Goal: Task Accomplishment & Management: Complete application form

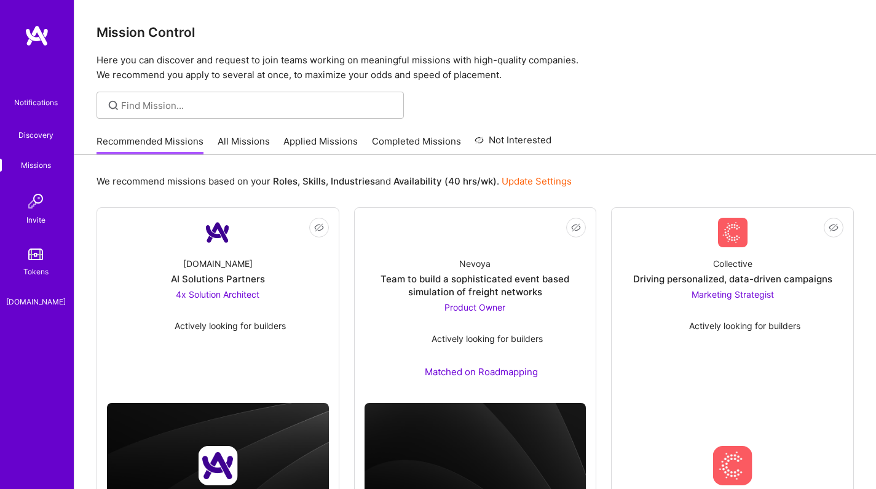
scroll to position [79, 0]
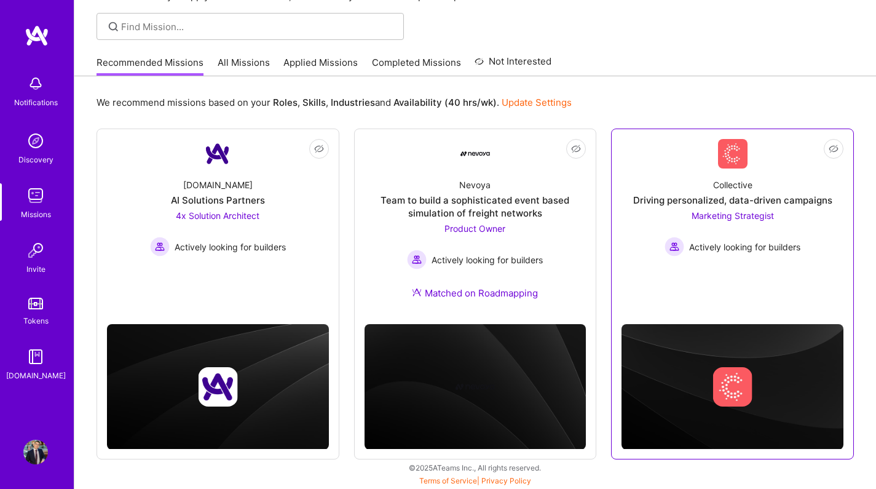
click at [649, 205] on div "Driving personalized, data-driven campaigns" at bounding box center [732, 200] width 199 height 13
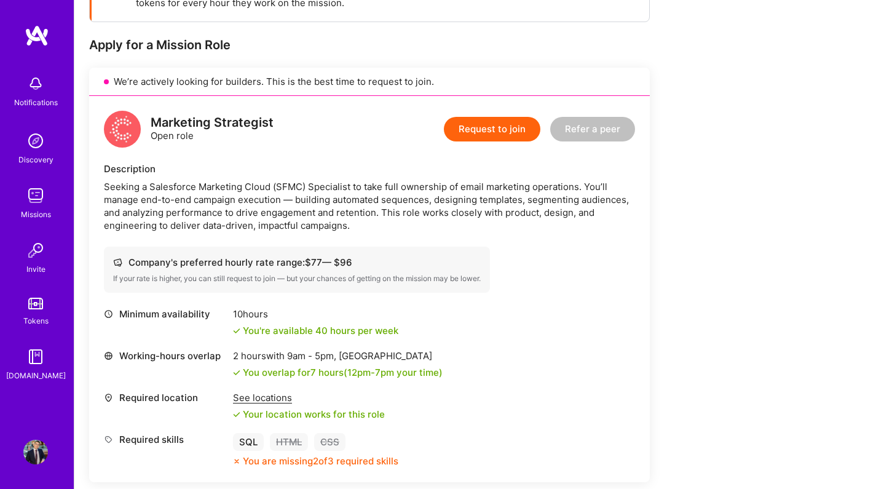
scroll to position [308, 0]
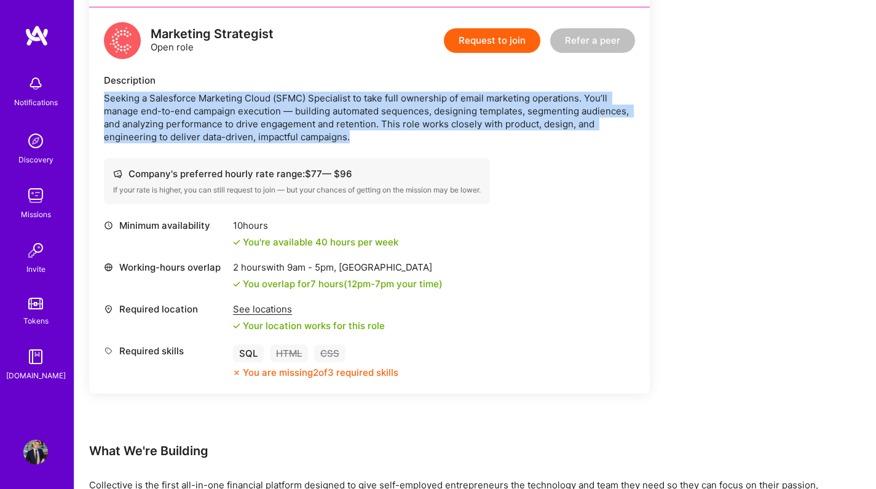
drag, startPoint x: 288, startPoint y: 89, endPoint x: 352, endPoint y: 137, distance: 79.9
click at [351, 136] on div "Description Seeking a Salesforce Marketing Cloud (SFMC) Specialist to take full…" at bounding box center [369, 108] width 531 height 69
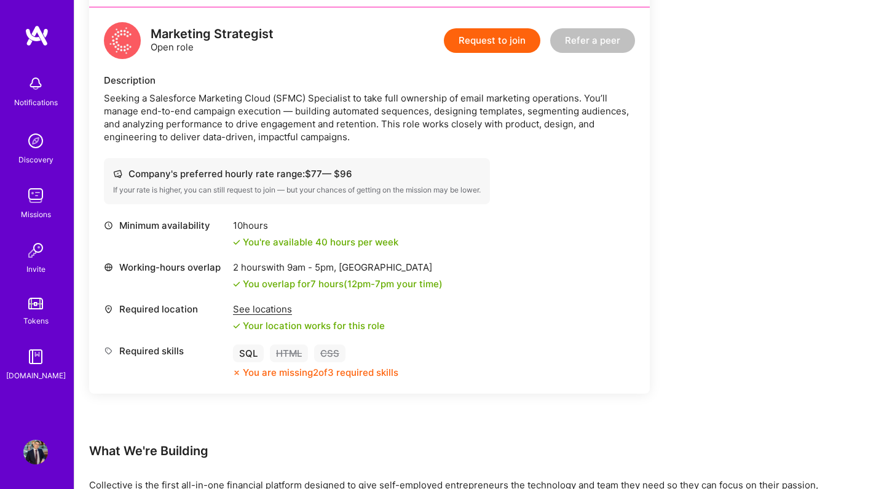
click at [352, 138] on div "Seeking a Salesforce Marketing Cloud (SFMC) Specialist to take full ownership o…" at bounding box center [369, 118] width 531 height 52
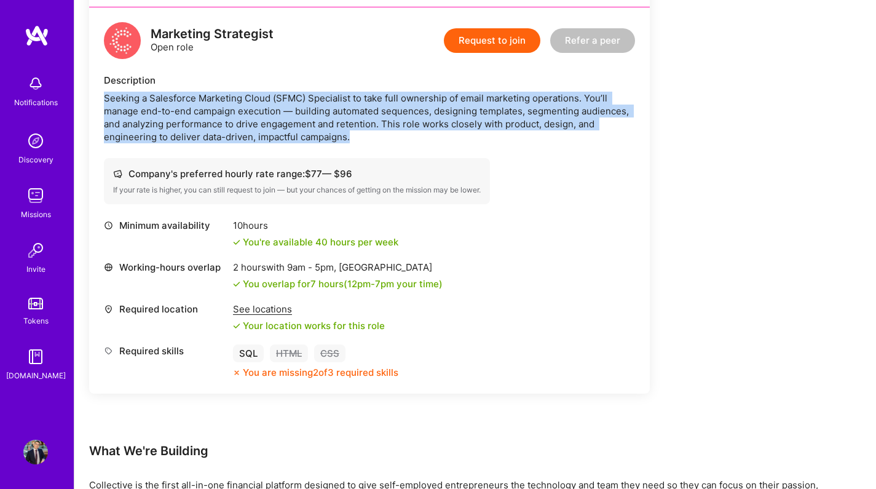
drag, startPoint x: 363, startPoint y: 140, endPoint x: 87, endPoint y: 98, distance: 279.1
click at [87, 98] on div "Earn tokens for inviting a new A.Teamer to this mission Do you know the perfect…" at bounding box center [474, 355] width 801 height 999
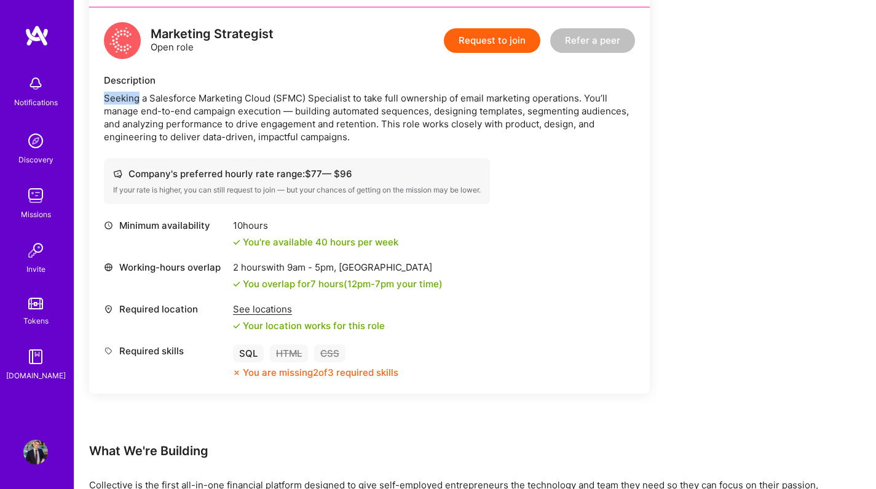
click at [87, 98] on div "Earn tokens for inviting a new A.Teamer to this mission Do you know the perfect…" at bounding box center [474, 355] width 801 height 999
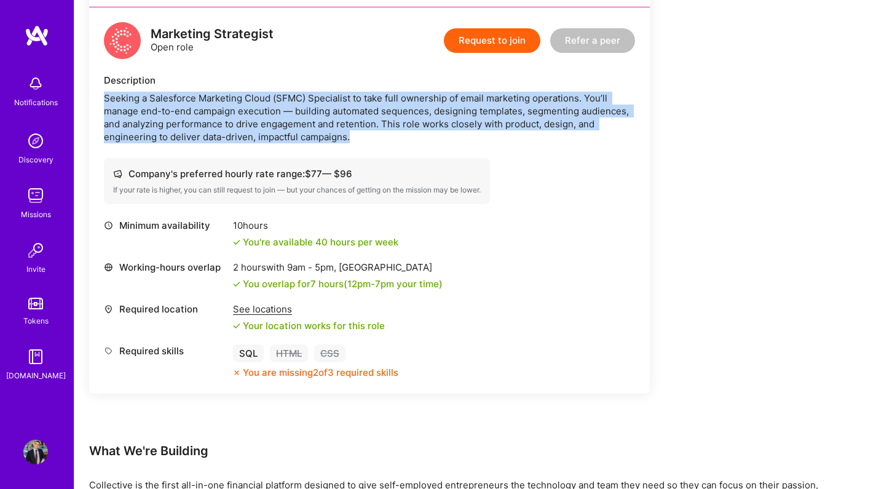
click at [87, 98] on div "Earn tokens for inviting a new A.Teamer to this mission Do you know the perfect…" at bounding box center [474, 355] width 801 height 999
click at [109, 102] on div "Seeking a Salesforce Marketing Cloud (SFMC) Specialist to take full ownership o…" at bounding box center [369, 118] width 531 height 52
drag, startPoint x: 109, startPoint y: 102, endPoint x: 347, endPoint y: 138, distance: 240.5
click at [334, 133] on div "Seeking a Salesforce Marketing Cloud (SFMC) Specialist to take full ownership o…" at bounding box center [369, 118] width 531 height 52
click at [347, 138] on div "Seeking a Salesforce Marketing Cloud (SFMC) Specialist to take full ownership o…" at bounding box center [369, 118] width 531 height 52
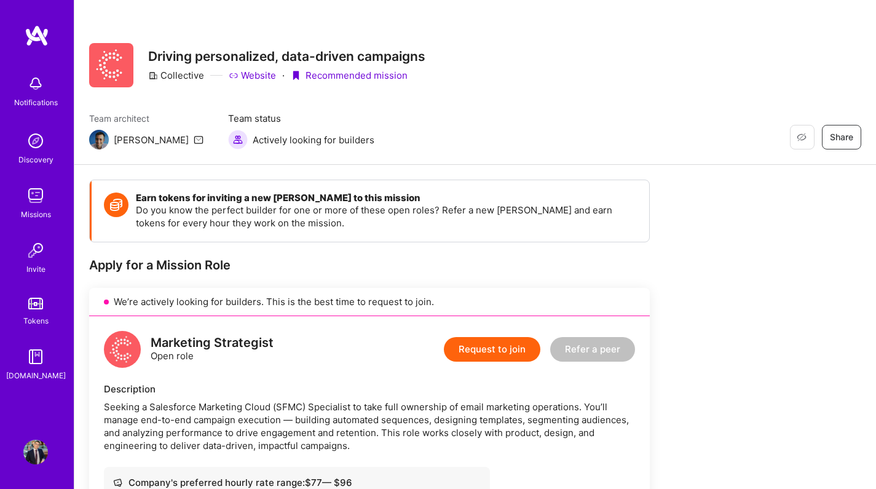
scroll to position [0, 0]
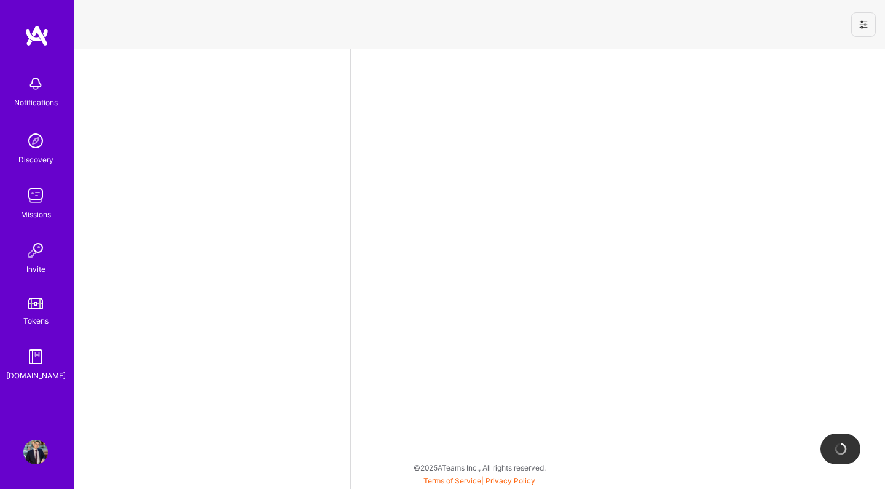
select select "CA"
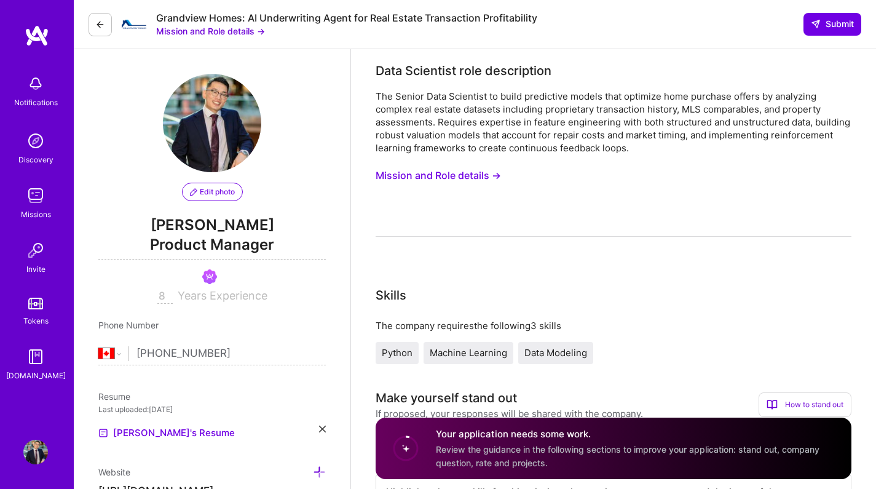
click at [235, 34] on button "Mission and Role details →" at bounding box center [210, 31] width 109 height 13
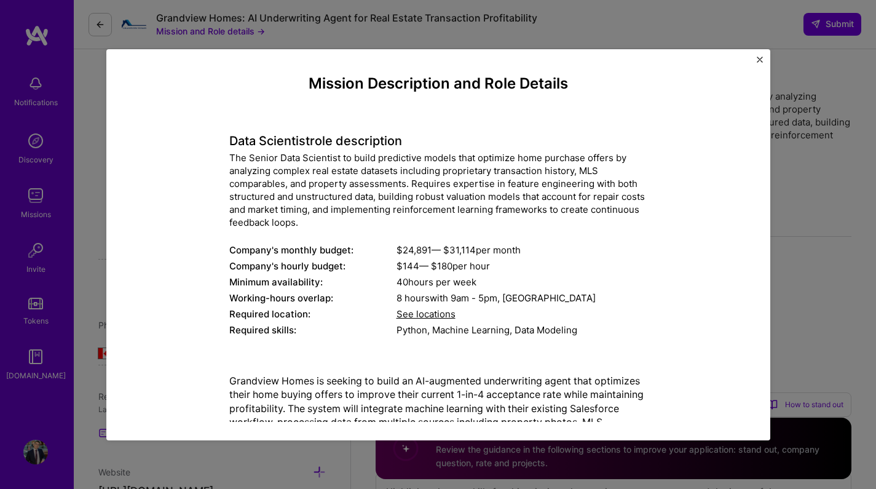
scroll to position [5, 0]
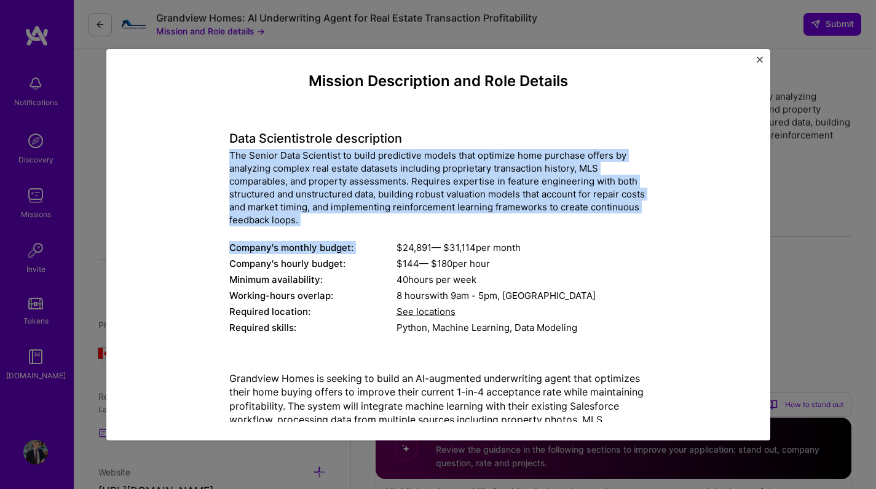
drag, startPoint x: 439, startPoint y: 151, endPoint x: 455, endPoint y: 230, distance: 80.7
click at [455, 230] on div "Data Scientist role description The Senior Data Scientist to build predictive m…" at bounding box center [438, 225] width 418 height 222
click at [452, 218] on div "The Senior Data Scientist to build predictive models that optimize home purchas…" at bounding box center [438, 187] width 418 height 77
drag, startPoint x: 339, startPoint y: 205, endPoint x: 216, endPoint y: 154, distance: 133.1
click at [216, 154] on div "Mission Description and Role Details Data Scientist role description The Senior…" at bounding box center [438, 440] width 607 height 735
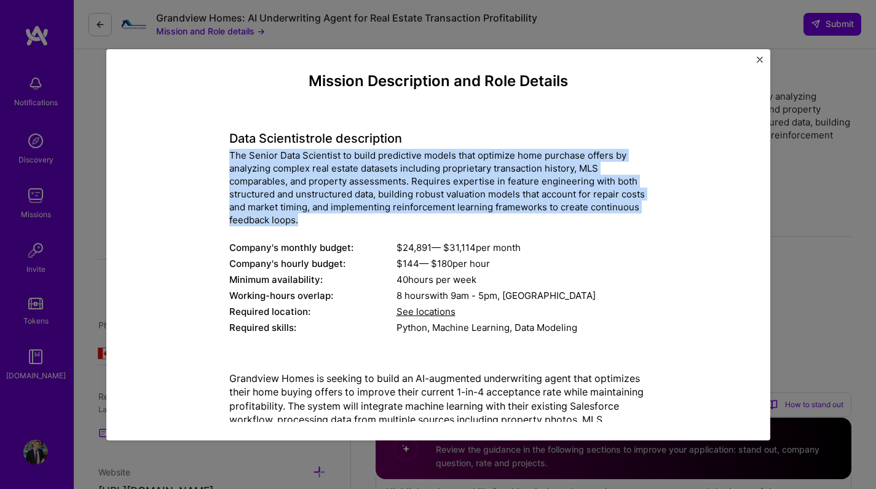
click at [216, 154] on div "Mission Description and Role Details Data Scientist role description The Senior…" at bounding box center [438, 440] width 607 height 735
drag, startPoint x: 216, startPoint y: 154, endPoint x: 363, endPoint y: 219, distance: 160.4
click at [363, 219] on div "Mission Description and Role Details Data Scientist role description The Senior…" at bounding box center [438, 440] width 607 height 735
click at [363, 219] on div "The Senior Data Scientist to build predictive models that optimize home purchas…" at bounding box center [438, 187] width 418 height 77
drag, startPoint x: 345, startPoint y: 219, endPoint x: 206, endPoint y: 157, distance: 151.9
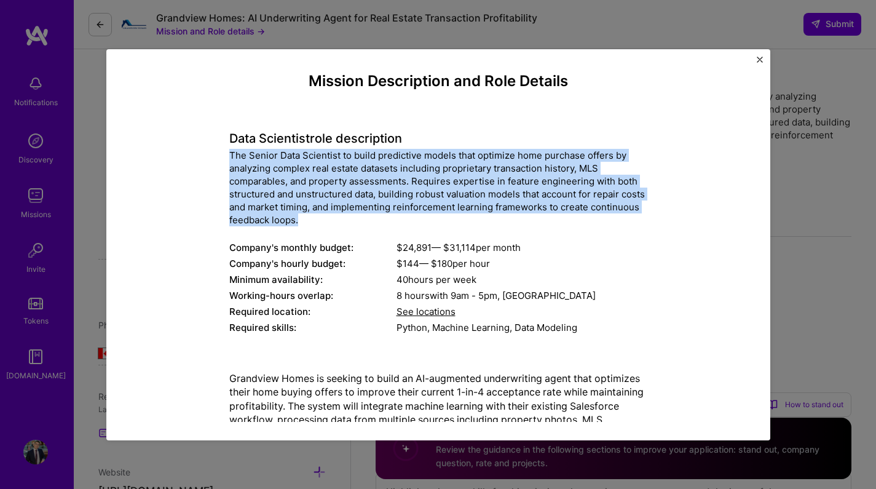
click at [206, 157] on div "Mission Description and Role Details Data Scientist role description The Senior…" at bounding box center [438, 440] width 607 height 735
drag, startPoint x: 203, startPoint y: 159, endPoint x: 321, endPoint y: 215, distance: 130.3
click at [320, 214] on div "Mission Description and Role Details Data Scientist role description The Senior…" at bounding box center [438, 440] width 607 height 735
click at [321, 216] on div "The Senior Data Scientist to build predictive models that optimize home purchas…" at bounding box center [438, 187] width 418 height 77
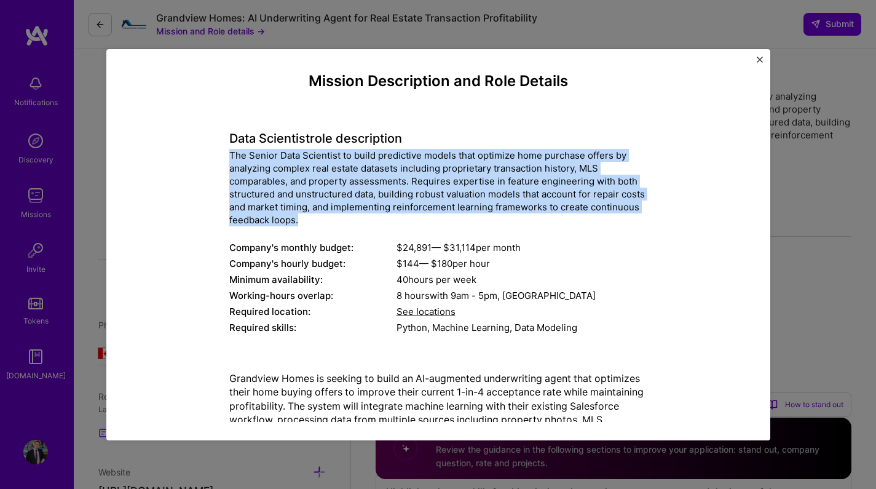
drag, startPoint x: 318, startPoint y: 218, endPoint x: 190, endPoint y: 153, distance: 142.6
click at [190, 153] on div "Mission Description and Role Details Data Scientist role description The Senior…" at bounding box center [438, 440] width 607 height 735
drag, startPoint x: 190, startPoint y: 153, endPoint x: 178, endPoint y: 154, distance: 12.3
click at [190, 153] on div "Mission Description and Role Details Data Scientist role description The Senior…" at bounding box center [438, 440] width 607 height 735
drag, startPoint x: 178, startPoint y: 154, endPoint x: 373, endPoint y: 219, distance: 205.4
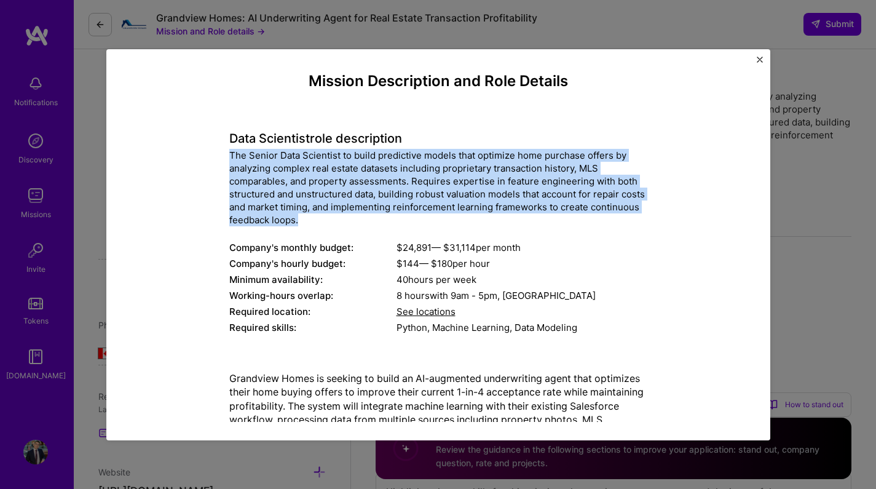
click at [371, 219] on div "Mission Description and Role Details Data Scientist role description The Senior…" at bounding box center [438, 440] width 607 height 735
click at [375, 220] on div "The Senior Data Scientist to build predictive models that optimize home purchas…" at bounding box center [438, 187] width 418 height 77
drag, startPoint x: 407, startPoint y: 226, endPoint x: 197, endPoint y: 150, distance: 223.5
click at [198, 151] on div "Mission Description and Role Details Data Scientist role description The Senior…" at bounding box center [438, 440] width 607 height 735
click at [197, 150] on div "Mission Description and Role Details Data Scientist role description The Senior…" at bounding box center [438, 440] width 607 height 735
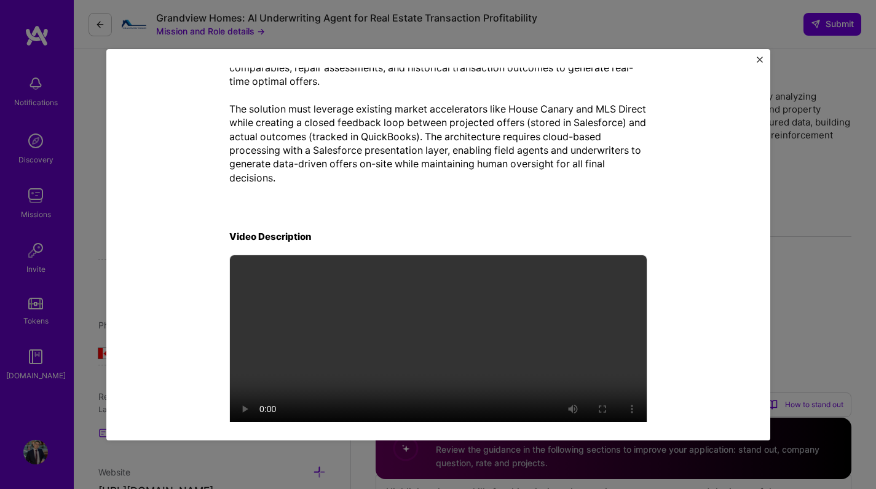
scroll to position [396, 0]
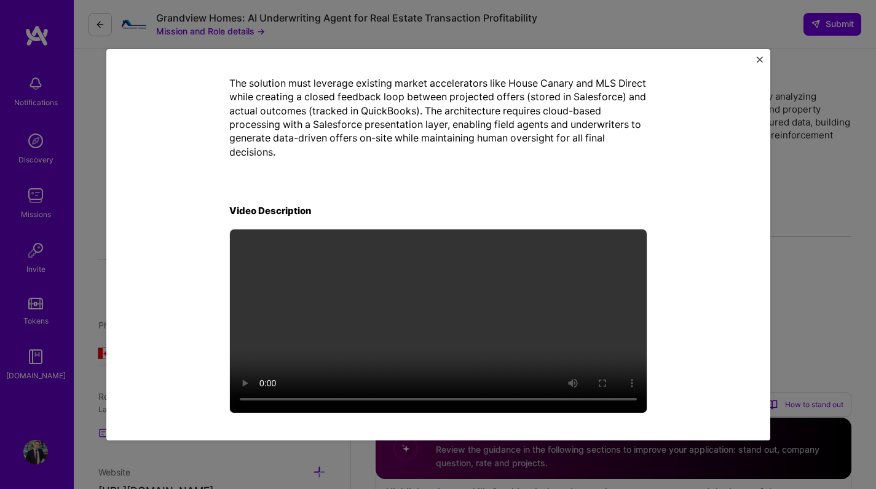
click at [440, 322] on video at bounding box center [438, 320] width 417 height 183
click at [629, 397] on video at bounding box center [438, 320] width 417 height 183
click at [624, 394] on video at bounding box center [438, 320] width 417 height 183
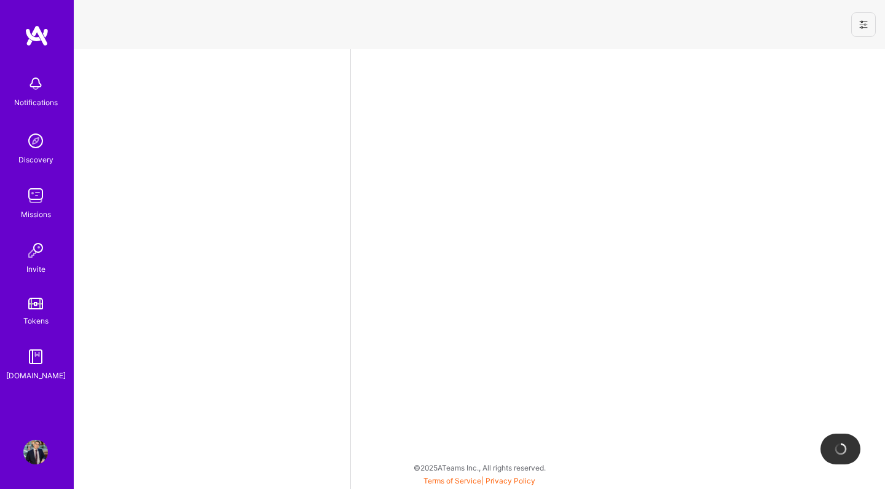
select select "CA"
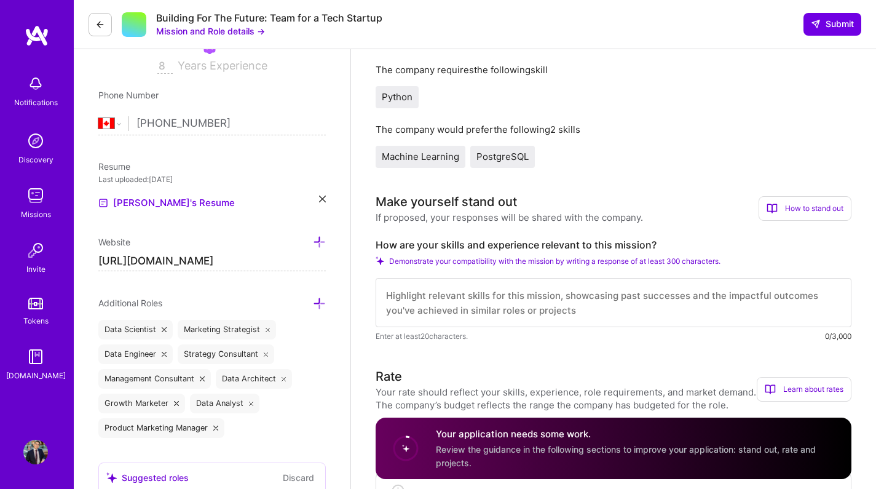
scroll to position [129, 0]
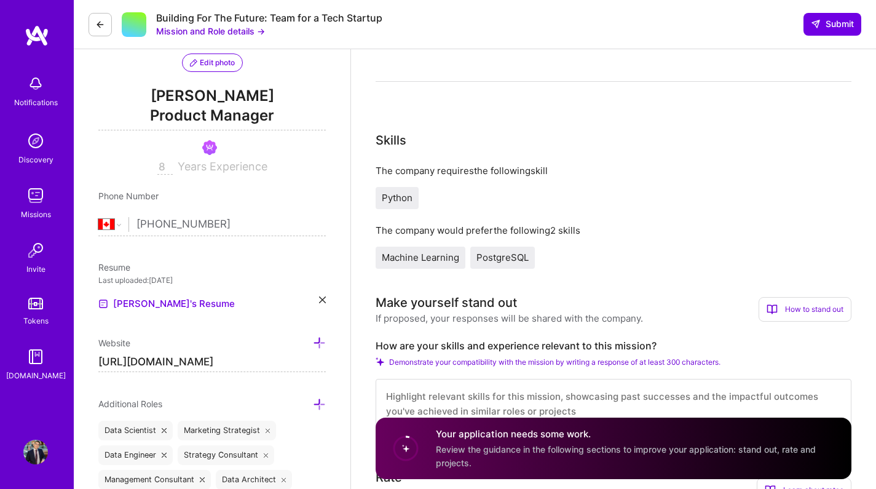
click at [251, 34] on button "Mission and Role details →" at bounding box center [210, 31] width 109 height 13
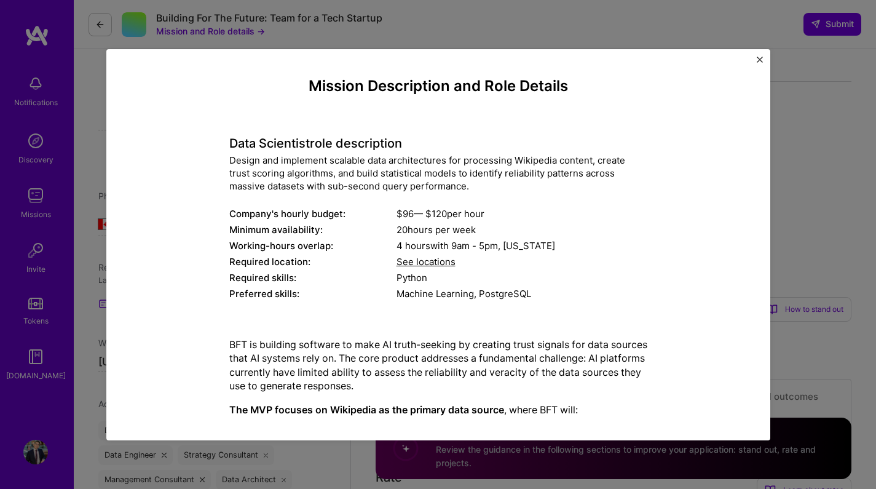
click at [764, 60] on div "Mission Description and Role Details Data Scientist role description Design and…" at bounding box center [438, 244] width 664 height 391
click at [753, 58] on div "Mission Description and Role Details Data Scientist role description Design and…" at bounding box center [438, 244] width 664 height 391
click at [755, 57] on div "Mission Description and Role Details Data Scientist role description Design and…" at bounding box center [438, 244] width 664 height 391
click at [757, 59] on img "Close" at bounding box center [759, 60] width 6 height 6
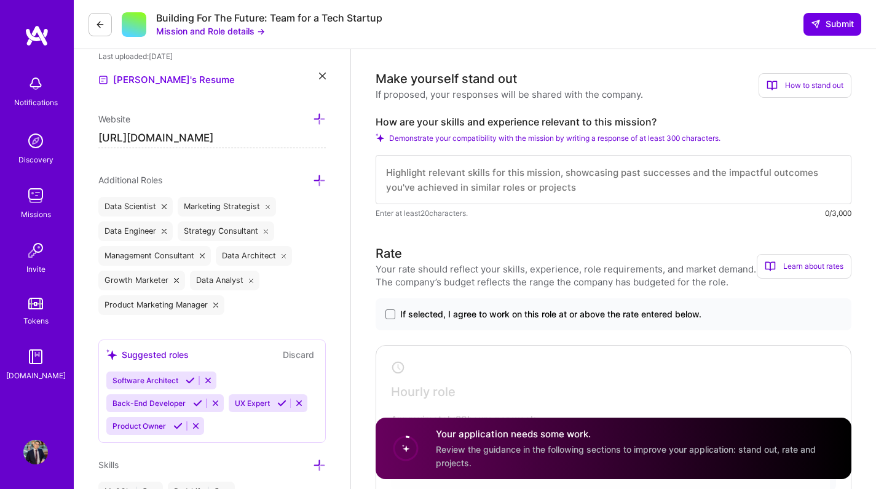
scroll to position [0, 0]
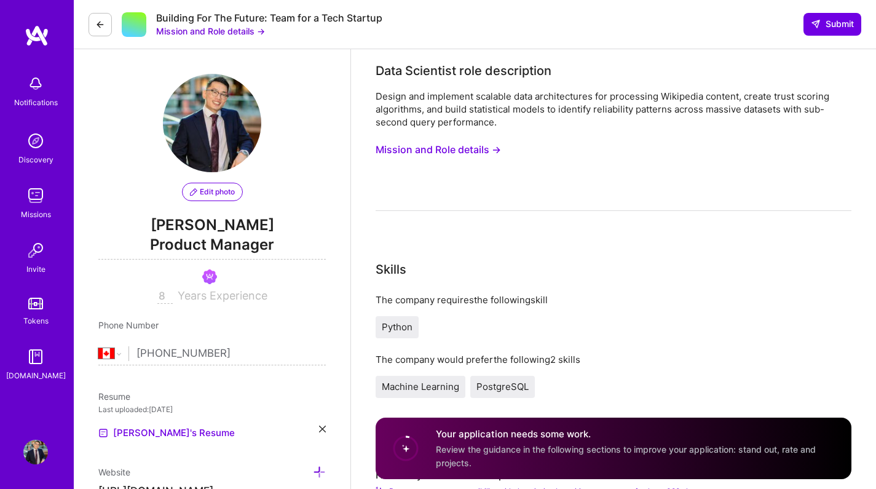
click at [212, 37] on button "Mission and Role details →" at bounding box center [210, 31] width 109 height 13
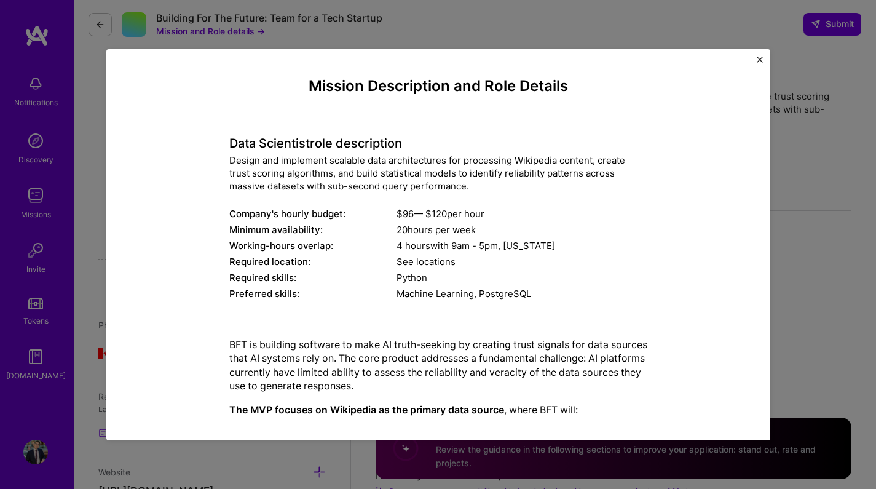
drag, startPoint x: 434, startPoint y: 148, endPoint x: 514, endPoint y: 179, distance: 86.4
click at [514, 179] on div "Data Scientist role description Design and implement scalable data architecture…" at bounding box center [438, 211] width 418 height 184
click at [515, 180] on div "Design and implement scalable data architectures for processing Wikipedia conte…" at bounding box center [438, 173] width 418 height 39
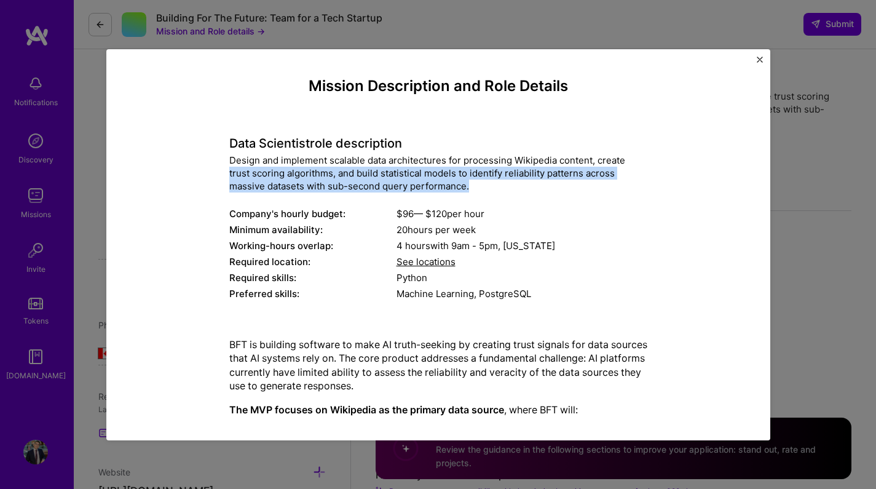
drag, startPoint x: 505, startPoint y: 182, endPoint x: 205, endPoint y: 165, distance: 301.0
click at [205, 167] on div "Mission Description and Role Details Data Scientist role description Design and…" at bounding box center [438, 417] width 607 height 681
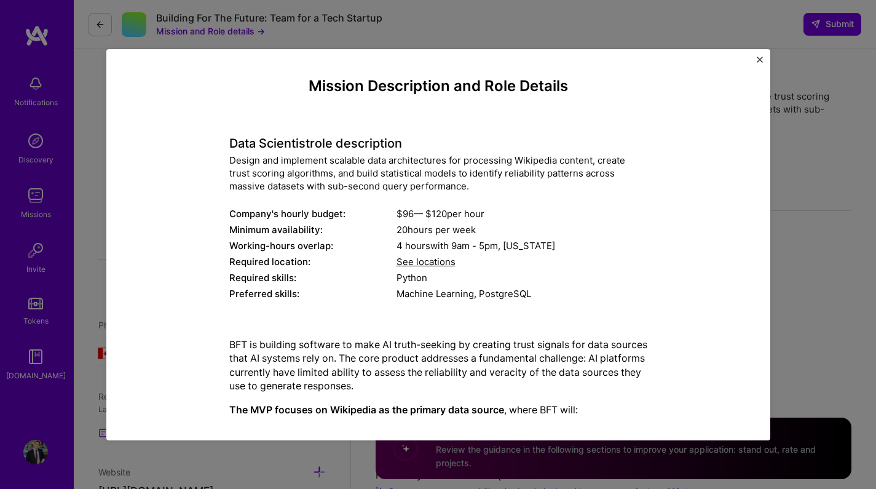
click at [204, 163] on div "Mission Description and Role Details Data Scientist role description Design and…" at bounding box center [438, 417] width 607 height 681
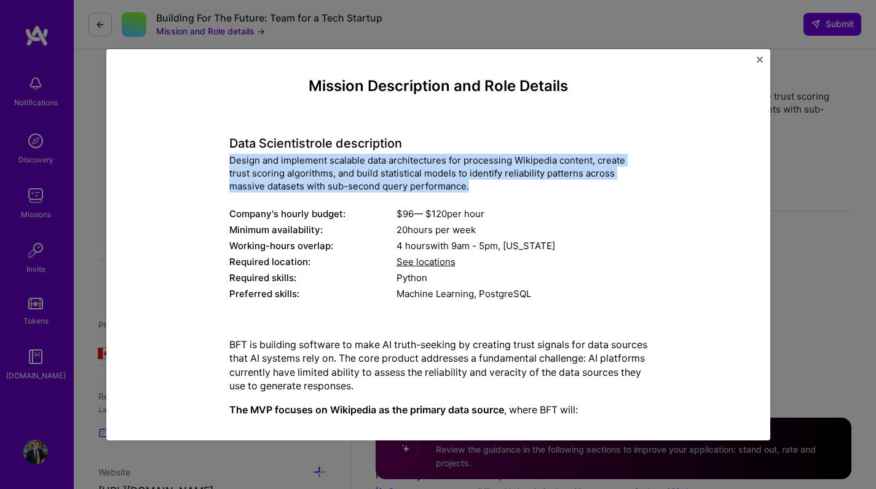
drag, startPoint x: 204, startPoint y: 160, endPoint x: 519, endPoint y: 192, distance: 316.2
click at [500, 191] on div "Mission Description and Role Details Data Scientist role description Design and…" at bounding box center [438, 417] width 607 height 681
click at [519, 192] on div "Design and implement scalable data architectures for processing Wikipedia conte…" at bounding box center [438, 173] width 418 height 39
drag, startPoint x: 528, startPoint y: 192, endPoint x: 182, endPoint y: 151, distance: 347.8
click at [186, 151] on div "Mission Description and Role Details Data Scientist role description Design and…" at bounding box center [438, 417] width 607 height 681
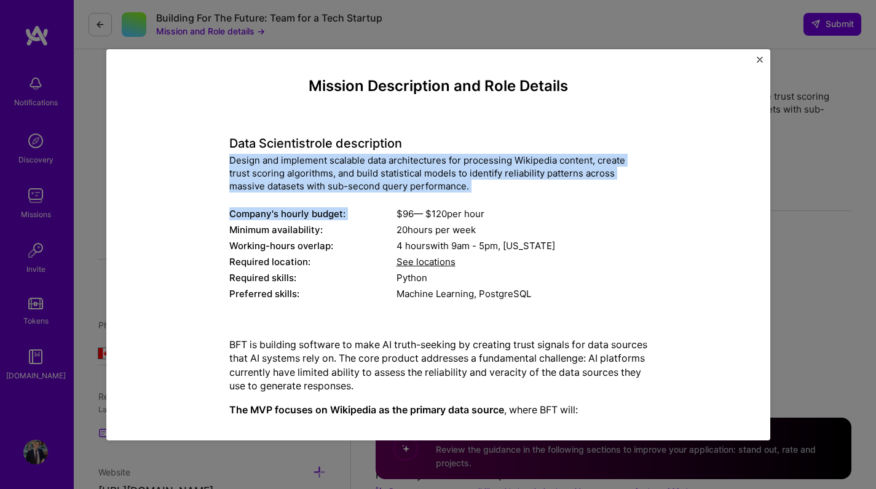
click at [182, 151] on div "Mission Description and Role Details Data Scientist role description Design and…" at bounding box center [438, 417] width 607 height 681
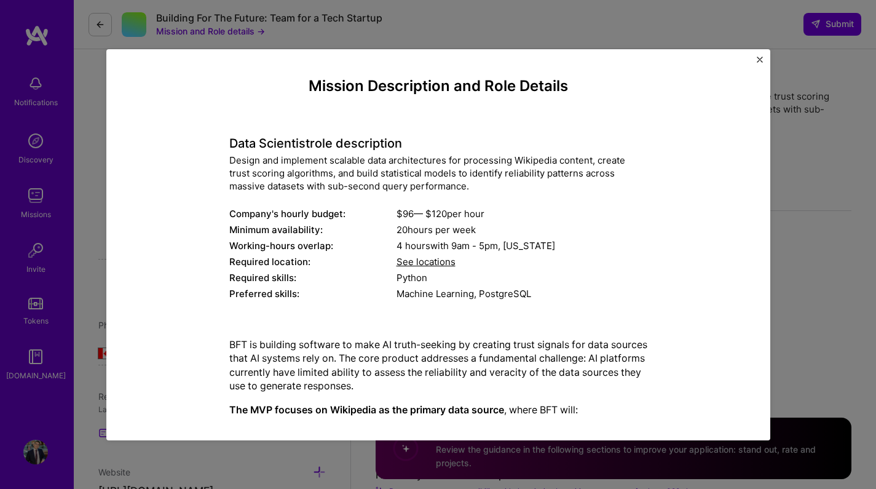
click at [352, 173] on div "Design and implement scalable data architectures for processing Wikipedia conte…" at bounding box center [438, 173] width 418 height 39
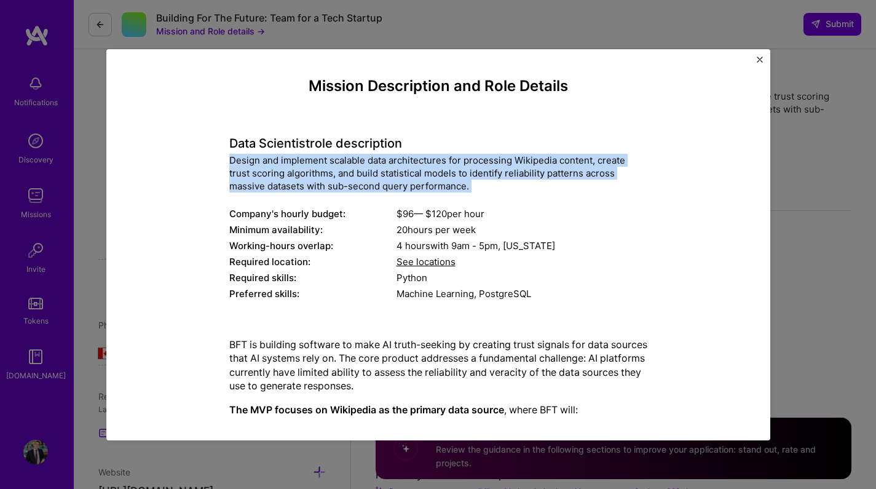
click at [352, 173] on div "Design and implement scalable data architectures for processing Wikipedia conte…" at bounding box center [438, 173] width 418 height 39
click at [353, 179] on div "Design and implement scalable data architectures for processing Wikipedia conte…" at bounding box center [438, 173] width 418 height 39
drag, startPoint x: 519, startPoint y: 186, endPoint x: 200, endPoint y: 161, distance: 320.5
click at [200, 161] on div "Mission Description and Role Details Data Scientist role description Design and…" at bounding box center [438, 417] width 607 height 681
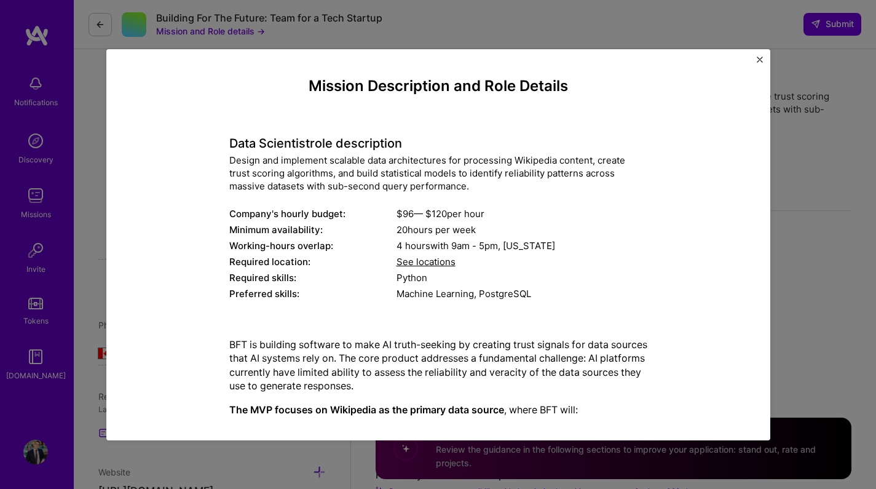
click at [794, 167] on div "Mission Description and Role Details Data Scientist role description Design and…" at bounding box center [438, 244] width 876 height 489
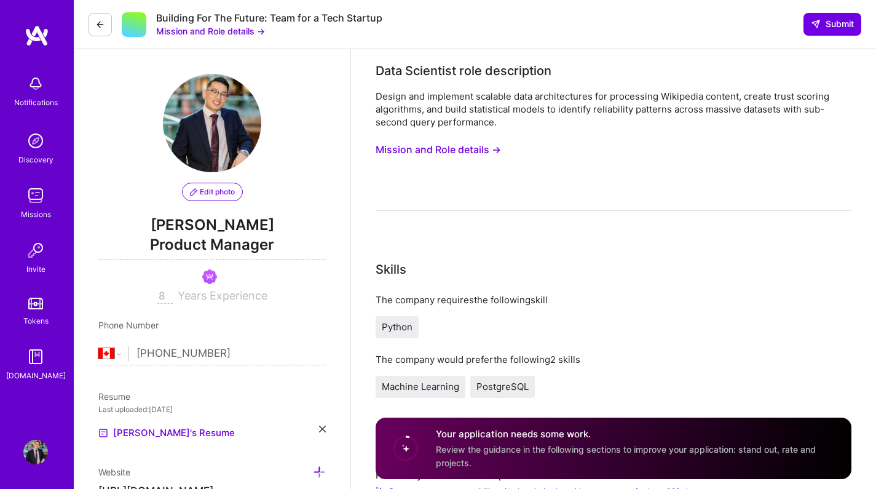
click at [230, 30] on button "Mission and Role details →" at bounding box center [210, 31] width 109 height 13
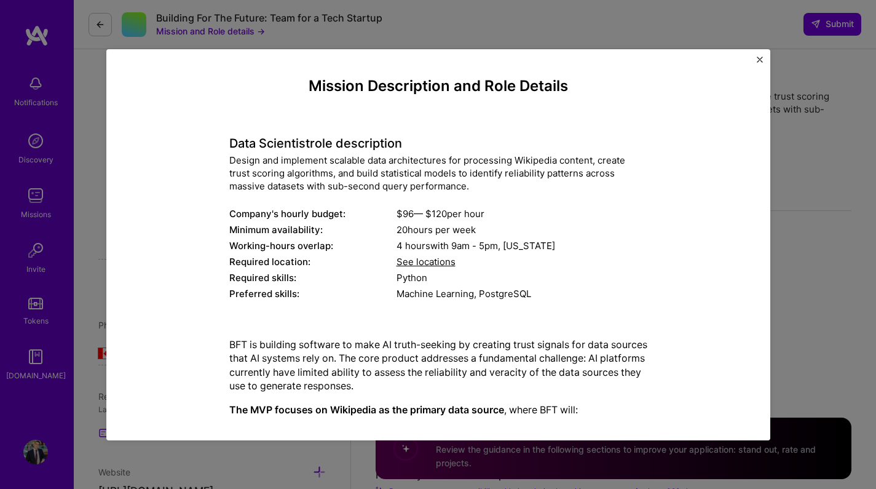
click at [599, 173] on div "Design and implement scalable data architectures for processing Wikipedia conte…" at bounding box center [438, 173] width 418 height 39
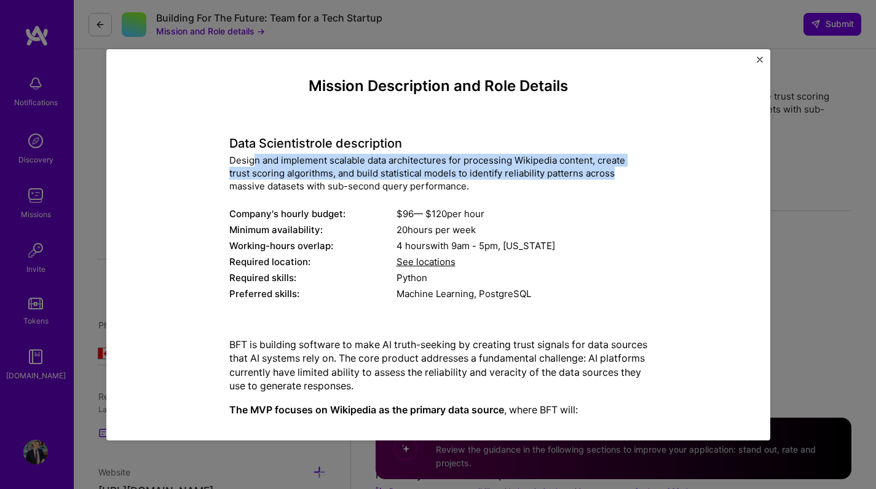
drag, startPoint x: 599, startPoint y: 173, endPoint x: 230, endPoint y: 162, distance: 369.4
click at [230, 162] on div "Design and implement scalable data architectures for processing Wikipedia conte…" at bounding box center [438, 173] width 418 height 39
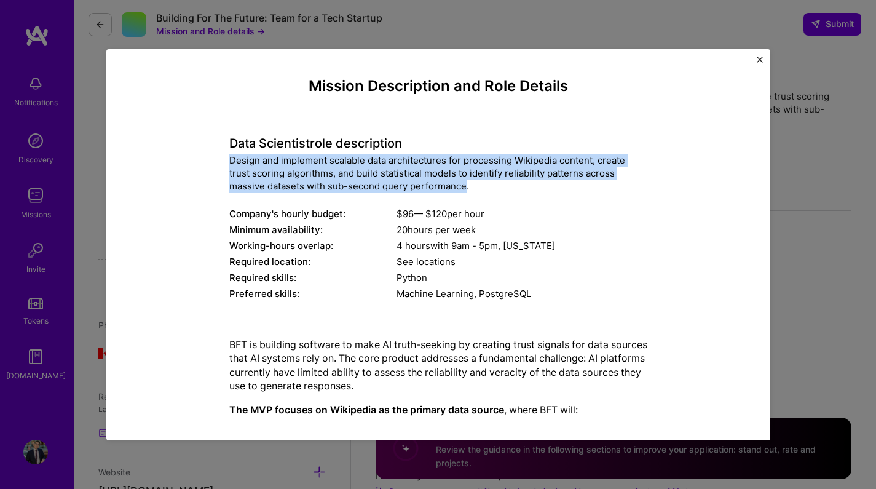
drag, startPoint x: 230, startPoint y: 162, endPoint x: 447, endPoint y: 190, distance: 219.3
click at [447, 190] on div "Design and implement scalable data architectures for processing Wikipedia conte…" at bounding box center [438, 173] width 418 height 39
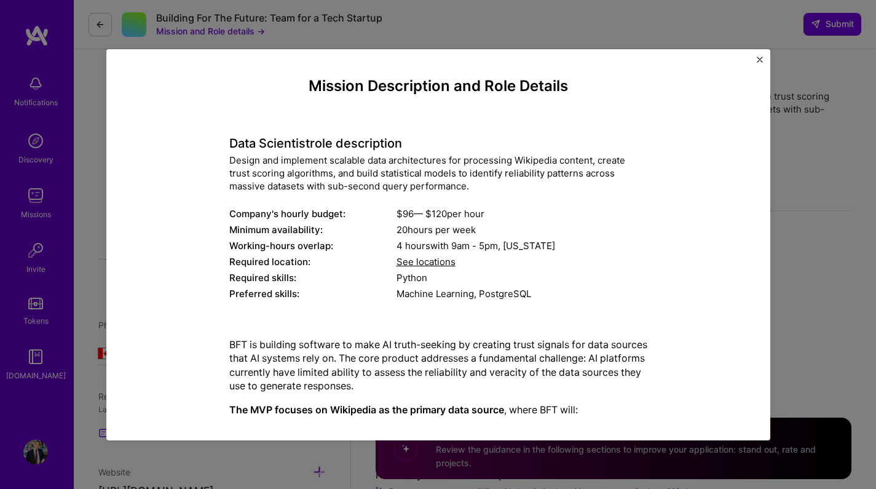
click at [477, 189] on div "Design and implement scalable data architectures for processing Wikipedia conte…" at bounding box center [438, 173] width 418 height 39
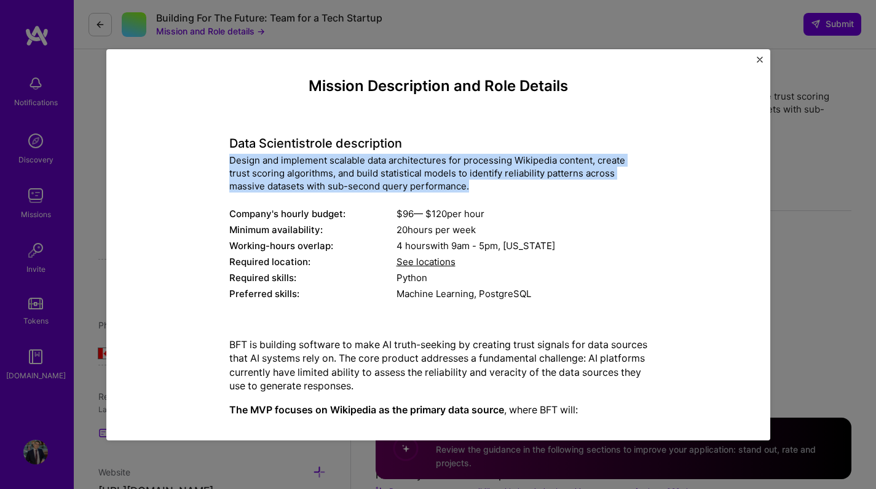
drag, startPoint x: 495, startPoint y: 190, endPoint x: 215, endPoint y: 159, distance: 281.4
click at [215, 159] on div "Mission Description and Role Details Data Scientist role description Design and…" at bounding box center [438, 417] width 607 height 681
drag, startPoint x: 221, startPoint y: 163, endPoint x: 514, endPoint y: 191, distance: 295.0
click at [514, 191] on div "Mission Description and Role Details Data Scientist role description Design and…" at bounding box center [438, 417] width 607 height 681
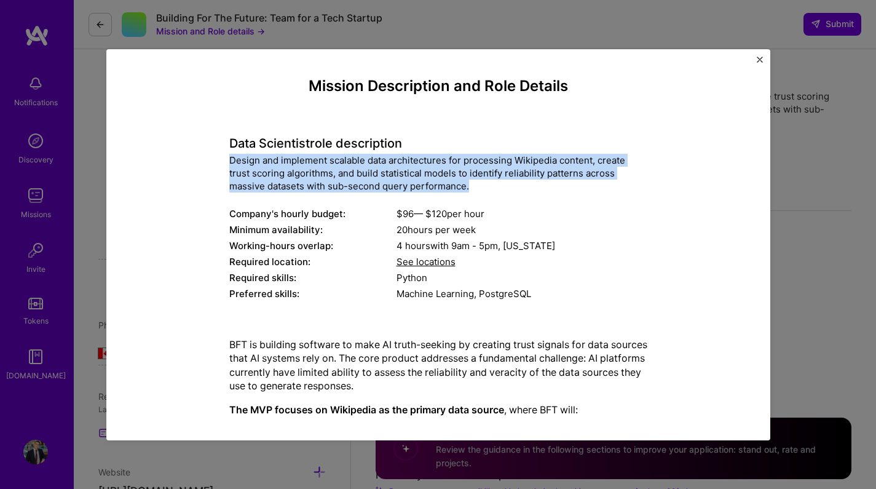
click at [514, 191] on div "Design and implement scalable data architectures for processing Wikipedia conte…" at bounding box center [438, 173] width 418 height 39
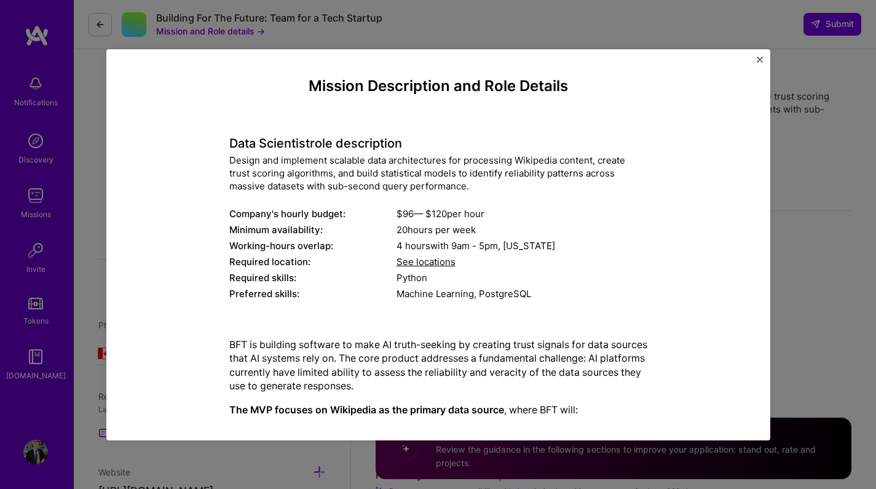
scroll to position [18, 0]
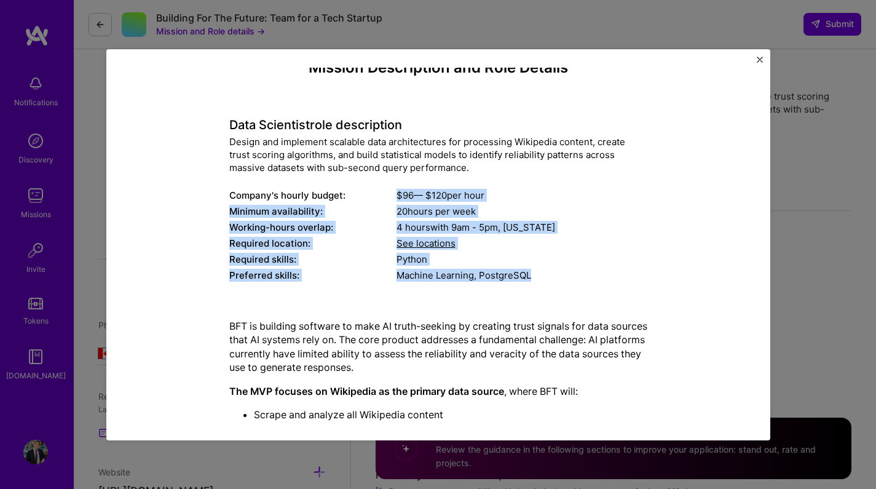
drag, startPoint x: 519, startPoint y: 190, endPoint x: 584, endPoint y: 275, distance: 107.8
click at [584, 275] on div "Data Scientist role description Design and implement scalable data architecture…" at bounding box center [438, 193] width 418 height 184
click at [584, 275] on div "Machine Learning, PostgreSQL" at bounding box center [521, 275] width 251 height 13
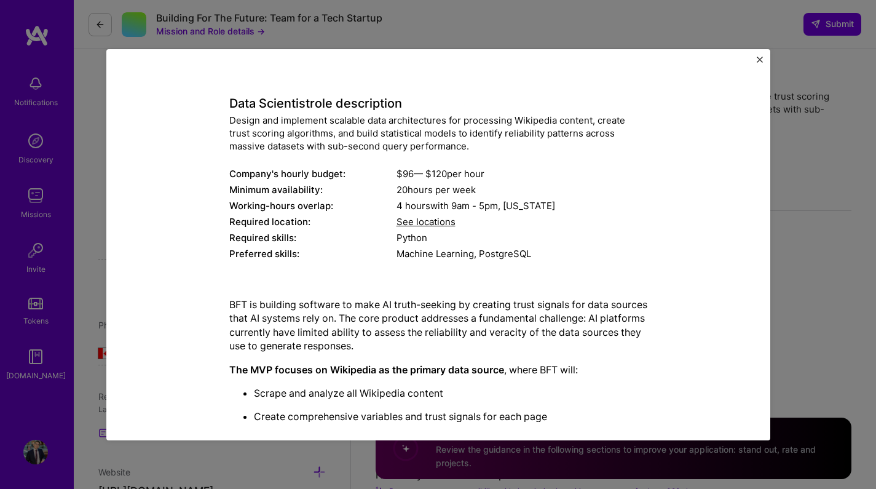
scroll to position [125, 0]
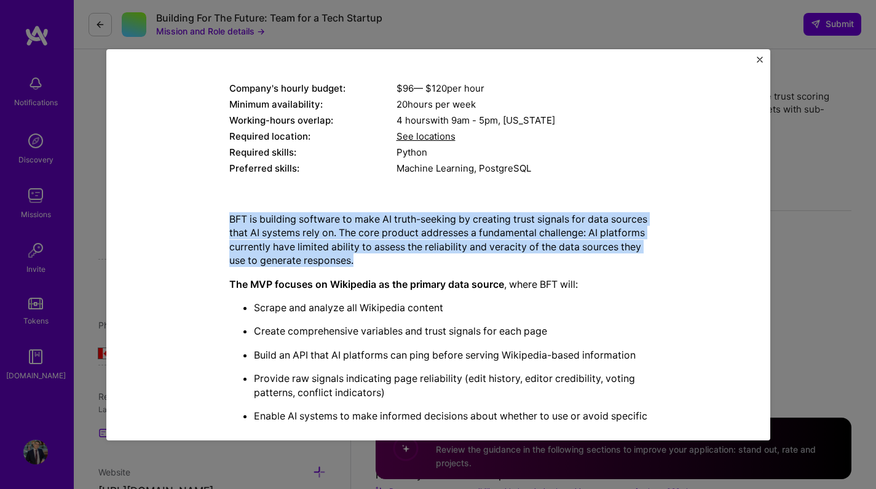
drag, startPoint x: 445, startPoint y: 233, endPoint x: 479, endPoint y: 264, distance: 45.7
click at [479, 263] on div "BFT is building software to make AI truth-seeking by creating trust signals for…" at bounding box center [438, 417] width 418 height 431
click at [479, 264] on p "BFT is building software to make AI truth-seeking by creating trust signals for…" at bounding box center [438, 239] width 418 height 55
drag, startPoint x: 452, startPoint y: 257, endPoint x: 243, endPoint y: 216, distance: 212.9
click at [256, 218] on p "BFT is building software to make AI truth-seeking by creating trust signals for…" at bounding box center [438, 239] width 418 height 55
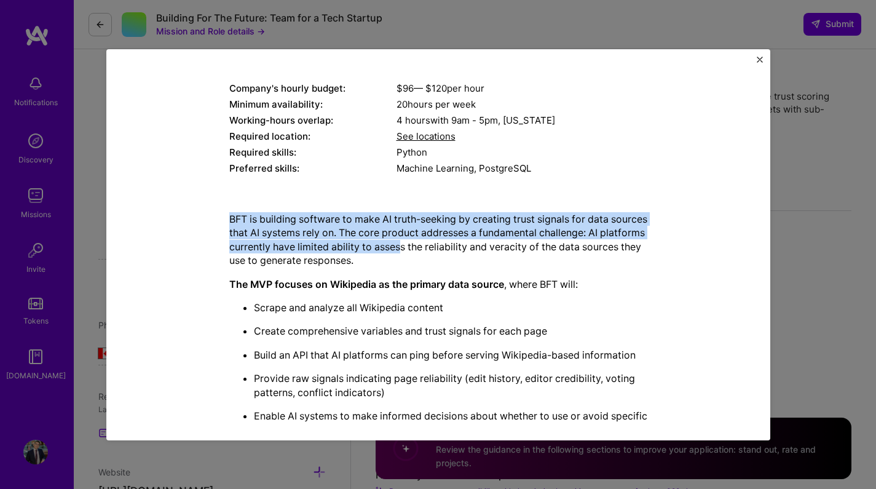
drag, startPoint x: 226, startPoint y: 217, endPoint x: 441, endPoint y: 245, distance: 216.2
click at [441, 245] on div "Mission Description and Role Details Data Scientist role description Design and…" at bounding box center [438, 292] width 607 height 681
drag, startPoint x: 436, startPoint y: 252, endPoint x: 215, endPoint y: 214, distance: 223.8
click at [216, 214] on div "Mission Description and Role Details Data Scientist role description Design and…" at bounding box center [438, 292] width 607 height 681
click at [215, 214] on div "Mission Description and Role Details Data Scientist role description Design and…" at bounding box center [438, 292] width 607 height 681
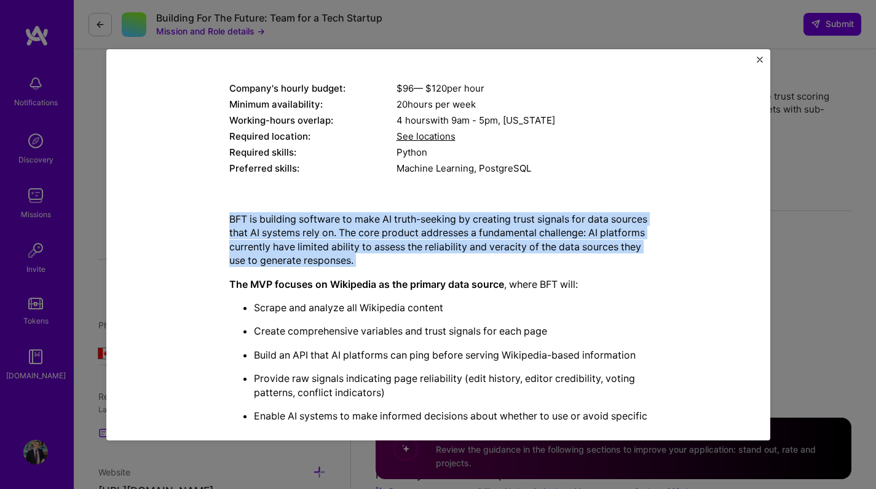
drag, startPoint x: 204, startPoint y: 218, endPoint x: 427, endPoint y: 270, distance: 229.1
click at [426, 270] on div "Mission Description and Role Details Data Scientist role description Design and…" at bounding box center [438, 292] width 607 height 681
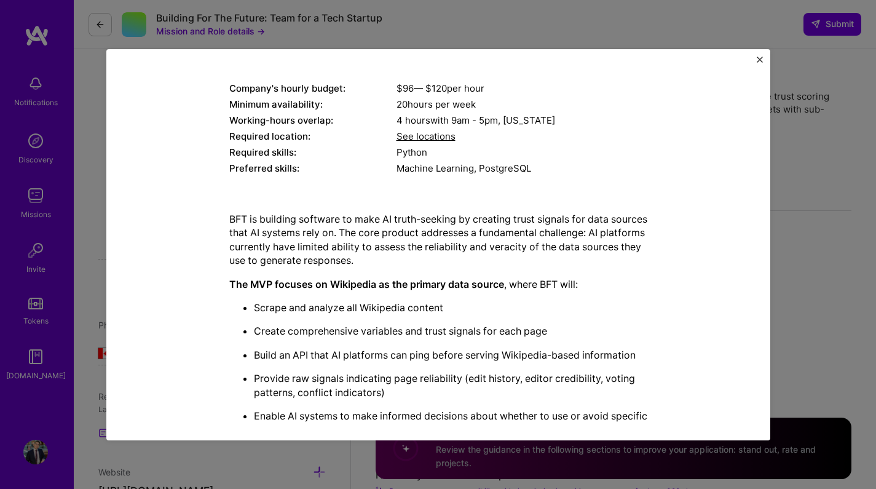
click at [427, 270] on div "BFT is building software to make AI truth-seeking by creating trust signals for…" at bounding box center [438, 407] width 418 height 391
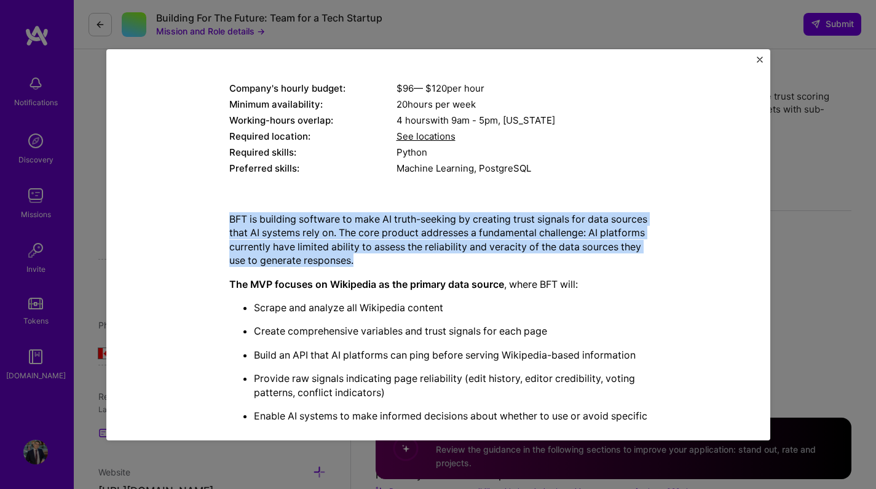
drag, startPoint x: 427, startPoint y: 262, endPoint x: 205, endPoint y: 218, distance: 226.2
click at [205, 218] on div "Mission Description and Role Details Data Scientist role description Design and…" at bounding box center [438, 292] width 607 height 681
drag, startPoint x: 196, startPoint y: 218, endPoint x: 419, endPoint y: 267, distance: 228.4
click at [419, 267] on div "Mission Description and Role Details Data Scientist role description Design and…" at bounding box center [438, 292] width 607 height 681
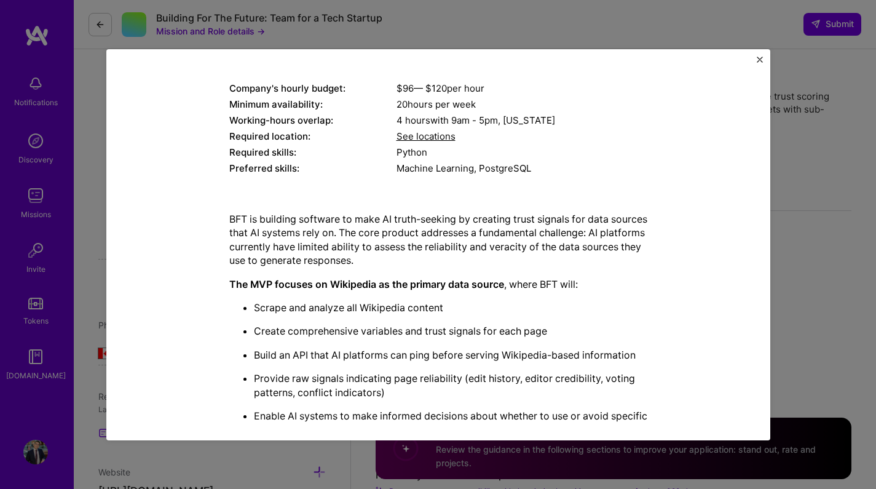
click at [420, 267] on div "BFT is building software to make AI truth-seeking by creating trust signals for…" at bounding box center [438, 407] width 418 height 391
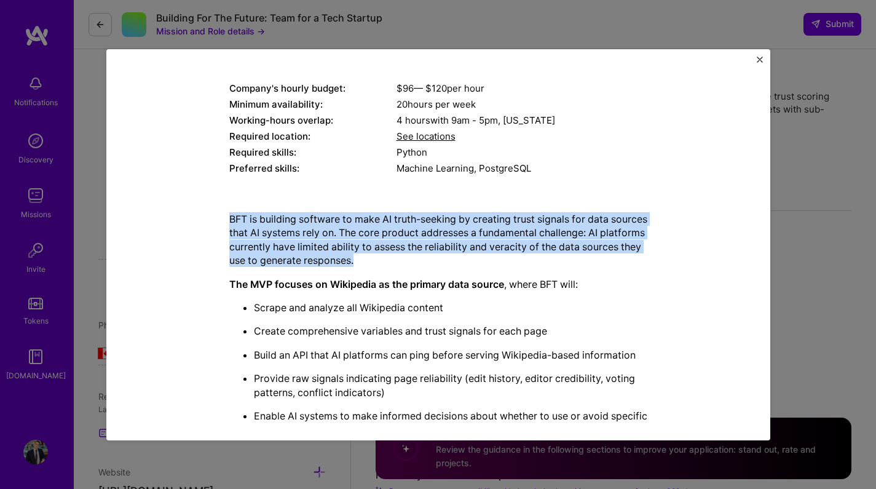
drag, startPoint x: 418, startPoint y: 262, endPoint x: 170, endPoint y: 215, distance: 252.6
click at [170, 216] on div "Mission Description and Role Details Data Scientist role description Design and…" at bounding box center [438, 292] width 607 height 681
click at [169, 214] on div "Mission Description and Role Details Data Scientist role description Design and…" at bounding box center [438, 292] width 607 height 681
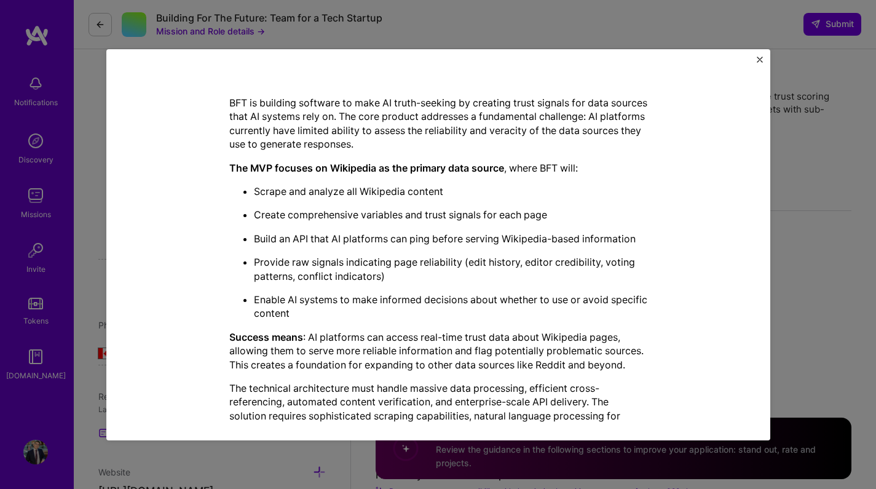
scroll to position [243, 0]
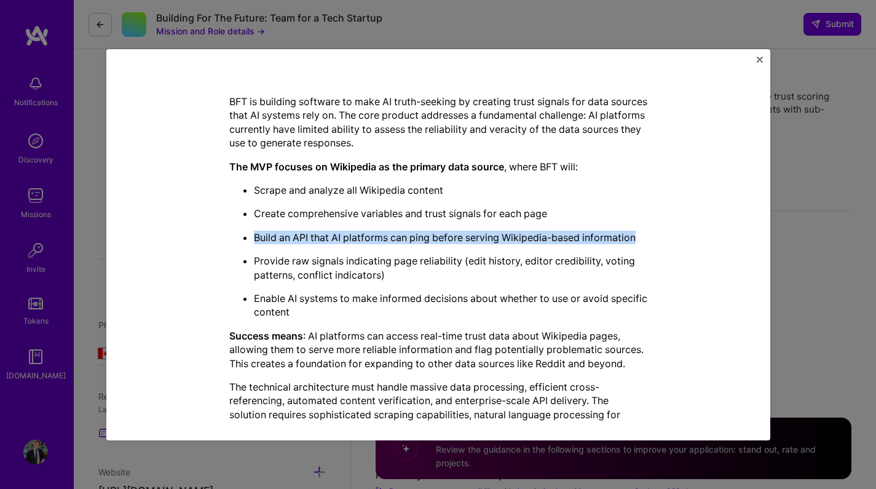
drag, startPoint x: 241, startPoint y: 232, endPoint x: 661, endPoint y: 238, distance: 419.1
click at [661, 238] on div "Mission Description and Role Details Data Scientist role description Design and…" at bounding box center [438, 175] width 607 height 681
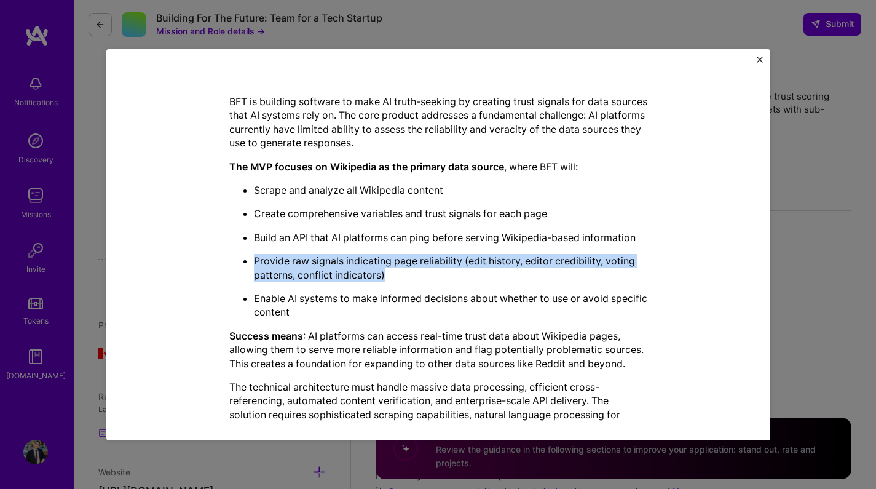
drag, startPoint x: 645, startPoint y: 250, endPoint x: 640, endPoint y: 269, distance: 19.7
click at [640, 267] on div "Mission Description and Role Details Data Scientist role description Design and…" at bounding box center [438, 175] width 607 height 681
click at [640, 269] on p "Provide raw signals indicating page reliability (edit history, editor credibili…" at bounding box center [450, 268] width 393 height 28
drag, startPoint x: 637, startPoint y: 273, endPoint x: 635, endPoint y: 242, distance: 30.7
click at [635, 242] on ul "Scrape and analyze all Wikipedia content Create comprehensive variables and tru…" at bounding box center [438, 251] width 418 height 136
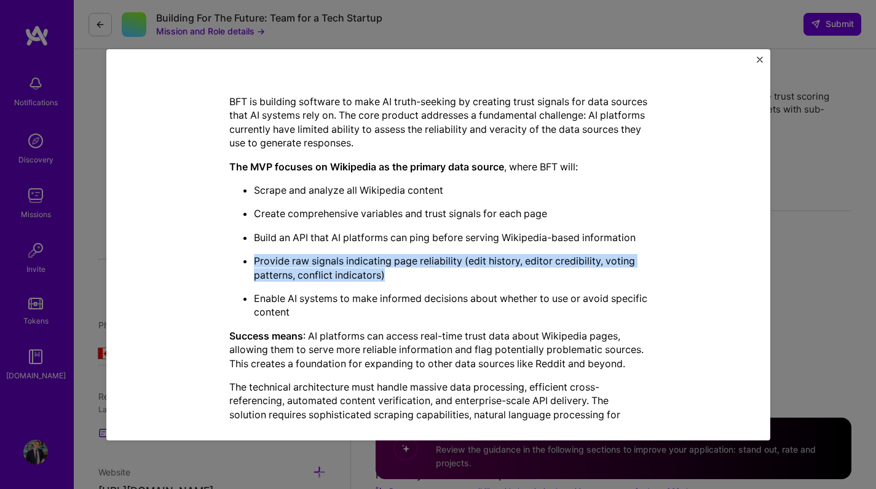
click at [635, 242] on ul "Scrape and analyze all Wikipedia content Create comprehensive variables and tru…" at bounding box center [438, 251] width 418 height 136
drag, startPoint x: 632, startPoint y: 242, endPoint x: 642, endPoint y: 266, distance: 25.7
click at [642, 266] on ul "Scrape and analyze all Wikipedia content Create comprehensive variables and tru…" at bounding box center [438, 251] width 418 height 136
click at [642, 266] on p "Provide raw signals indicating page reliability (edit history, editor credibili…" at bounding box center [450, 268] width 393 height 28
drag, startPoint x: 641, startPoint y: 270, endPoint x: 645, endPoint y: 246, distance: 24.9
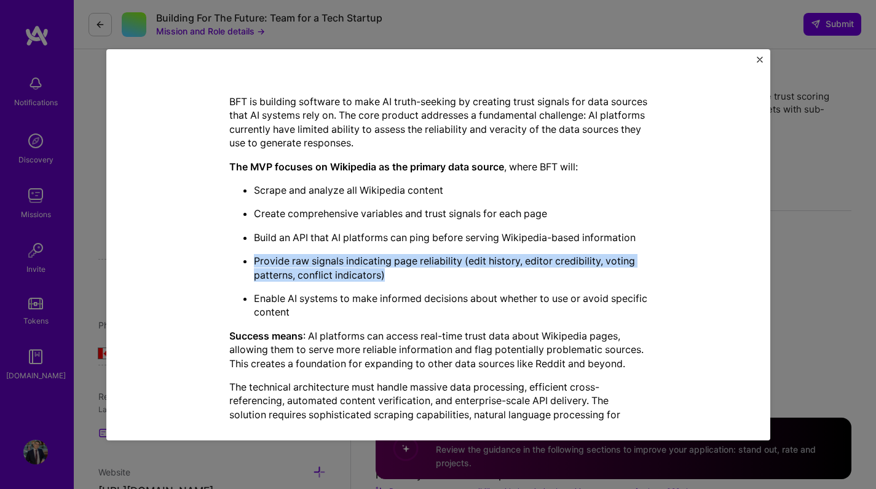
click at [645, 246] on div "Mission Description and Role Details Data Scientist role description Design and…" at bounding box center [438, 175] width 607 height 681
drag, startPoint x: 634, startPoint y: 245, endPoint x: 635, endPoint y: 272, distance: 26.5
click at [635, 272] on ul "Scrape and analyze all Wikipedia content Create comprehensive variables and tru…" at bounding box center [438, 251] width 418 height 136
click at [635, 272] on p "Provide raw signals indicating page reliability (edit history, editor credibili…" at bounding box center [450, 268] width 393 height 28
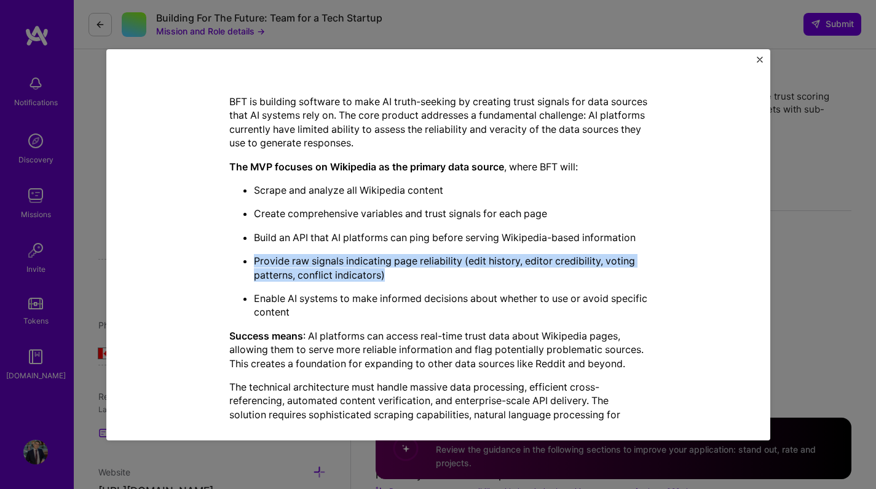
drag, startPoint x: 623, startPoint y: 262, endPoint x: 626, endPoint y: 247, distance: 15.0
click at [626, 247] on ul "Scrape and analyze all Wikipedia content Create comprehensive variables and tru…" at bounding box center [438, 251] width 418 height 136
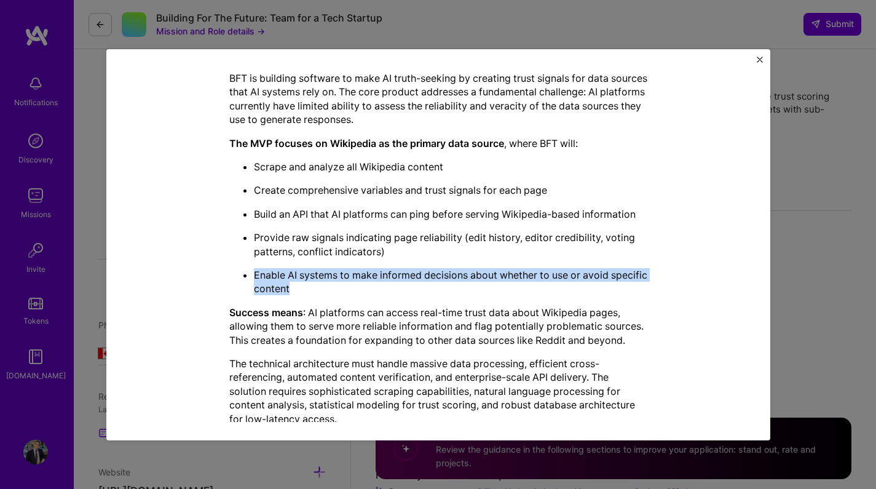
drag, startPoint x: 615, startPoint y: 273, endPoint x: 615, endPoint y: 280, distance: 6.8
click at [615, 279] on ul "Scrape and analyze all Wikipedia content Create comprehensive variables and tru…" at bounding box center [438, 228] width 418 height 136
click at [616, 280] on p "Enable AI systems to make informed decisions about whether to use or avoid spec…" at bounding box center [450, 282] width 393 height 28
drag, startPoint x: 584, startPoint y: 266, endPoint x: 576, endPoint y: 248, distance: 20.1
click at [576, 248] on ul "Scrape and analyze all Wikipedia content Create comprehensive variables and tru…" at bounding box center [438, 228] width 418 height 136
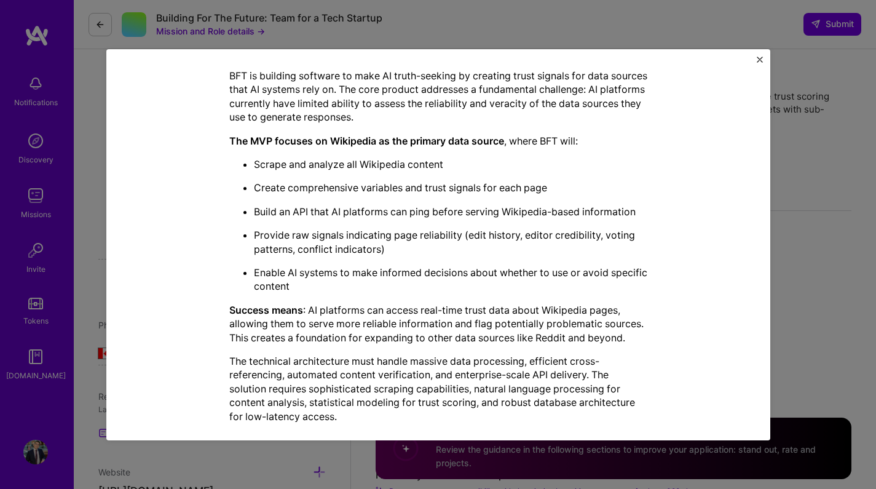
click at [576, 248] on p "Provide raw signals indicating page reliability (edit history, editor credibili…" at bounding box center [450, 242] width 393 height 28
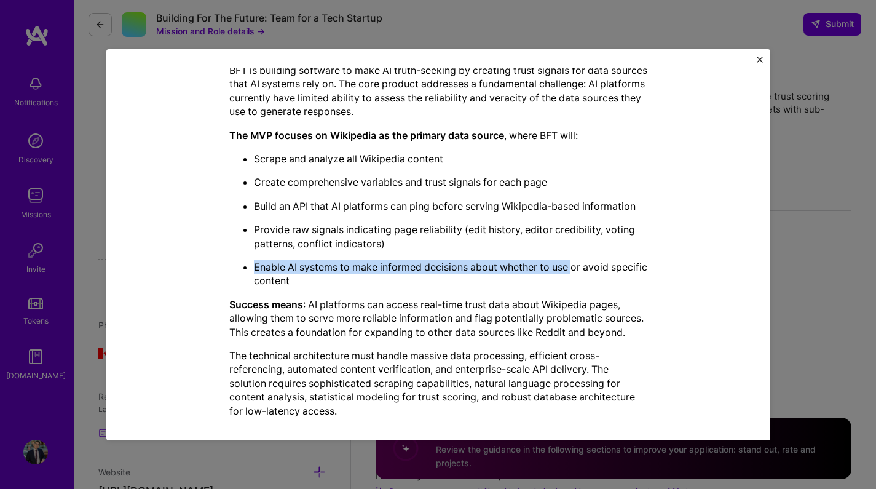
drag, startPoint x: 571, startPoint y: 259, endPoint x: 569, endPoint y: 275, distance: 16.1
click at [569, 273] on ul "Scrape and analyze all Wikipedia content Create comprehensive variables and tru…" at bounding box center [438, 220] width 418 height 136
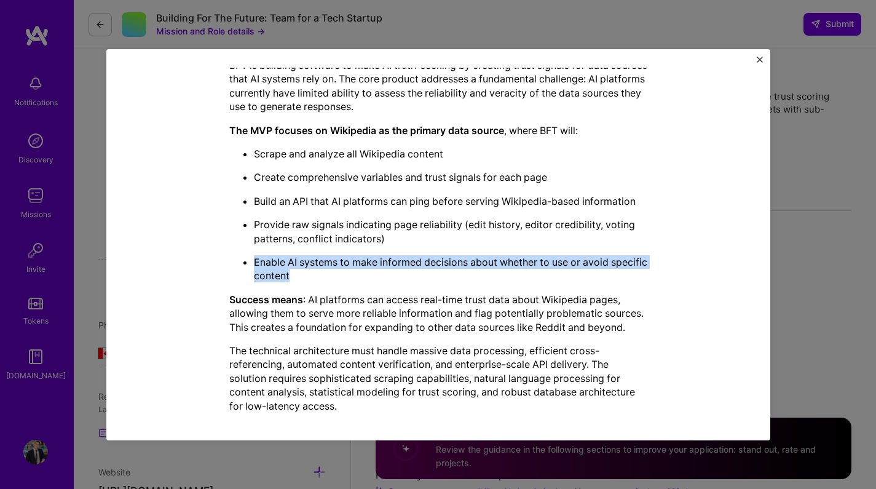
click at [569, 275] on p "Enable AI systems to make informed decisions about whether to use or avoid spec…" at bounding box center [450, 269] width 393 height 28
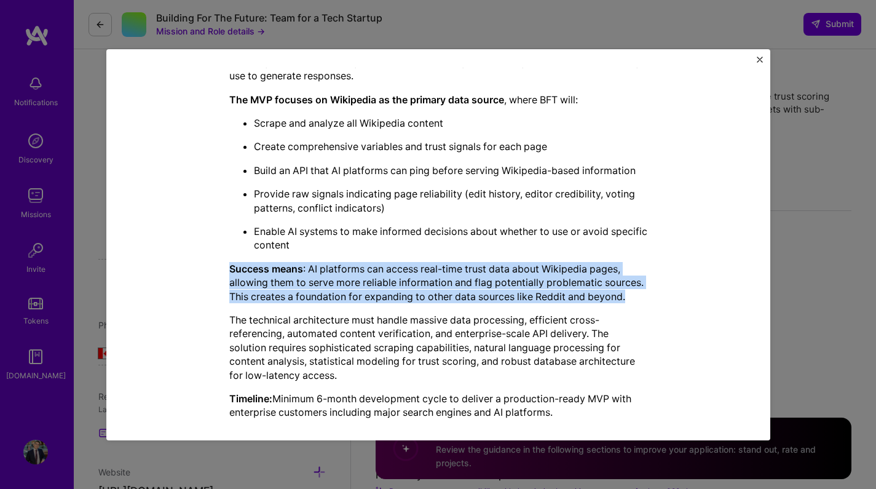
drag, startPoint x: 586, startPoint y: 266, endPoint x: 626, endPoint y: 289, distance: 46.3
click at [625, 289] on div "BFT is building software to make AI truth-seeking by creating trust signals for…" at bounding box center [438, 223] width 418 height 391
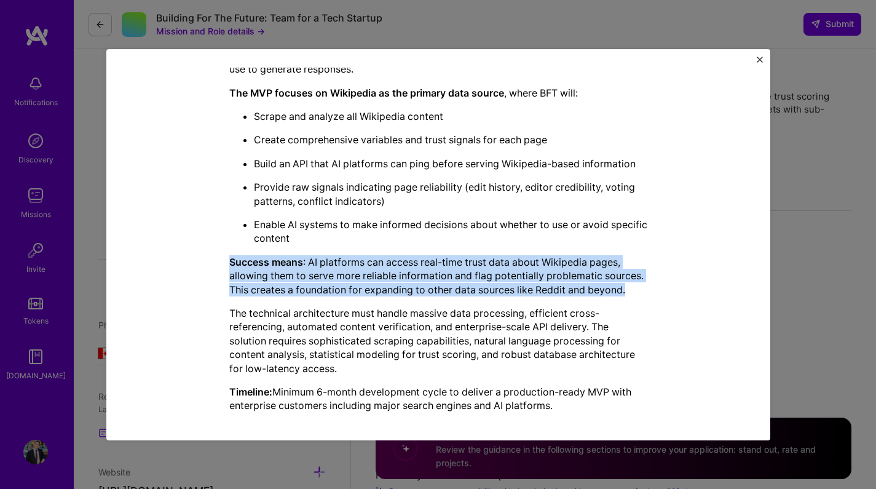
click at [627, 290] on p "Success means : AI platforms can access real-time trust data about Wikipedia pa…" at bounding box center [438, 275] width 418 height 41
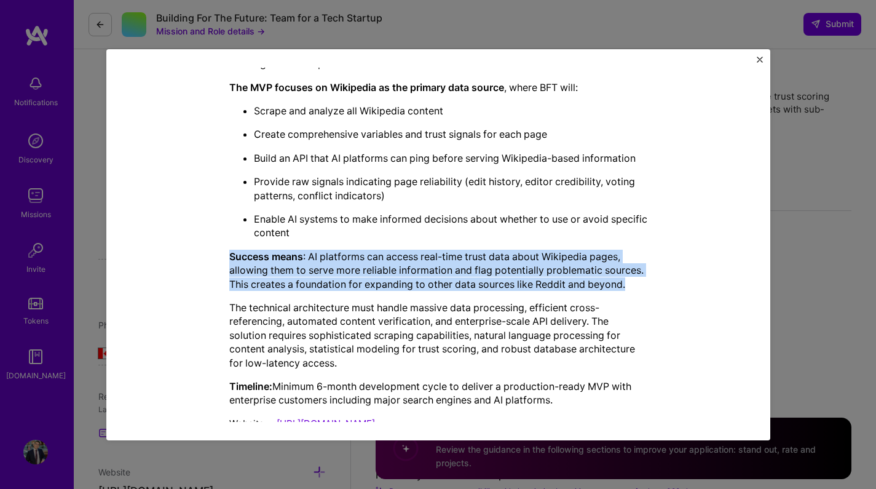
drag, startPoint x: 613, startPoint y: 247, endPoint x: 602, endPoint y: 239, distance: 13.6
click at [602, 239] on div "BFT is building software to make AI truth-seeking by creating trust signals for…" at bounding box center [438, 210] width 418 height 391
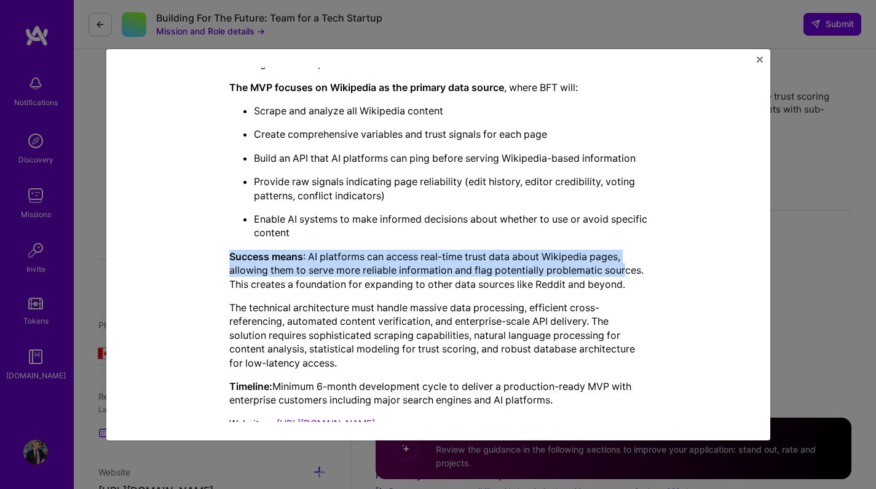
drag, startPoint x: 593, startPoint y: 239, endPoint x: 621, endPoint y: 270, distance: 42.2
click at [621, 270] on div "BFT is building software to make AI truth-seeking by creating trust signals for…" at bounding box center [438, 210] width 418 height 391
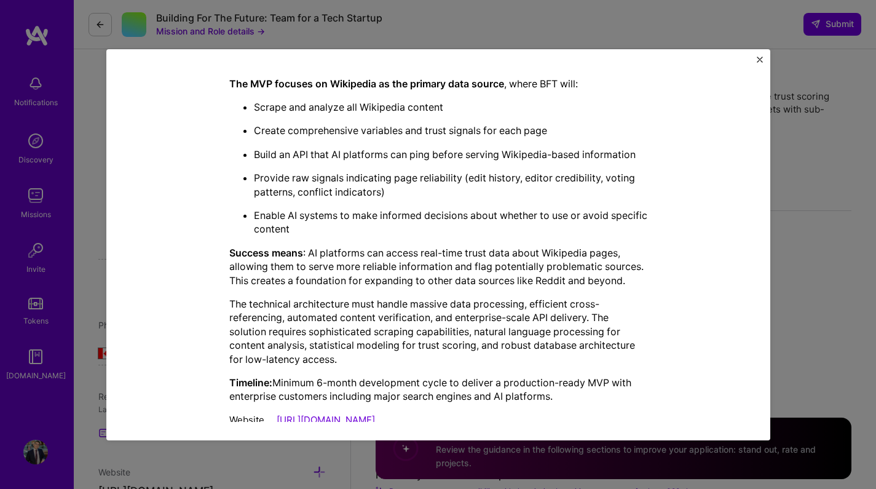
click at [621, 270] on p "Success means : AI platforms can access real-time trust data about Wikipedia pa…" at bounding box center [438, 266] width 418 height 41
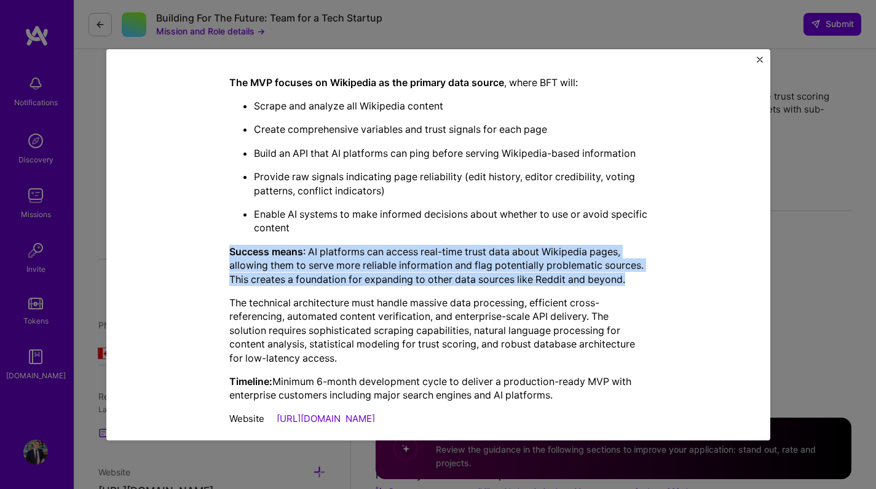
drag, startPoint x: 627, startPoint y: 272, endPoint x: 605, endPoint y: 238, distance: 40.7
click at [605, 238] on div "BFT is building software to make AI truth-seeking by creating trust signals for…" at bounding box center [438, 205] width 418 height 391
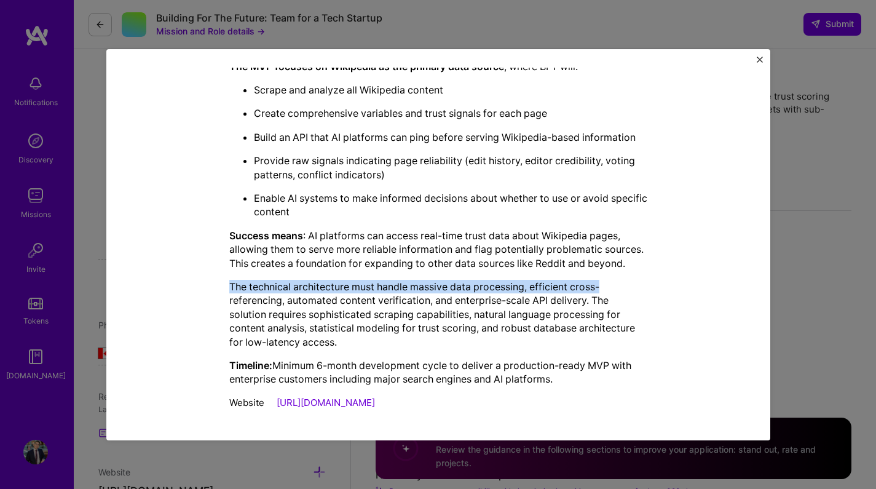
scroll to position [342, 0]
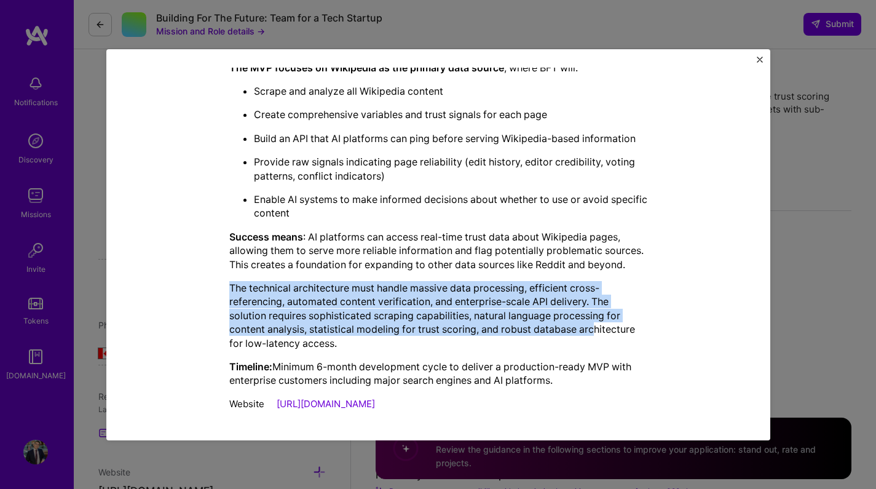
drag, startPoint x: 605, startPoint y: 285, endPoint x: 594, endPoint y: 330, distance: 46.1
click at [594, 330] on div "BFT is building software to make AI truth-seeking by creating trust signals for…" at bounding box center [438, 191] width 418 height 391
click at [594, 330] on p "The technical architecture must handle massive data processing, efficient cross…" at bounding box center [438, 315] width 418 height 69
drag, startPoint x: 555, startPoint y: 334, endPoint x: 216, endPoint y: 285, distance: 342.7
click at [216, 285] on div "Mission Description and Role Details Data Scientist role description Design and…" at bounding box center [438, 76] width 607 height 681
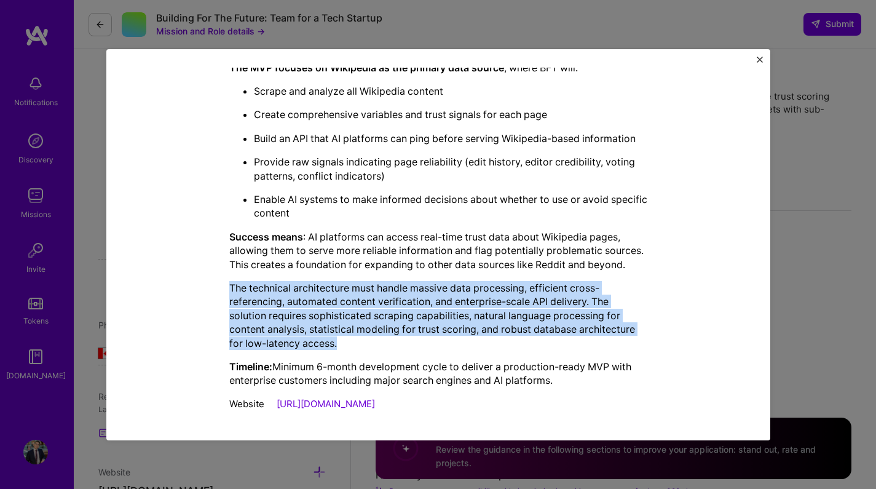
click at [216, 285] on div "Mission Description and Role Details Data Scientist role description Design and…" at bounding box center [438, 76] width 607 height 681
drag, startPoint x: 216, startPoint y: 286, endPoint x: 372, endPoint y: 335, distance: 164.2
click at [372, 335] on div "Mission Description and Role Details Data Scientist role description Design and…" at bounding box center [438, 76] width 607 height 681
click at [372, 335] on p "The technical architecture must handle massive data processing, efficient cross…" at bounding box center [438, 315] width 418 height 69
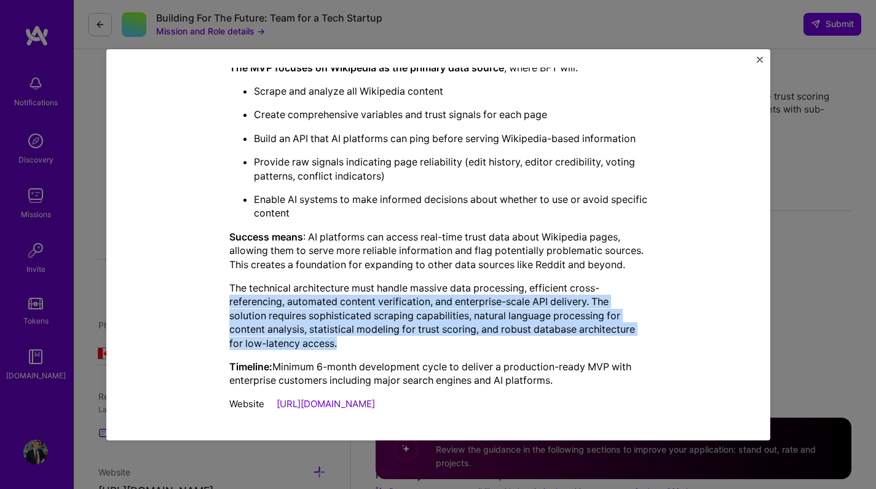
drag
click at [199, 291] on div "Mission Description and Role Details Data Scientist role description Design and…" at bounding box center [438, 76] width 607 height 681
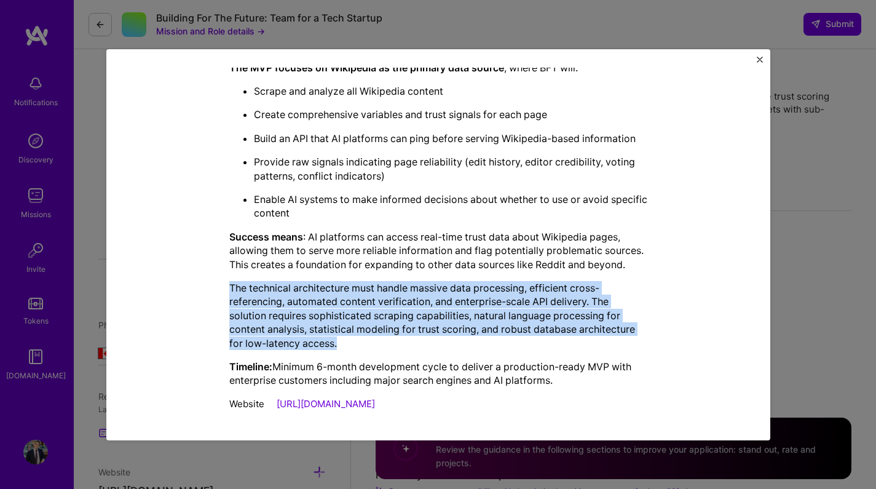
click at [361, 333] on div "Mission Description and Role Details Data Scientist role description Design and…" at bounding box center [438, 76] width 607 height 681
click at [362, 334] on p "The technical architecture must handle massive data processing, efficient cross…" at bounding box center [438, 315] width 418 height 69
click at [194, 276] on div "Mission Description and Role Details Data Scientist role description Design and…" at bounding box center [438, 76] width 607 height 681
click at [361, 337] on div "Mission Description and Role Details Data Scientist role description Design and…" at bounding box center [438, 76] width 607 height 681
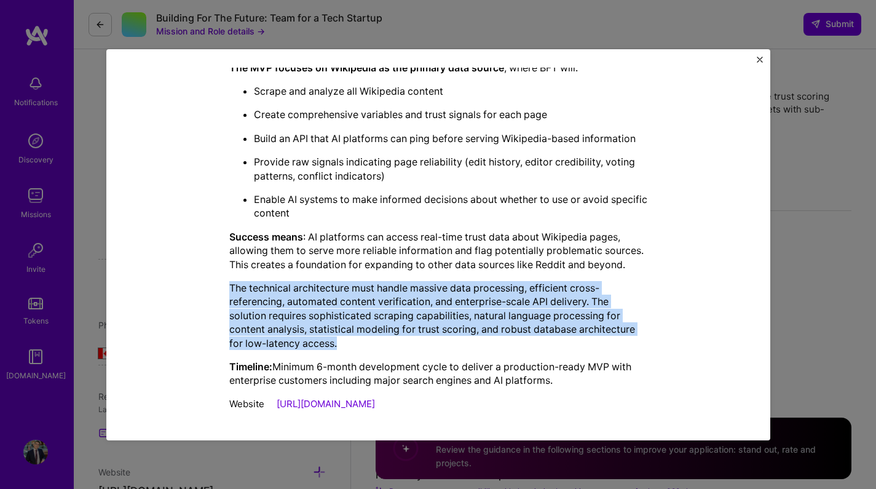
click at [367, 337] on p "The technical architecture must handle massive data processing, efficient cross…" at bounding box center [438, 315] width 418 height 69
click at [190, 286] on div "Mission Description and Role Details Data Scientist role description Design and…" at bounding box center [438, 76] width 607 height 681
click at [378, 336] on div "Mission Description and Role Details Data Scientist role description Design and…" at bounding box center [438, 76] width 607 height 681
click at [387, 337] on p "The technical architecture must handle massive data processing, efficient cross…" at bounding box center [438, 315] width 418 height 69
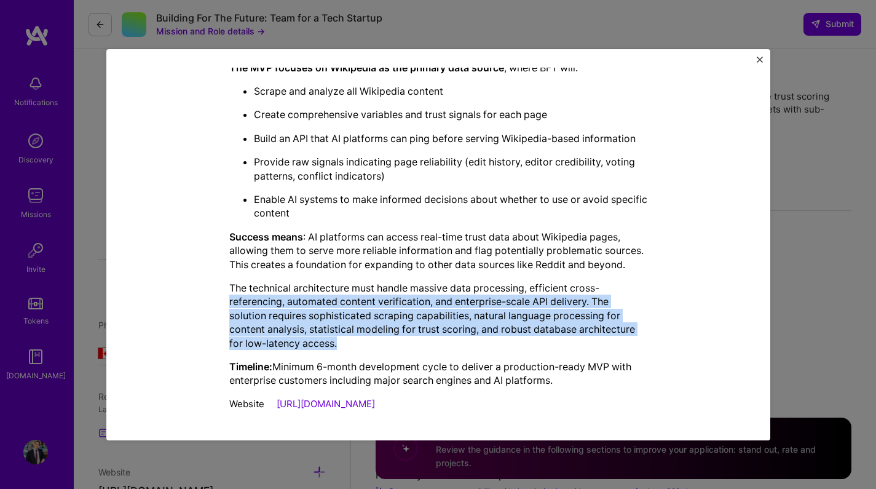
click at [190, 292] on div "Mission Description and Role Details Data Scientist role description Design and…" at bounding box center [438, 76] width 607 height 681
click at [190, 291] on div "Mission Description and Role Details Data Scientist role description Design and…" at bounding box center [438, 76] width 607 height 681
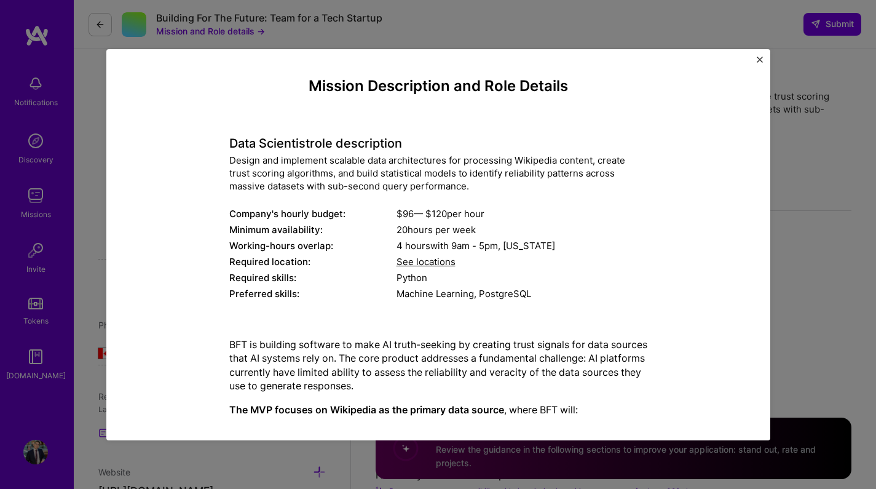
scroll to position [0, 0]
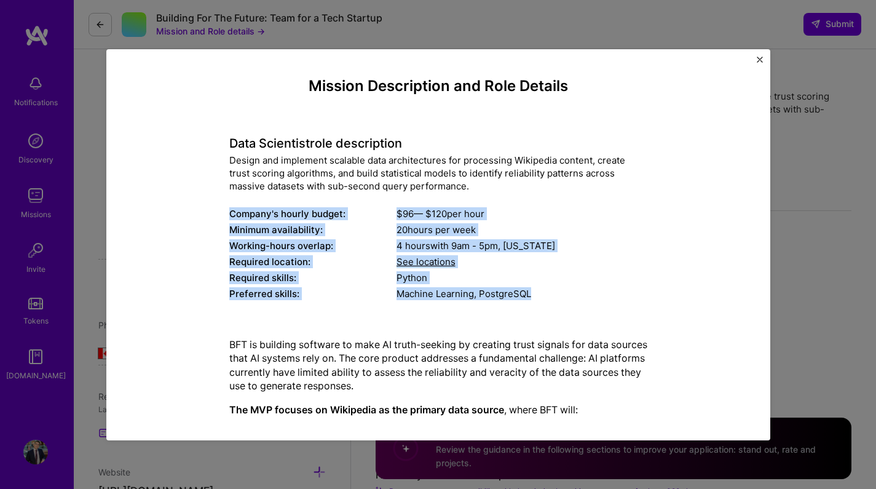
click at [576, 292] on div "Mission Description and Role Details Data Scientist role description Design and…" at bounding box center [438, 417] width 607 height 681
click at [576, 292] on div "Machine Learning, PostgreSQL" at bounding box center [521, 293] width 251 height 13
click at [205, 205] on div "Mission Description and Role Details Data Scientist role description Design and…" at bounding box center [438, 417] width 607 height 681
click at [546, 294] on div "Mission Description and Role Details Data Scientist role description Design and…" at bounding box center [438, 417] width 607 height 681
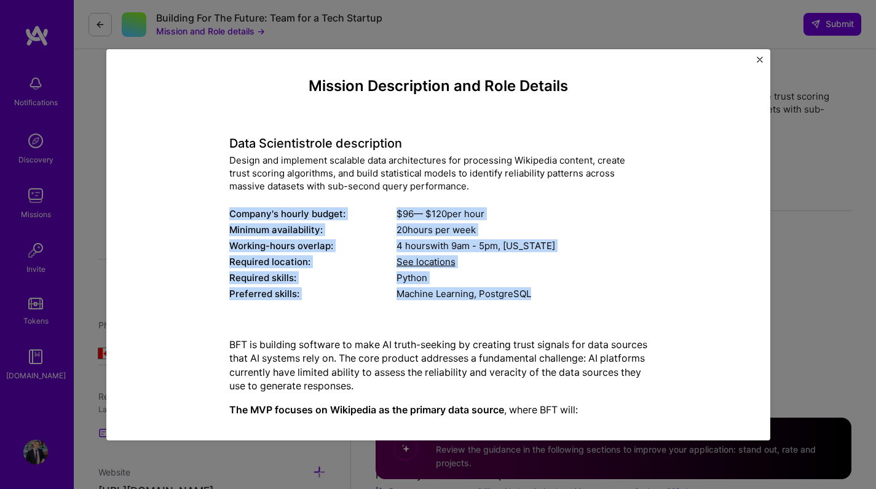
click at [546, 294] on div "Machine Learning, PostgreSQL" at bounding box center [521, 293] width 251 height 13
click at [206, 203] on div "Mission Description and Role Details Data Scientist role description Design and…" at bounding box center [438, 417] width 607 height 681
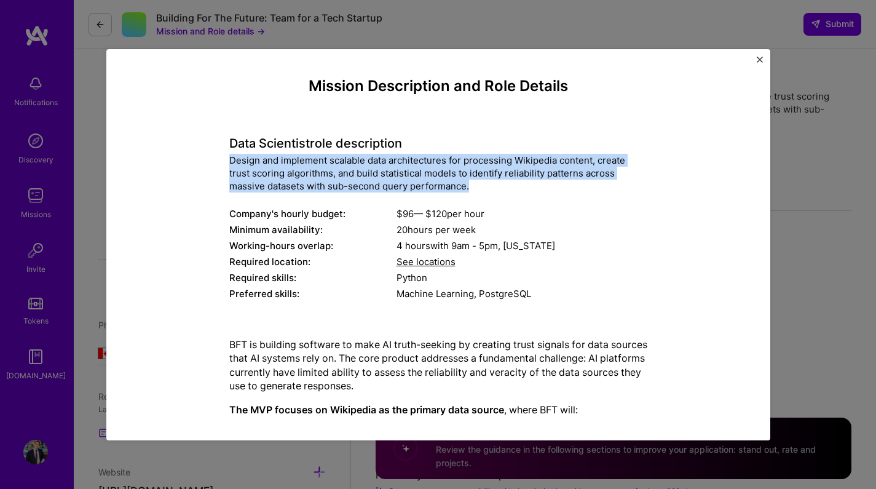
click at [497, 189] on div "Mission Description and Role Details Data Scientist role description Design and…" at bounding box center [438, 417] width 607 height 681
click at [501, 189] on div "Design and implement scalable data architectures for processing Wikipedia conte…" at bounding box center [438, 173] width 418 height 39
click at [187, 163] on div "Mission Description and Role Details Data Scientist role description Design and…" at bounding box center [438, 417] width 607 height 681
click at [490, 180] on div "Mission Description and Role Details Data Scientist role description Design and…" at bounding box center [438, 417] width 607 height 681
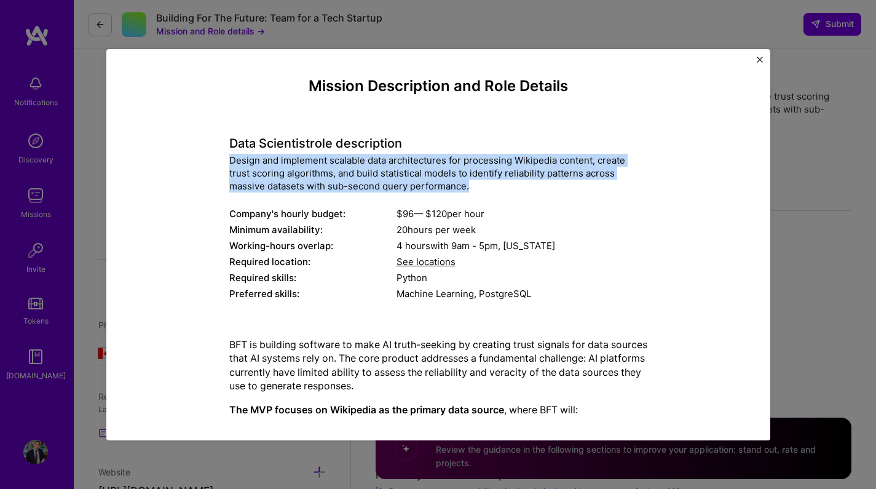
click at [492, 181] on div "Design and implement scalable data architectures for processing Wikipedia conte…" at bounding box center [438, 173] width 418 height 39
click at [186, 155] on div "Mission Description and Role Details Data Scientist role description Design and…" at bounding box center [438, 417] width 607 height 681
click at [506, 181] on div "Mission Description and Role Details Data Scientist role description Design and…" at bounding box center [438, 417] width 607 height 681
click at [519, 184] on div "Design and implement scalable data architectures for processing Wikipedia conte…" at bounding box center [438, 173] width 418 height 39
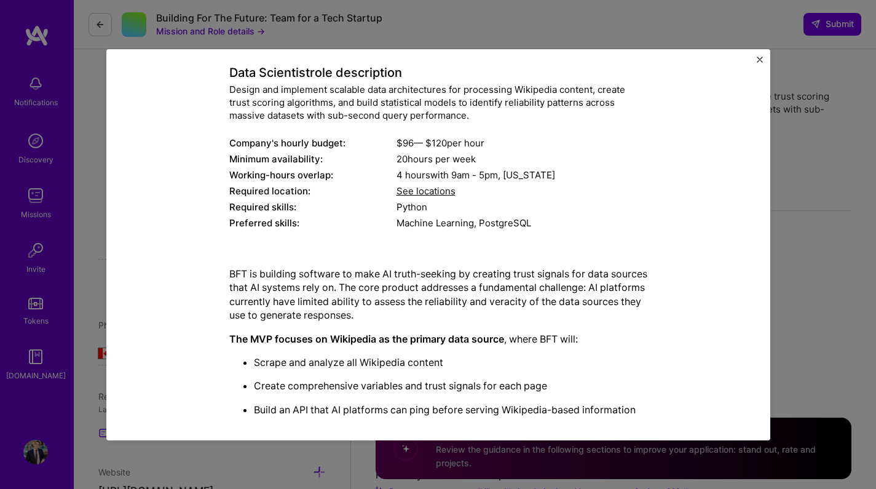
scroll to position [142, 0]
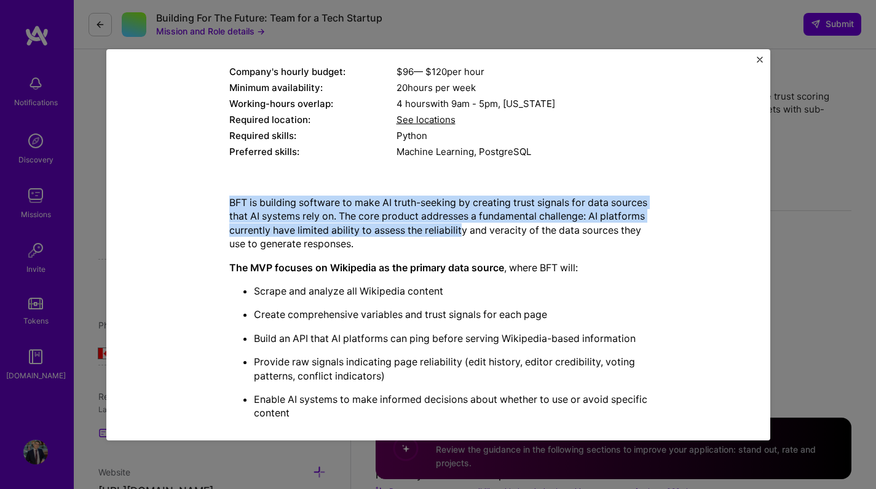
click at [504, 239] on div "BFT is building software to make AI truth-seeking by creating trust signals for…" at bounding box center [438, 401] width 418 height 431
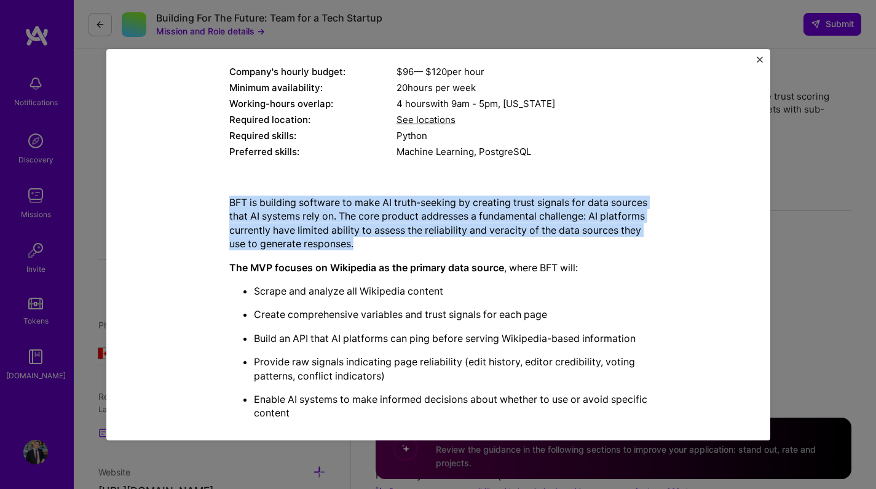
click at [504, 240] on p "BFT is building software to make AI truth-seeking by creating trust signals for…" at bounding box center [438, 222] width 418 height 55
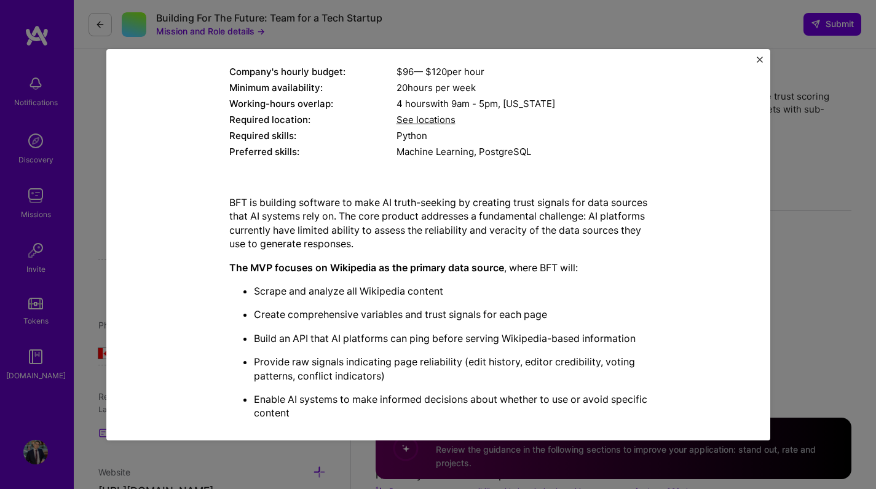
scroll to position [170, 0]
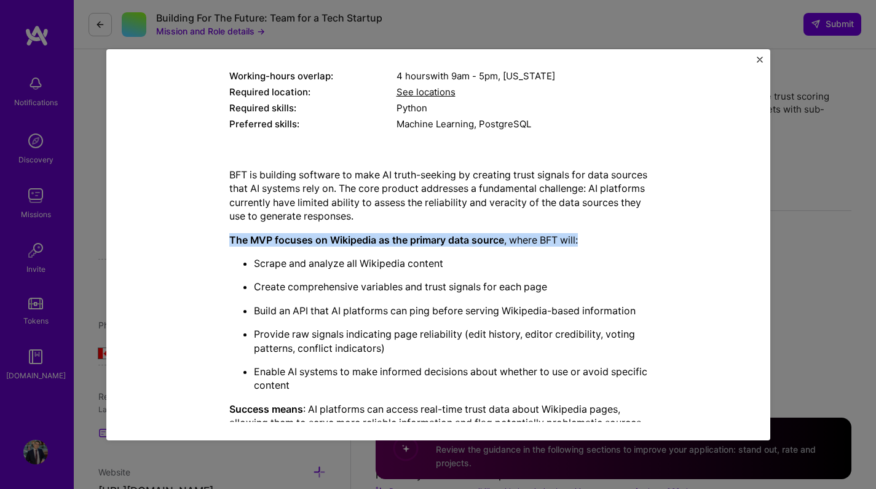
click at [622, 251] on div "BFT is building software to make AI truth-seeking by creating trust signals for…" at bounding box center [438, 363] width 418 height 391
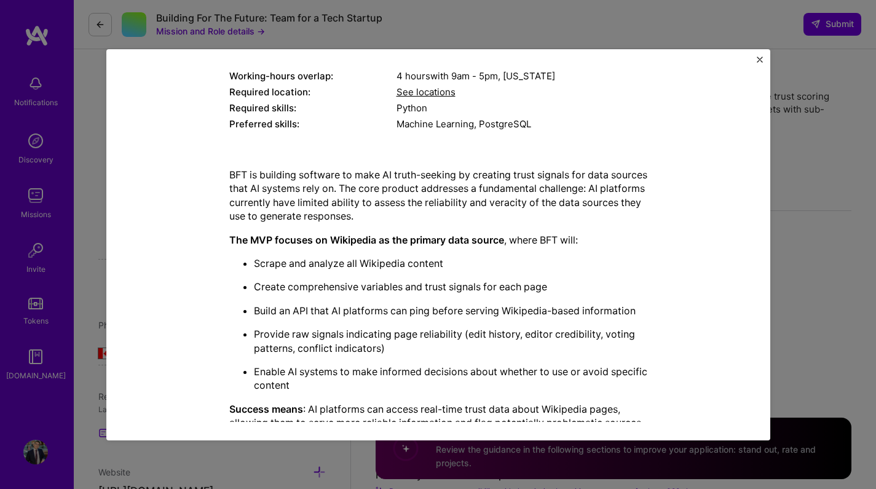
click at [624, 253] on div "BFT is building software to make AI truth-seeking by creating trust signals for…" at bounding box center [438, 363] width 418 height 391
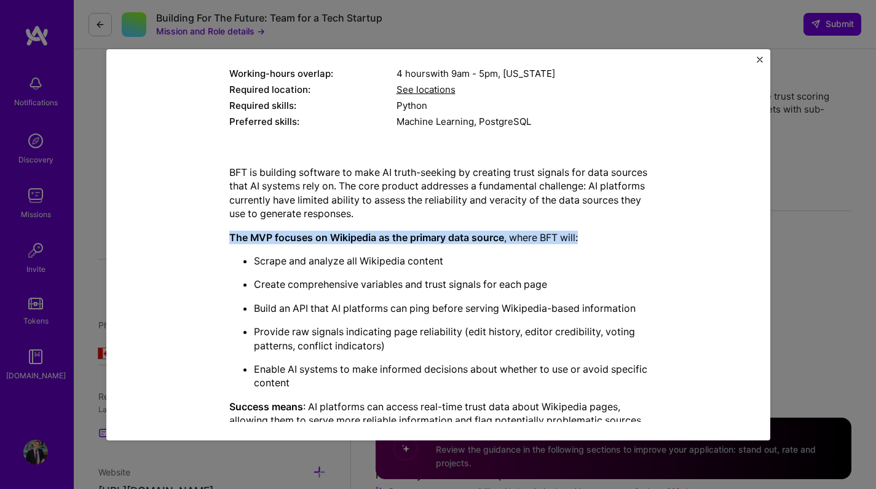
click at [569, 211] on div "BFT is building software to make AI truth-seeking by creating trust signals for…" at bounding box center [438, 360] width 418 height 391
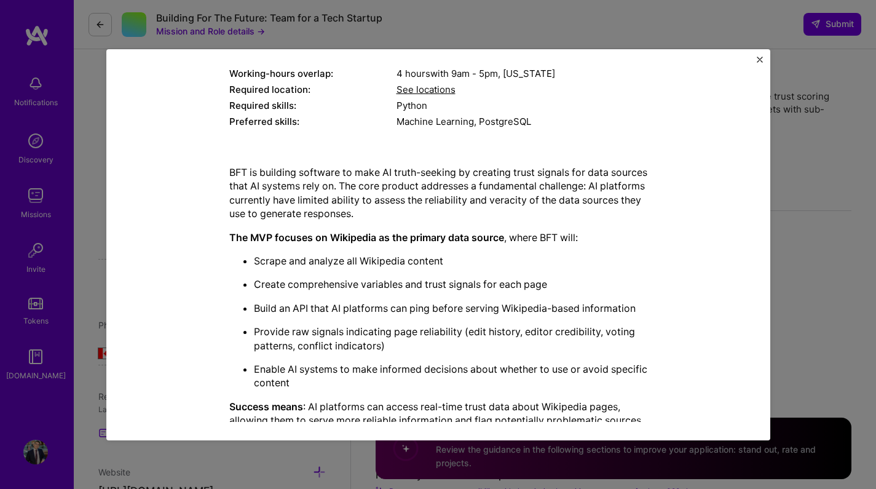
click at [568, 211] on p "BFT is building software to make AI truth-seeking by creating trust signals for…" at bounding box center [438, 192] width 418 height 55
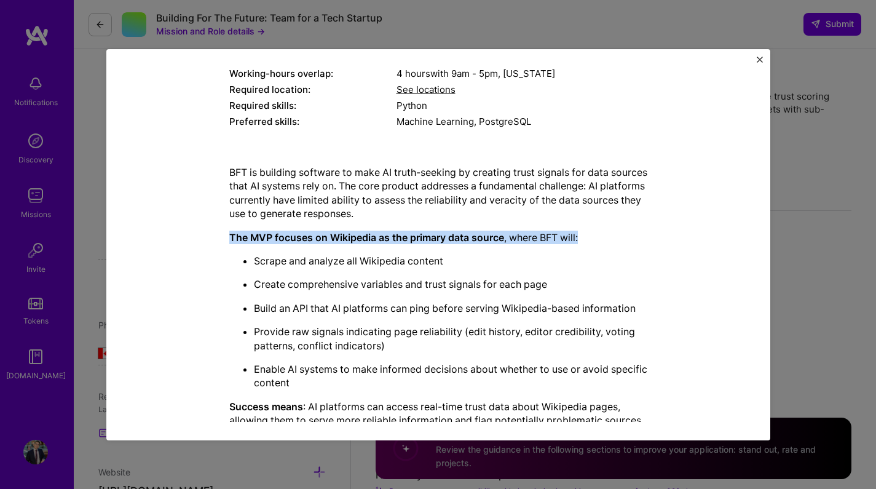
click at [586, 238] on div "BFT is building software to make AI truth-seeking by creating trust signals for…" at bounding box center [438, 360] width 418 height 391
click at [592, 242] on p "The MVP focuses on Wikipedia as the primary data source , where BFT will:" at bounding box center [438, 237] width 418 height 14
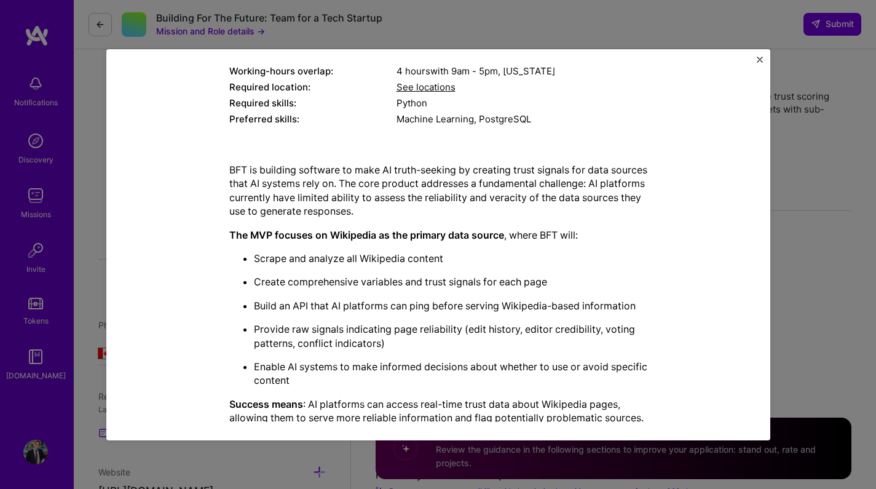
scroll to position [190, 0]
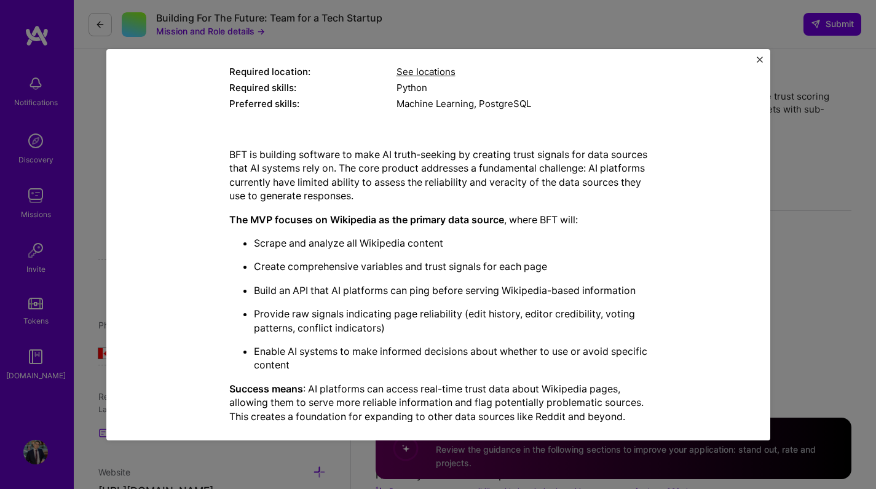
click at [804, 211] on div "Mission Description and Role Details Data Scientist role description Design and…" at bounding box center [438, 244] width 876 height 489
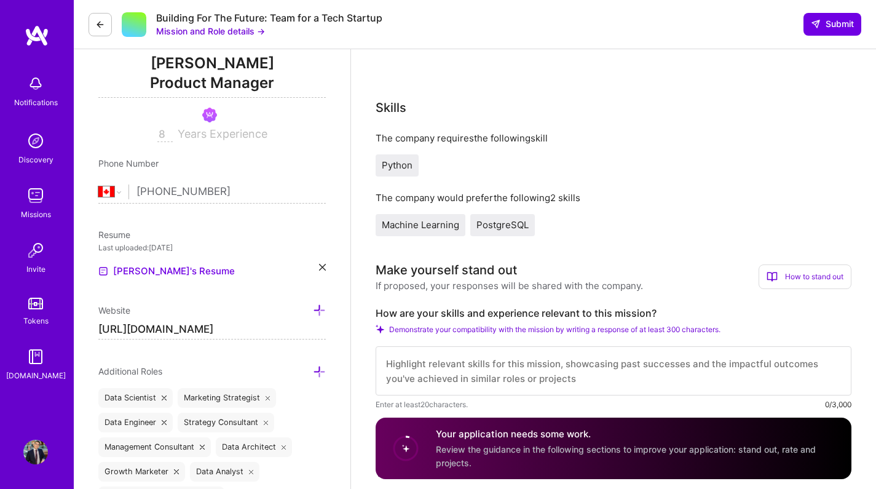
scroll to position [164, 0]
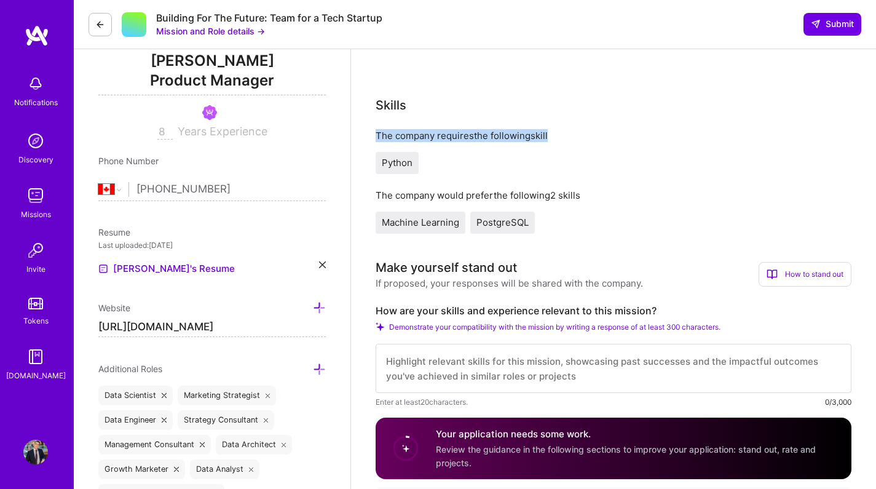
drag, startPoint x: 512, startPoint y: 129, endPoint x: 555, endPoint y: 135, distance: 42.8
click at [555, 135] on div "Skills The company requires the following skill Python The company would prefer…" at bounding box center [613, 165] width 476 height 138
click at [555, 135] on div "The company requires the following skill" at bounding box center [613, 135] width 476 height 13
drag, startPoint x: 559, startPoint y: 136, endPoint x: 371, endPoint y: 126, distance: 188.3
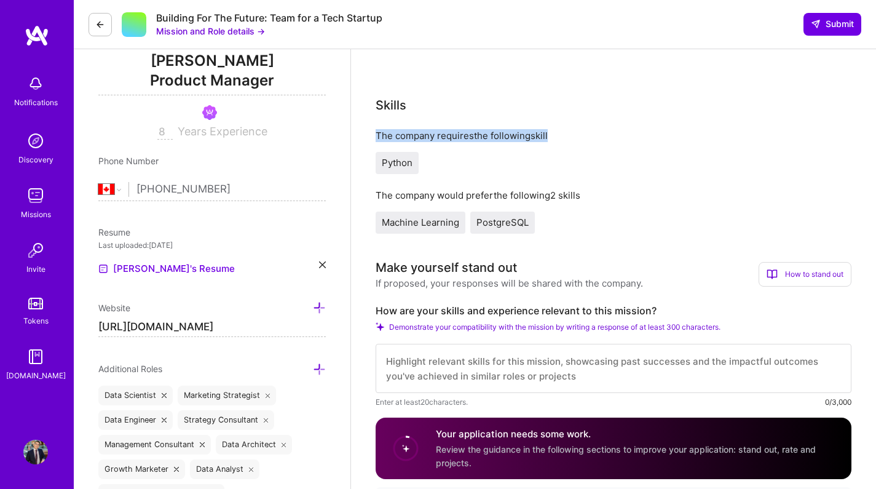
click at [404, 165] on span "Python" at bounding box center [397, 163] width 31 height 12
click at [445, 169] on div "Python" at bounding box center [613, 163] width 476 height 22
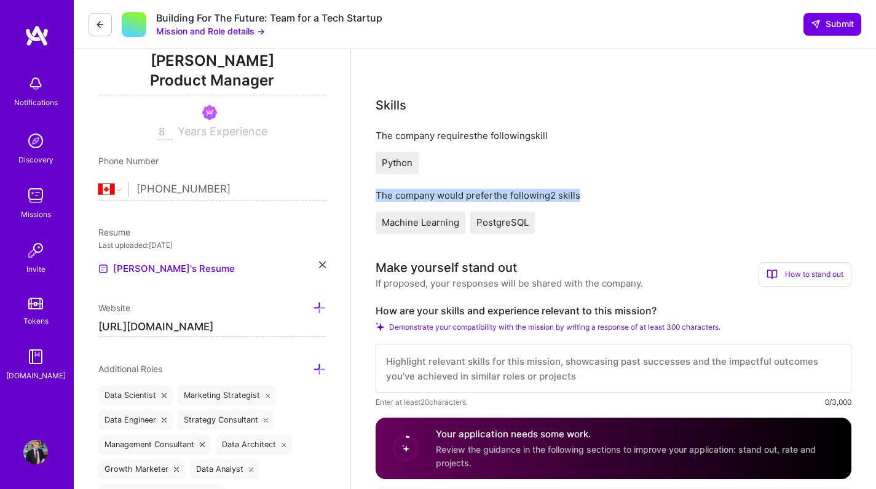
drag, startPoint x: 377, startPoint y: 197, endPoint x: 590, endPoint y: 194, distance: 212.6
click at [590, 194] on div "The company would prefer the following 2 skills" at bounding box center [613, 195] width 476 height 13
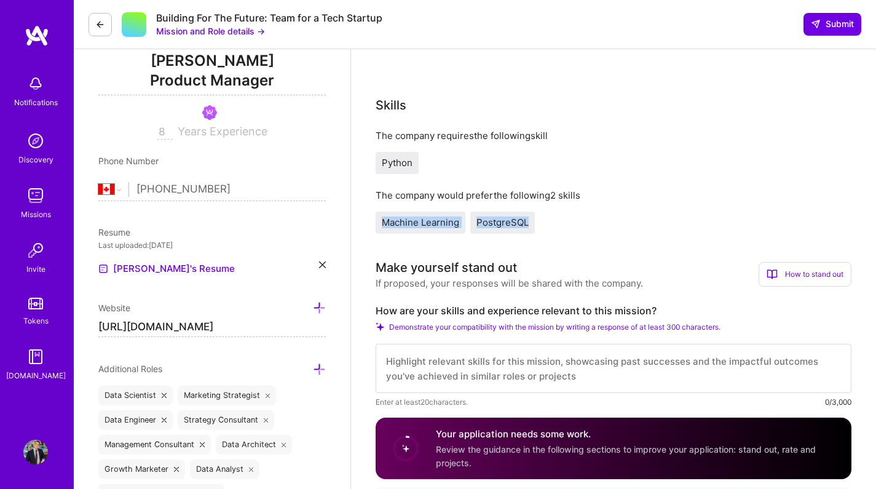
drag, startPoint x: 544, startPoint y: 221, endPoint x: 371, endPoint y: 222, distance: 173.9
drag, startPoint x: 369, startPoint y: 222, endPoint x: 554, endPoint y: 227, distance: 185.0
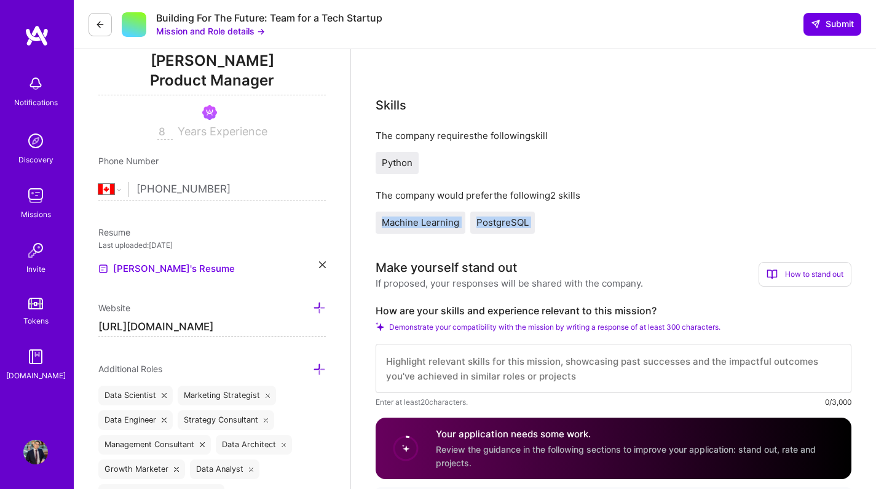
click at [554, 227] on div "Machine Learning PostgreSQL" at bounding box center [613, 222] width 476 height 22
drag, startPoint x: 530, startPoint y: 224, endPoint x: 390, endPoint y: 221, distance: 140.1
click at [390, 221] on div "Machine Learning PostgreSQL" at bounding box center [613, 222] width 476 height 22
click at [386, 220] on span "Machine Learning" at bounding box center [420, 222] width 77 height 12
drag, startPoint x: 380, startPoint y: 222, endPoint x: 528, endPoint y: 225, distance: 148.7
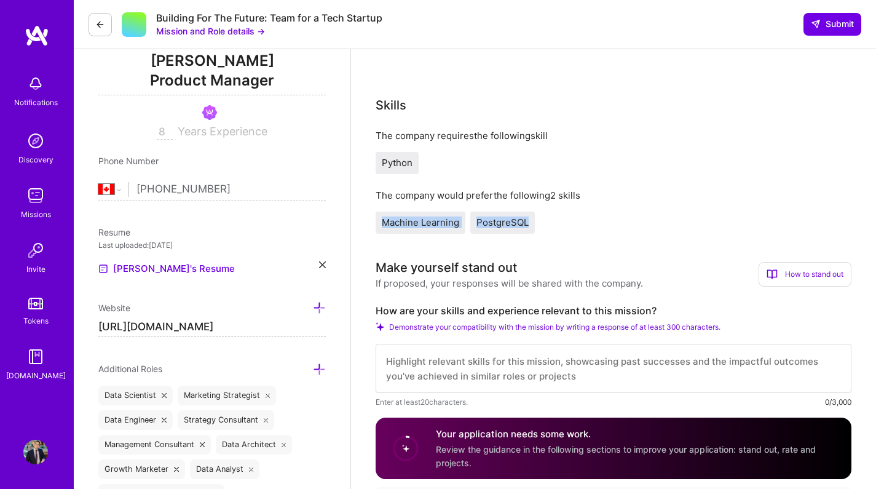
click at [528, 225] on div "Machine Learning PostgreSQL" at bounding box center [613, 222] width 476 height 22
click at [528, 225] on div "PostgreSQL" at bounding box center [502, 222] width 65 height 22
drag, startPoint x: 535, startPoint y: 224, endPoint x: 374, endPoint y: 222, distance: 161.0
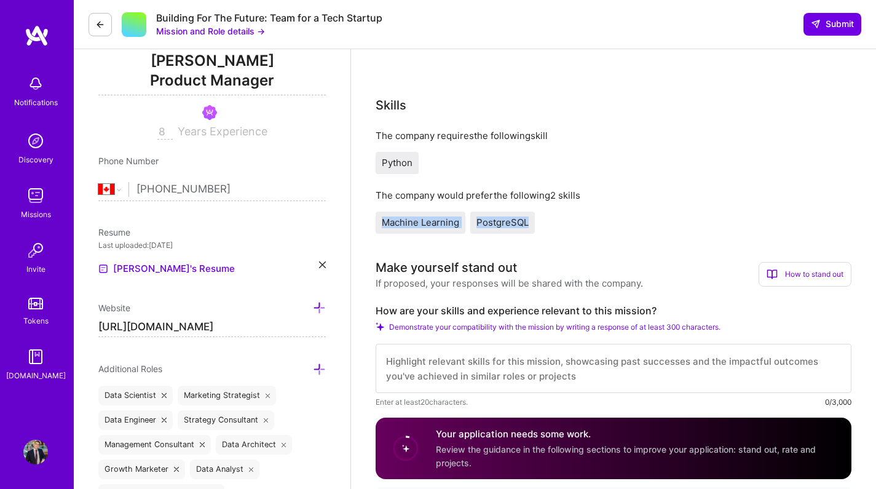
drag, startPoint x: 376, startPoint y: 222, endPoint x: 548, endPoint y: 227, distance: 172.1
click at [546, 227] on div "Machine Learning PostgreSQL" at bounding box center [613, 222] width 476 height 22
click at [548, 228] on div "Machine Learning PostgreSQL" at bounding box center [613, 222] width 476 height 22
drag, startPoint x: 524, startPoint y: 225, endPoint x: 380, endPoint y: 222, distance: 144.4
click at [380, 222] on div "Machine Learning PostgreSQL" at bounding box center [613, 222] width 476 height 22
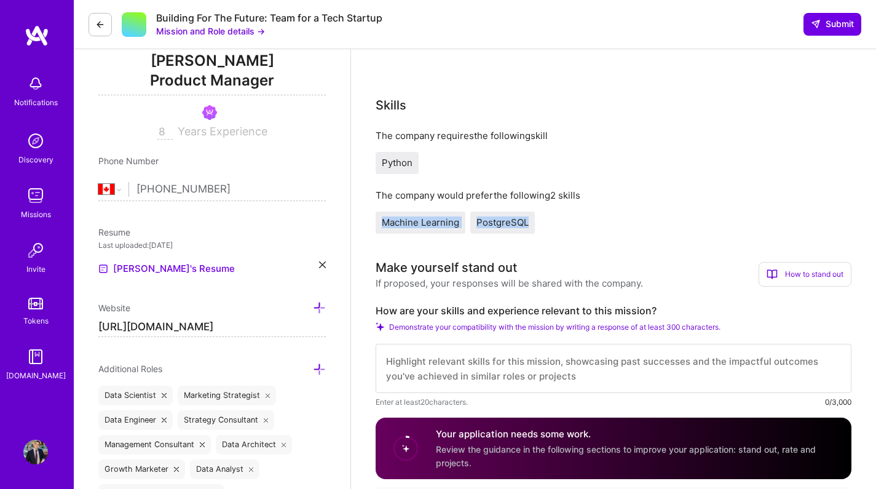
click at [377, 222] on div "Machine Learning" at bounding box center [420, 222] width 90 height 22
drag, startPoint x: 390, startPoint y: 221, endPoint x: 537, endPoint y: 224, distance: 147.5
click at [535, 225] on div "Machine Learning PostgreSQL" at bounding box center [613, 222] width 476 height 22
click at [537, 225] on div "Machine Learning PostgreSQL" at bounding box center [613, 222] width 476 height 22
drag, startPoint x: 512, startPoint y: 224, endPoint x: 377, endPoint y: 221, distance: 135.2
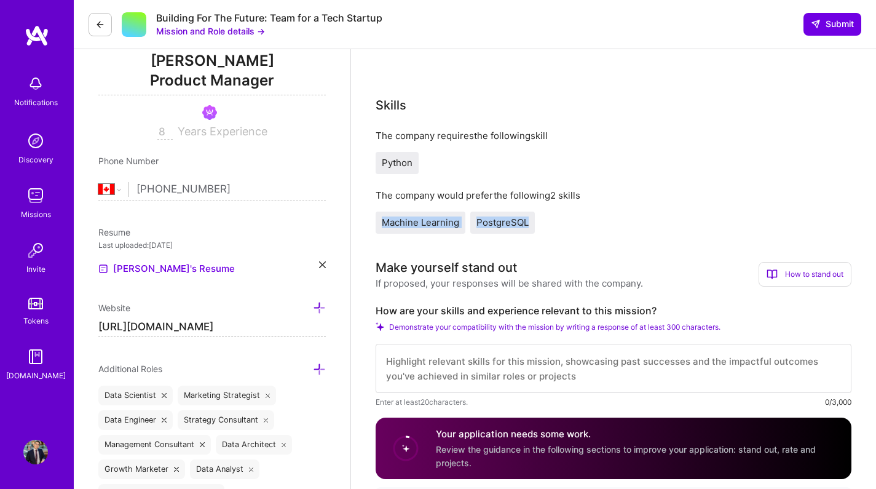
click at [379, 221] on div "Machine Learning PostgreSQL" at bounding box center [613, 222] width 476 height 22
drag, startPoint x: 372, startPoint y: 221, endPoint x: 555, endPoint y: 224, distance: 182.5
click at [555, 224] on div "Machine Learning PostgreSQL" at bounding box center [613, 222] width 476 height 22
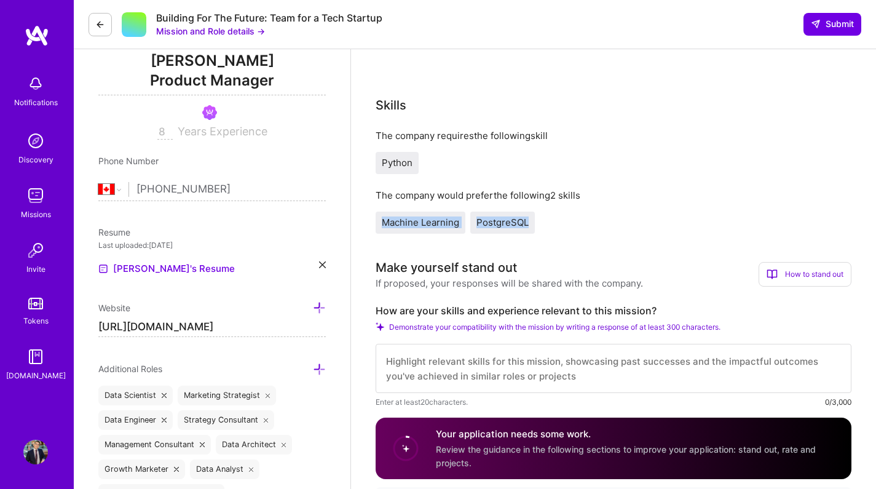
drag, startPoint x: 480, startPoint y: 221, endPoint x: 377, endPoint y: 218, distance: 103.3
click at [379, 218] on div "Machine Learning PostgreSQL" at bounding box center [613, 222] width 476 height 22
click at [376, 218] on div "Machine Learning" at bounding box center [420, 222] width 90 height 22
drag, startPoint x: 374, startPoint y: 219, endPoint x: 535, endPoint y: 222, distance: 160.4
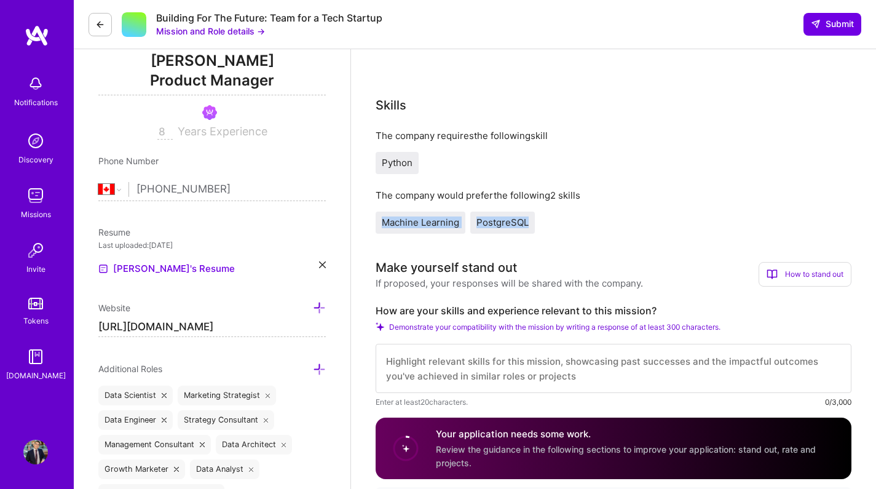
click at [535, 222] on div "Machine Learning PostgreSQL" at bounding box center [613, 222] width 476 height 22
drag, startPoint x: 543, startPoint y: 224, endPoint x: 378, endPoint y: 223, distance: 165.3
click at [380, 224] on div "Machine Learning PostgreSQL" at bounding box center [613, 222] width 476 height 22
click at [377, 224] on div "Machine Learning" at bounding box center [420, 222] width 90 height 22
drag, startPoint x: 381, startPoint y: 222, endPoint x: 534, endPoint y: 224, distance: 153.0
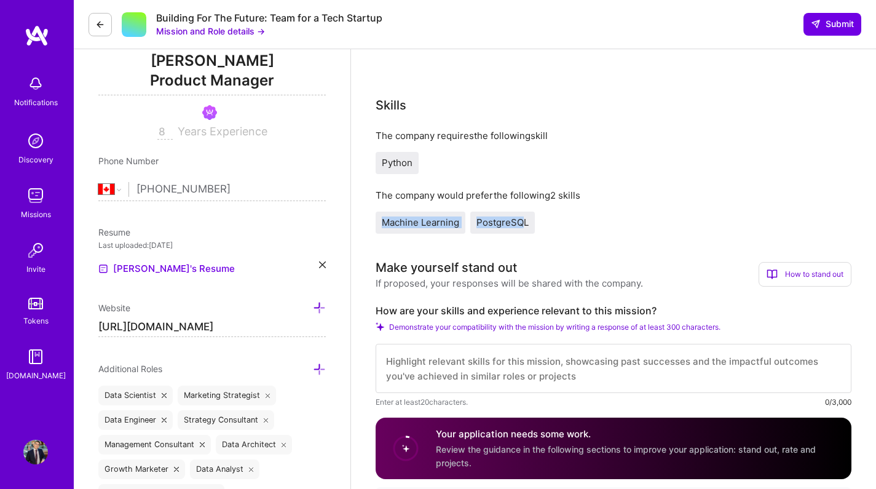
click at [535, 224] on div "Machine Learning PostgreSQL" at bounding box center [613, 222] width 476 height 22
drag, startPoint x: 540, startPoint y: 226, endPoint x: 375, endPoint y: 221, distance: 165.4
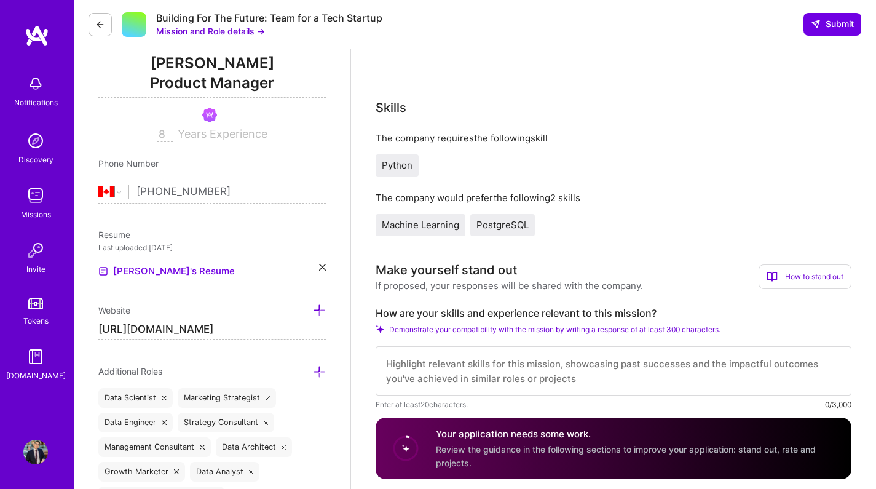
scroll to position [159, 0]
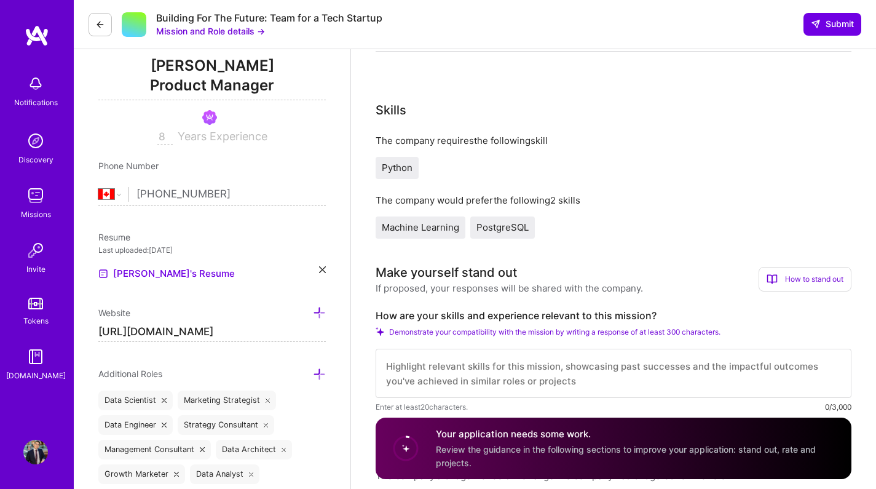
click at [391, 107] on div "Skills" at bounding box center [390, 110] width 31 height 18
click at [395, 127] on div "Skills The company requires the following skill Python The company would prefer…" at bounding box center [613, 170] width 476 height 138
click at [407, 135] on div "The company requires the following skill" at bounding box center [613, 140] width 476 height 13
drag, startPoint x: 407, startPoint y: 135, endPoint x: 390, endPoint y: 109, distance: 31.9
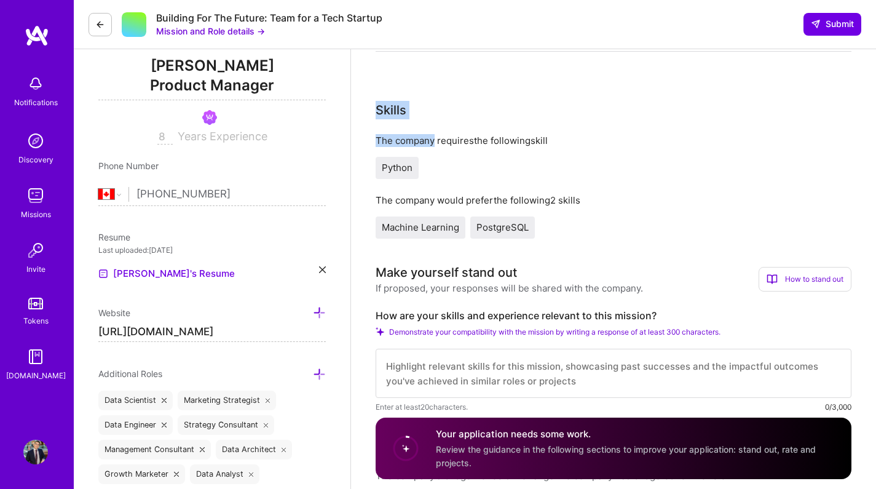
click at [390, 109] on div "Skills The company requires the following skill Python The company would prefer…" at bounding box center [613, 170] width 476 height 138
click at [390, 109] on div "Skills" at bounding box center [390, 110] width 31 height 18
drag, startPoint x: 390, startPoint y: 109, endPoint x: 543, endPoint y: 138, distance: 155.7
click at [543, 138] on div "Skills The company requires the following skill Python The company would prefer…" at bounding box center [613, 170] width 476 height 138
click at [543, 138] on div "The company requires the following skill" at bounding box center [613, 140] width 476 height 13
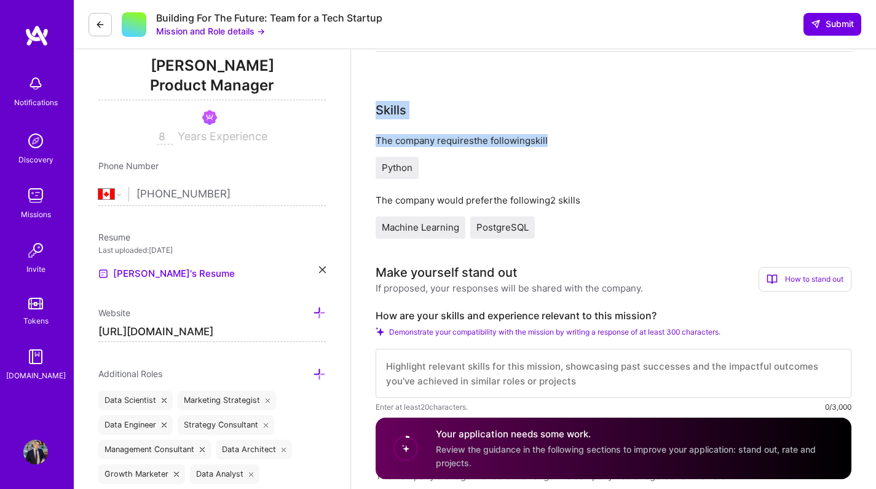
drag, startPoint x: 543, startPoint y: 138, endPoint x: 383, endPoint y: 106, distance: 162.8
click at [381, 107] on div "Skills The company requires the following skill Python The company would prefer…" at bounding box center [613, 170] width 476 height 138
click at [383, 106] on div "Skills" at bounding box center [390, 110] width 31 height 18
drag, startPoint x: 383, startPoint y: 106, endPoint x: 546, endPoint y: 141, distance: 166.4
click at [546, 141] on div "Skills The company requires the following skill Python The company would prefer…" at bounding box center [613, 170] width 476 height 138
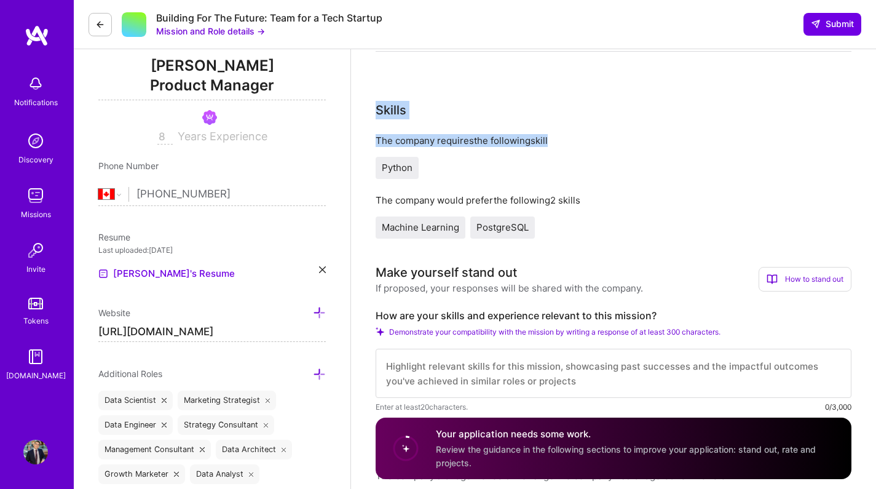
click at [546, 141] on div "The company requires the following skill" at bounding box center [613, 140] width 476 height 13
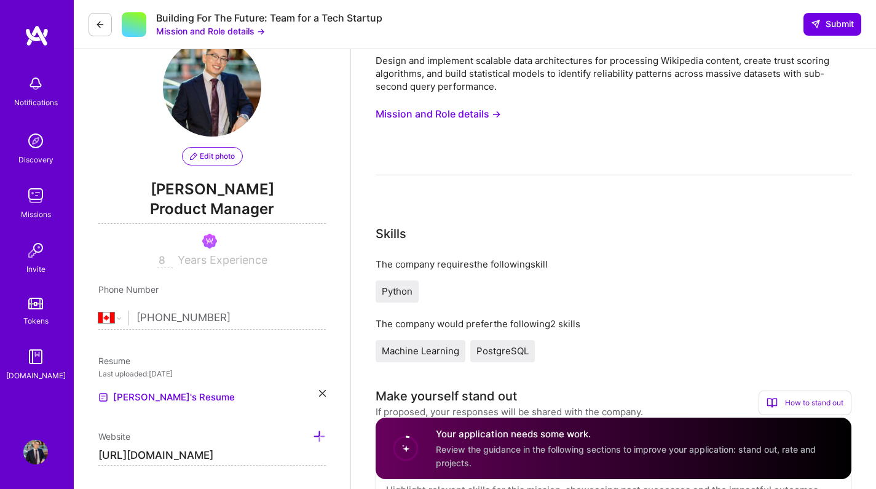
scroll to position [0, 0]
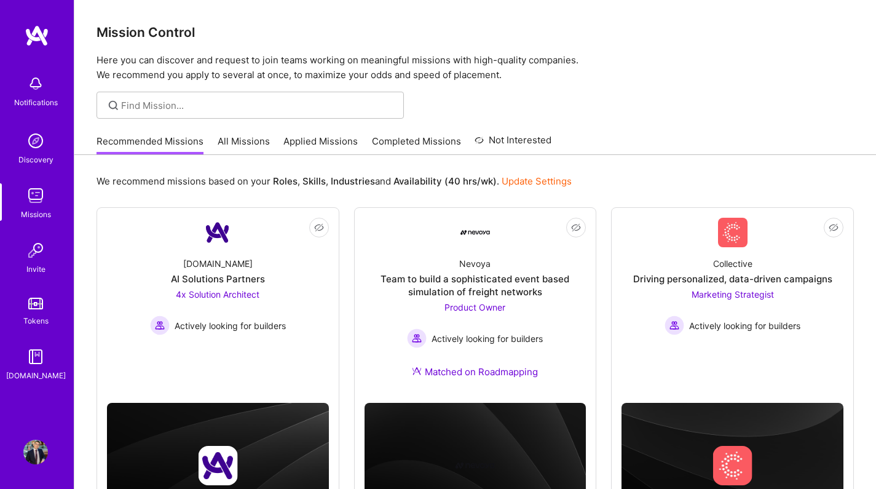
click at [237, 146] on link "All Missions" at bounding box center [244, 145] width 52 height 20
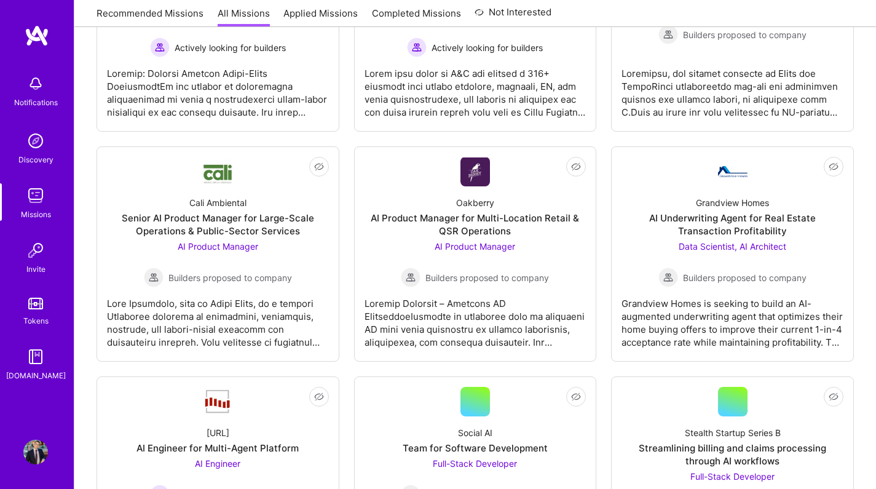
scroll to position [997, 0]
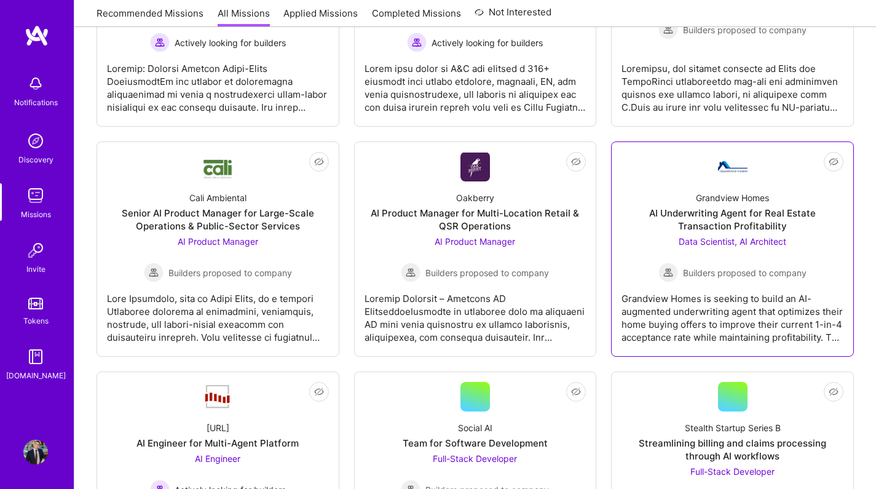
click at [756, 216] on div "AI Underwriting Agent for Real Estate Transaction Profitability" at bounding box center [732, 219] width 222 height 26
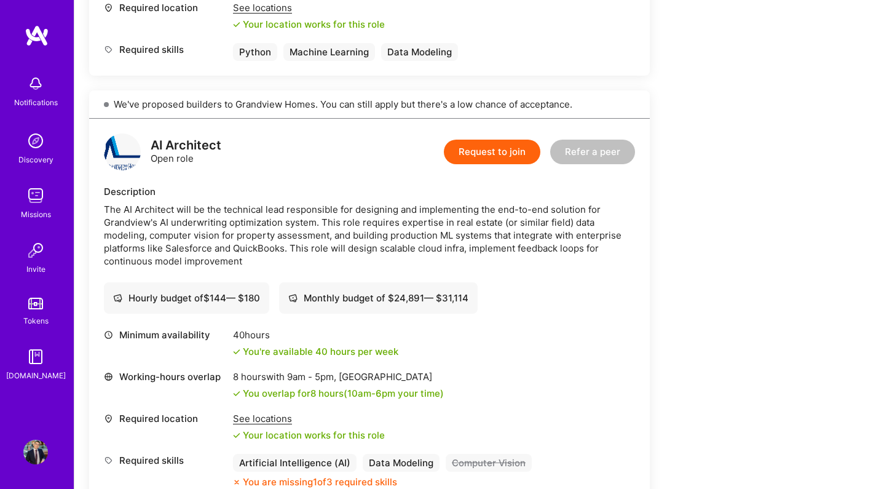
scroll to position [862, 0]
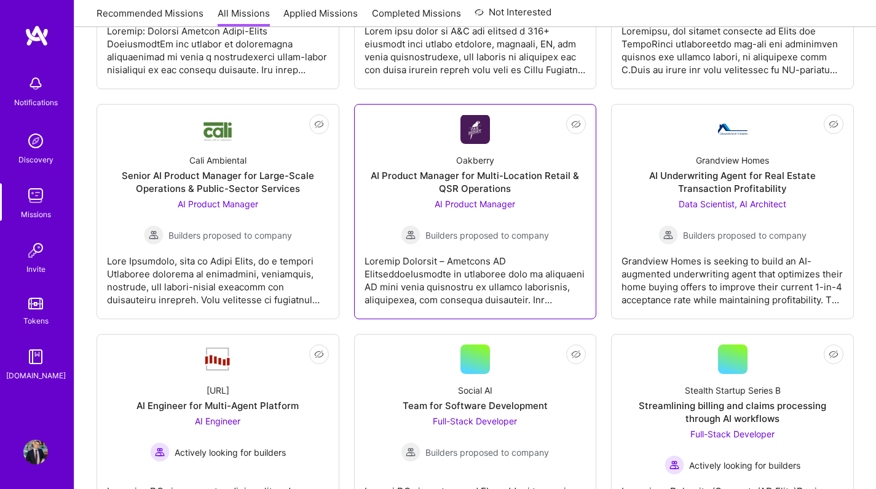
scroll to position [1231, 0]
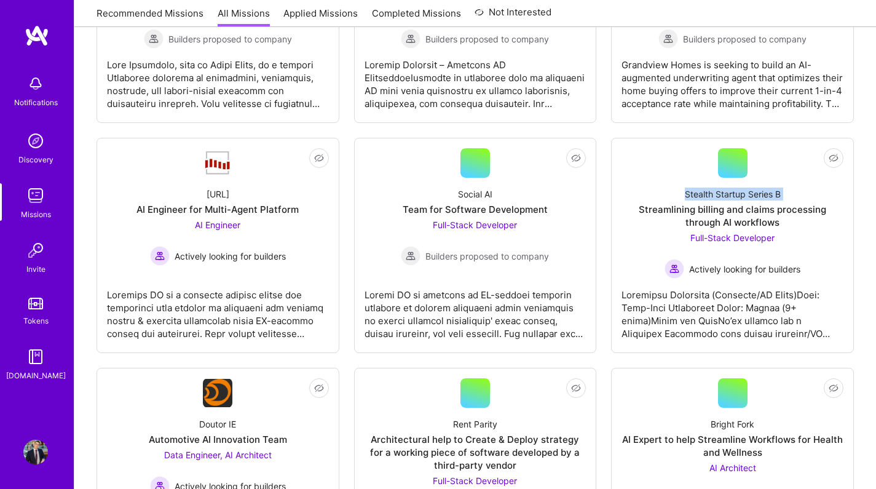
drag, startPoint x: 873, startPoint y: 189, endPoint x: 873, endPoint y: 201, distance: 11.7
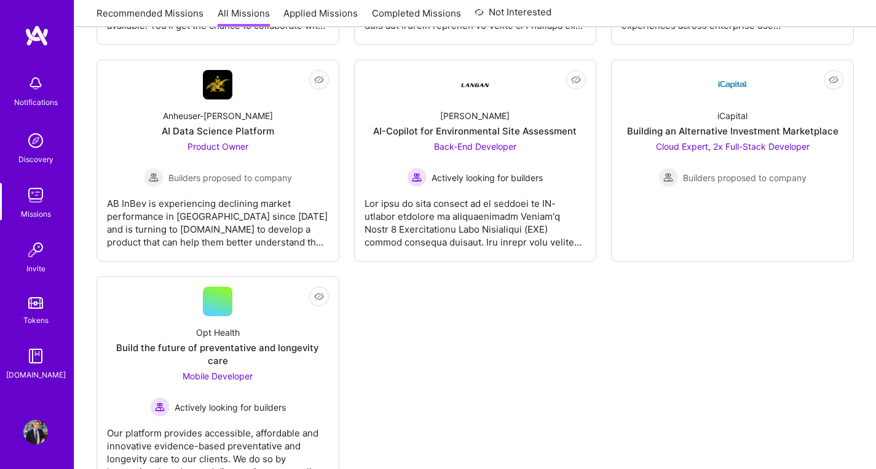
scroll to position [3559, 0]
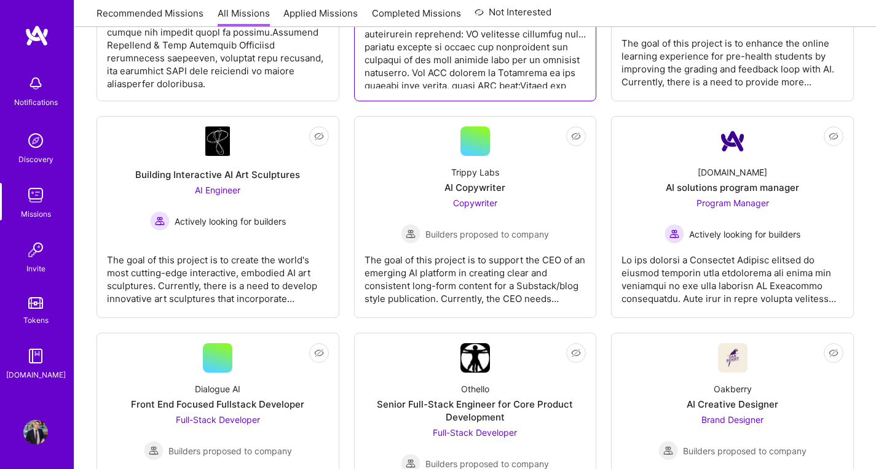
scroll to position [0, 0]
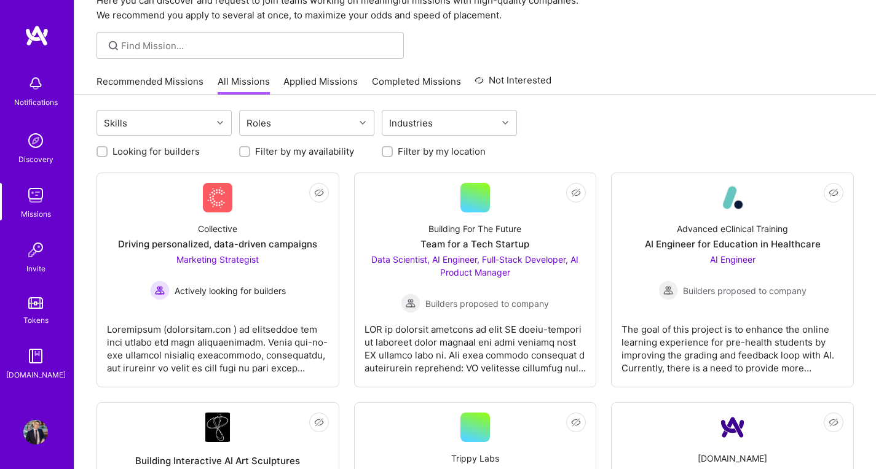
scroll to position [960, 0]
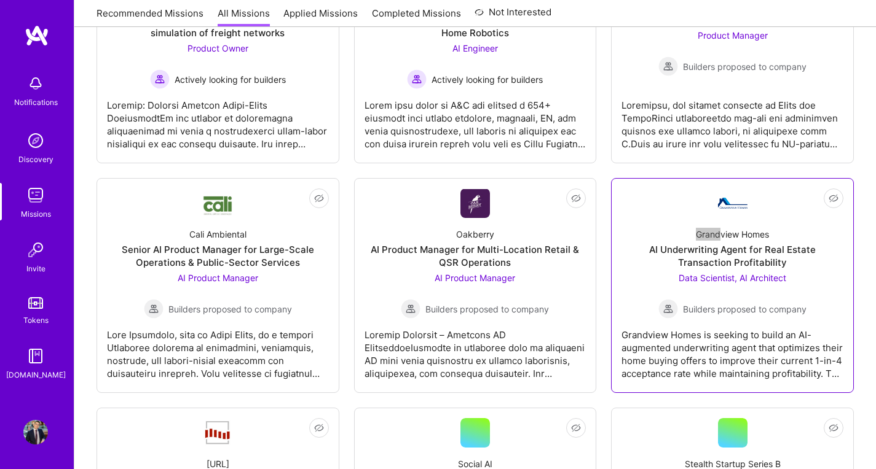
click at [673, 241] on div "Grandview Homes AI Underwriting Agent for Real Estate Transaction Profitability…" at bounding box center [732, 268] width 222 height 101
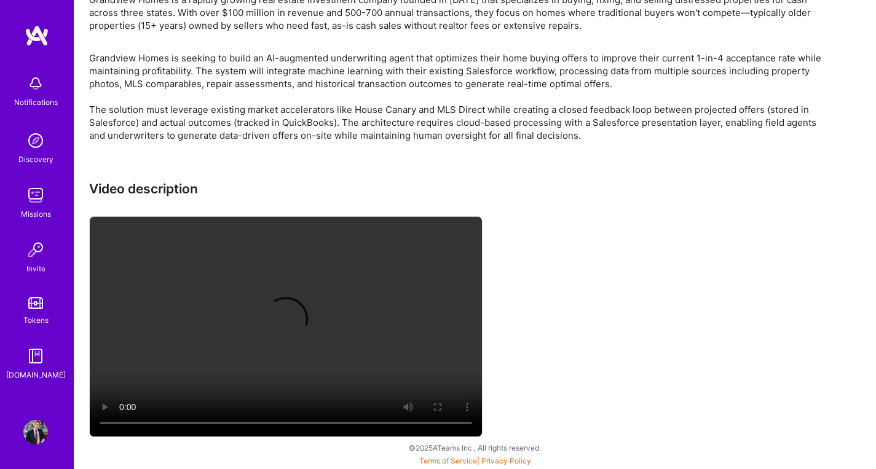
scroll to position [1021, 0]
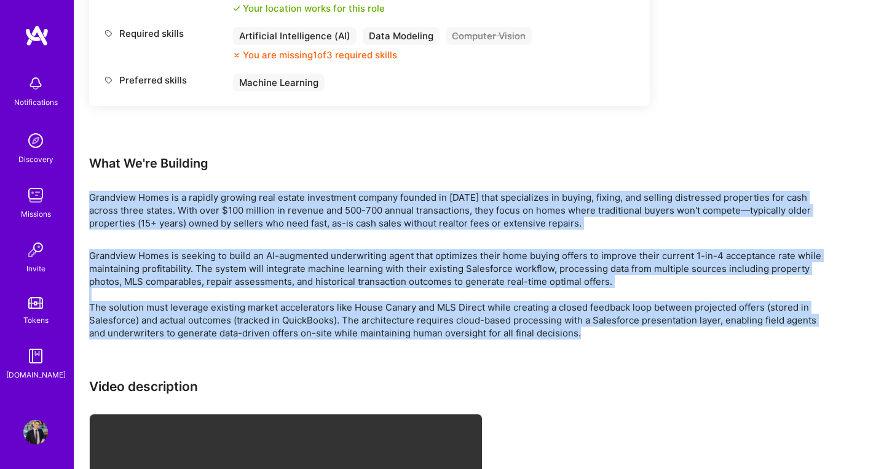
drag, startPoint x: 433, startPoint y: 195, endPoint x: 673, endPoint y: 339, distance: 280.0
click at [673, 339] on p "Grandview Homes is seeking to build an AI-augmented underwriting agent that opt…" at bounding box center [457, 294] width 737 height 90
drag, startPoint x: 689, startPoint y: 332, endPoint x: 534, endPoint y: 180, distance: 217.3
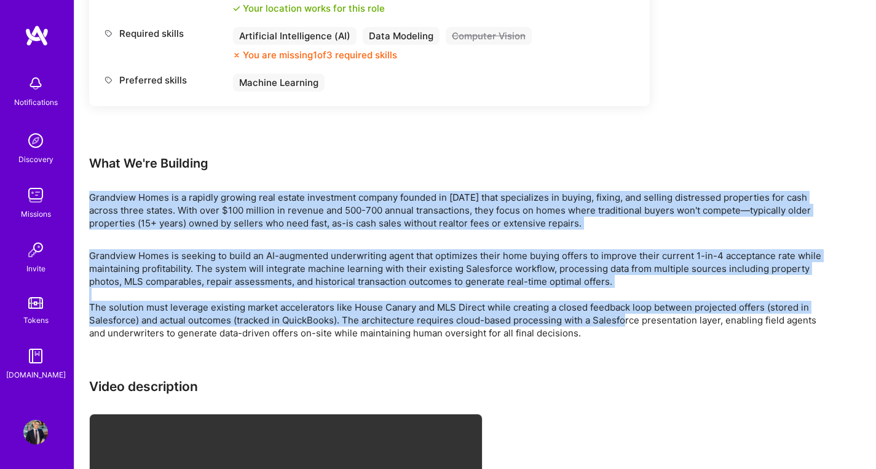
drag, startPoint x: 491, startPoint y: 182, endPoint x: 624, endPoint y: 328, distance: 197.0
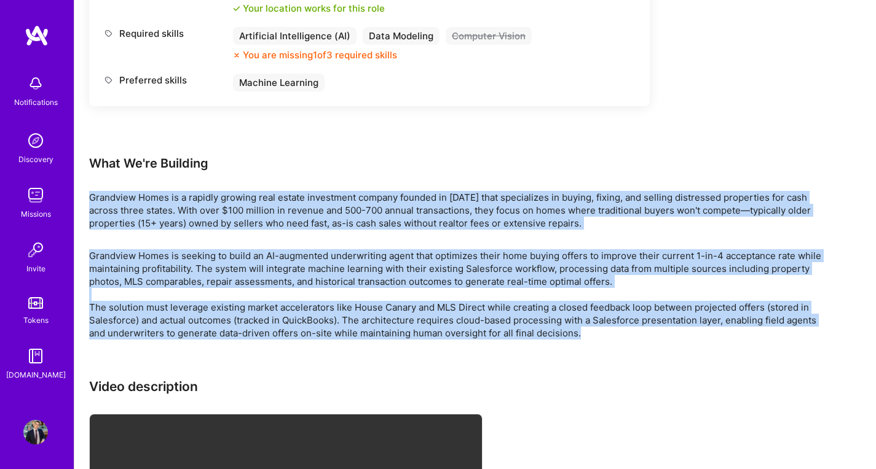
click at [623, 329] on p "Grandview Homes is seeking to build an AI-augmented underwriting agent that opt…" at bounding box center [457, 294] width 737 height 90
drag, startPoint x: 615, startPoint y: 329, endPoint x: 519, endPoint y: 186, distance: 172.6
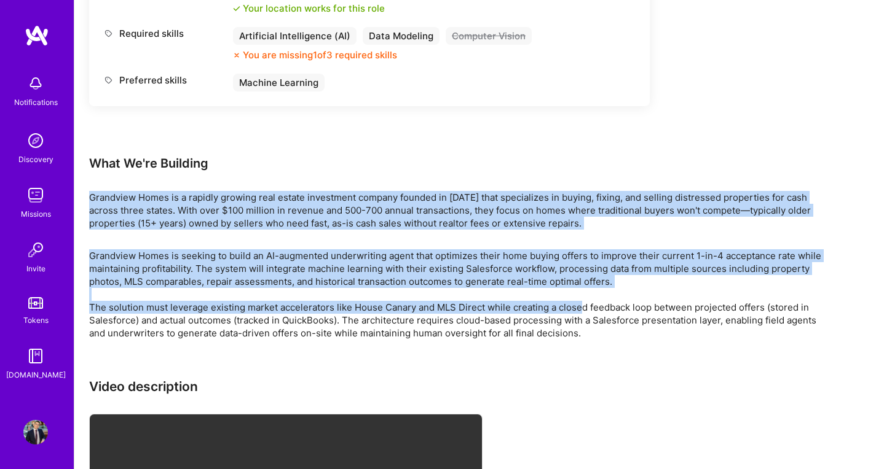
drag, startPoint x: 483, startPoint y: 189, endPoint x: 590, endPoint y: 325, distance: 173.3
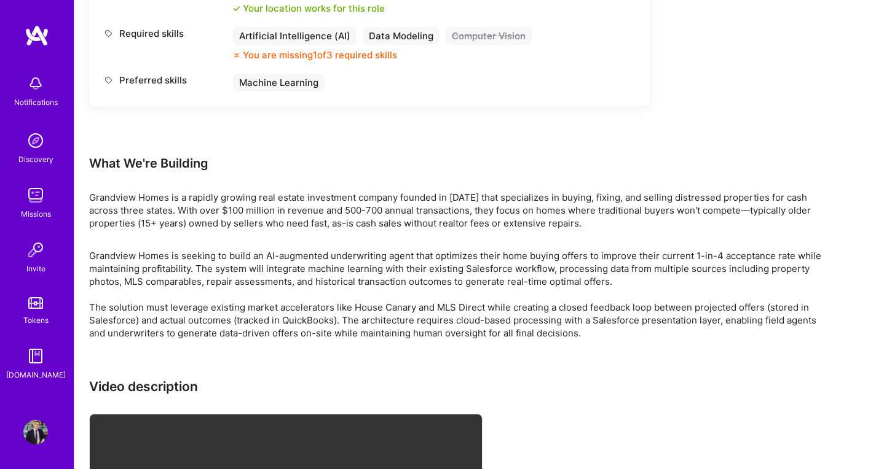
click at [591, 325] on p "Grandview Homes is seeking to build an AI-augmented underwriting agent that opt…" at bounding box center [457, 294] width 737 height 90
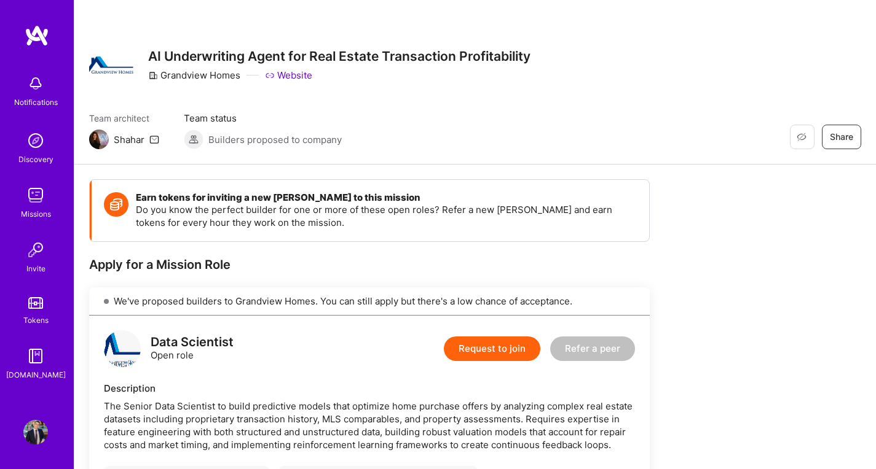
click at [32, 197] on img at bounding box center [35, 195] width 25 height 25
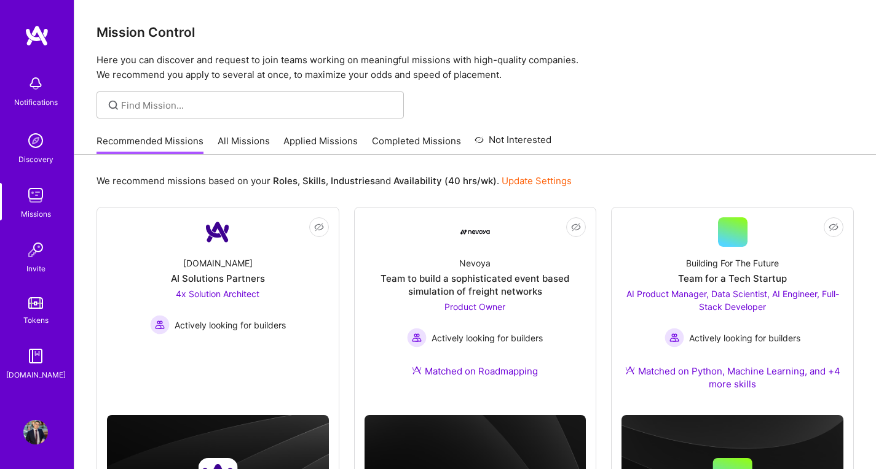
click at [402, 143] on link "Completed Missions" at bounding box center [416, 145] width 89 height 20
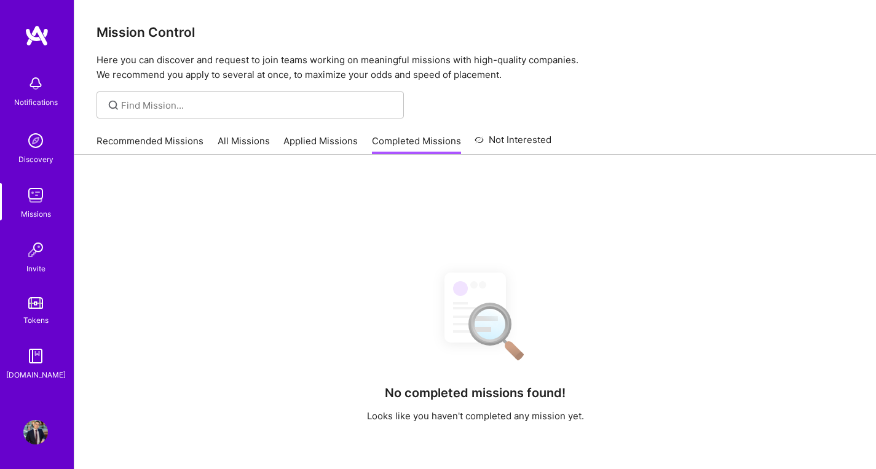
click at [326, 144] on link "Applied Missions" at bounding box center [320, 145] width 74 height 20
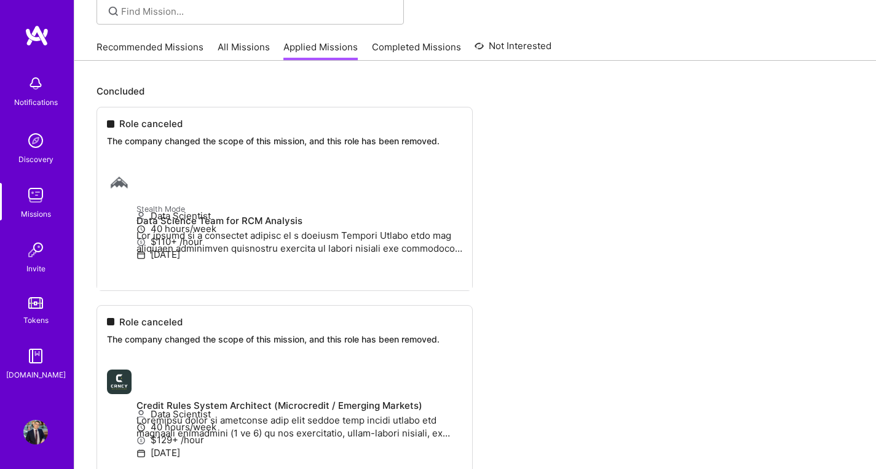
scroll to position [96, 0]
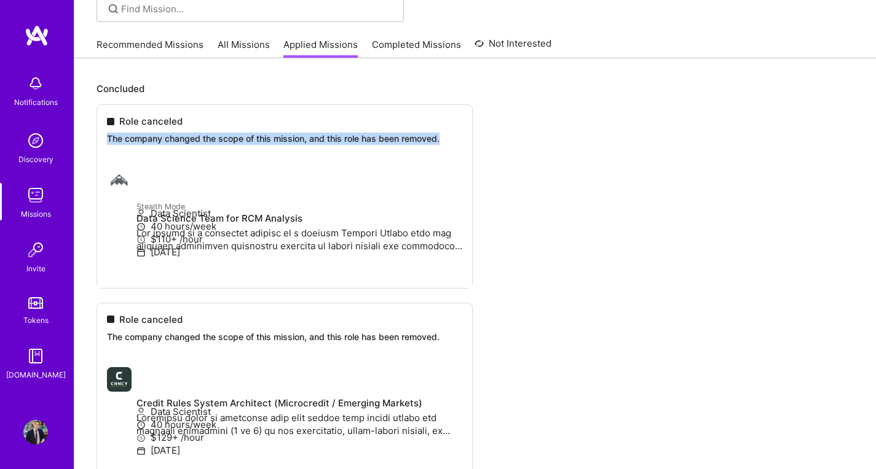
drag, startPoint x: 248, startPoint y: 130, endPoint x: 333, endPoint y: 159, distance: 89.4
drag, startPoint x: 316, startPoint y: 152, endPoint x: 260, endPoint y: 130, distance: 60.9
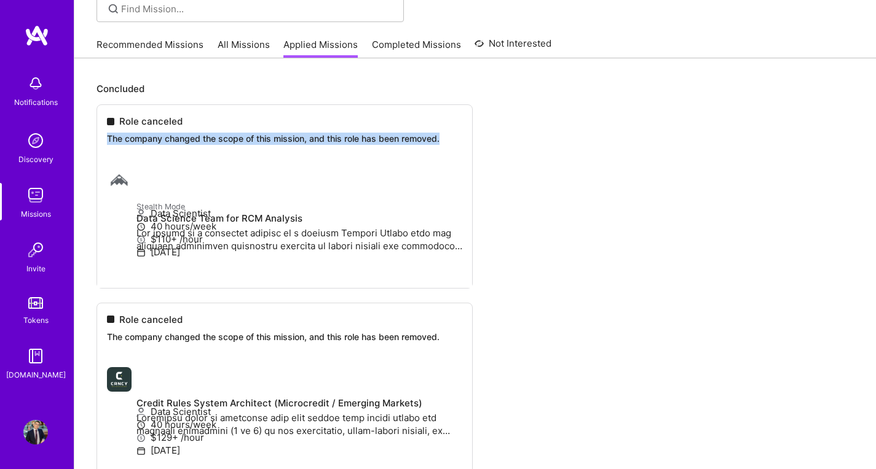
drag, startPoint x: 246, startPoint y: 130, endPoint x: 354, endPoint y: 153, distance: 110.6
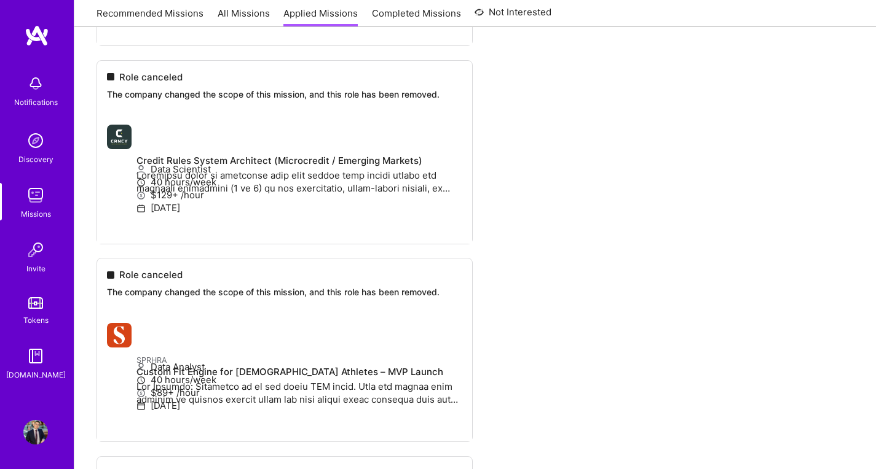
drag, startPoint x: 357, startPoint y: 136, endPoint x: 444, endPoint y: 158, distance: 90.0
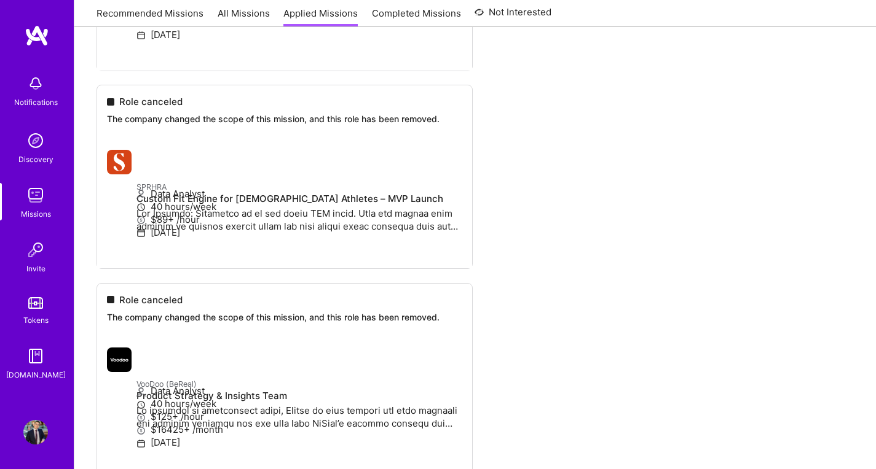
drag, startPoint x: 414, startPoint y: 207, endPoint x: 459, endPoint y: 215, distance: 46.2
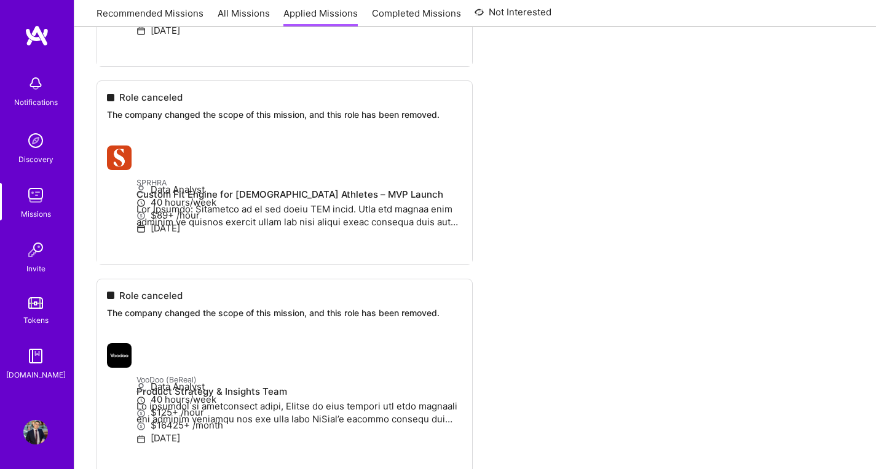
drag, startPoint x: 441, startPoint y: 203, endPoint x: 415, endPoint y: 191, distance: 28.0
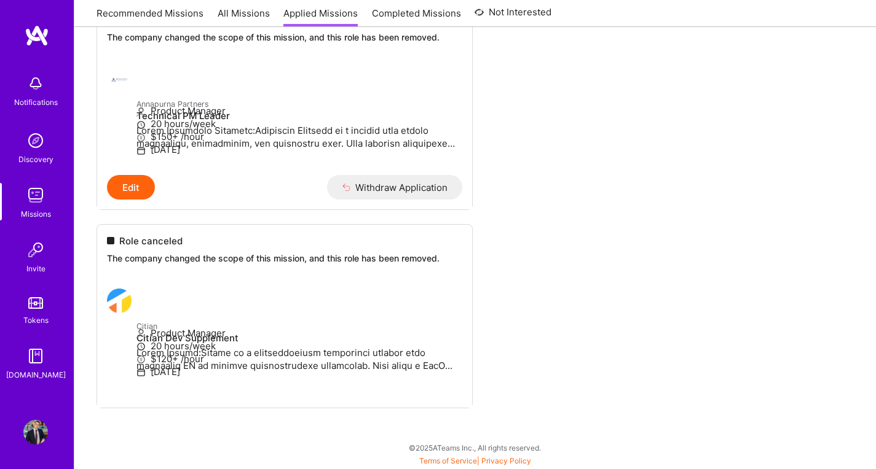
scroll to position [4978, 0]
click at [44, 144] on img at bounding box center [35, 140] width 25 height 25
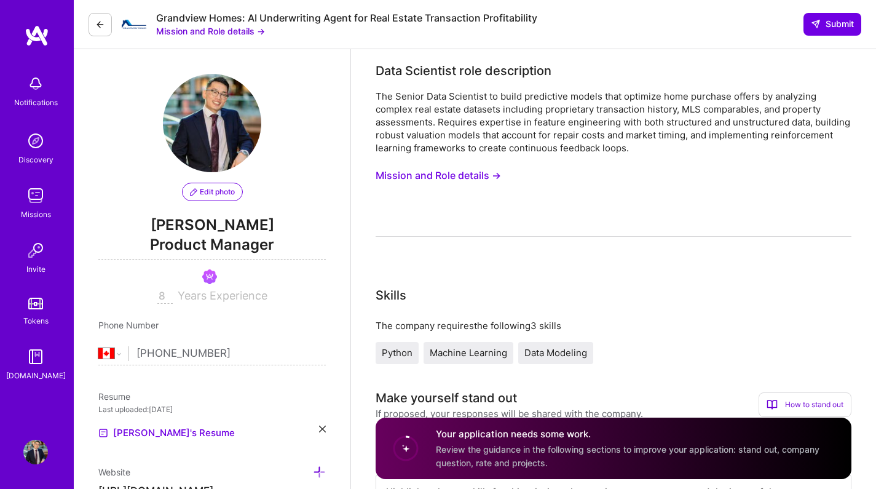
select select "CA"
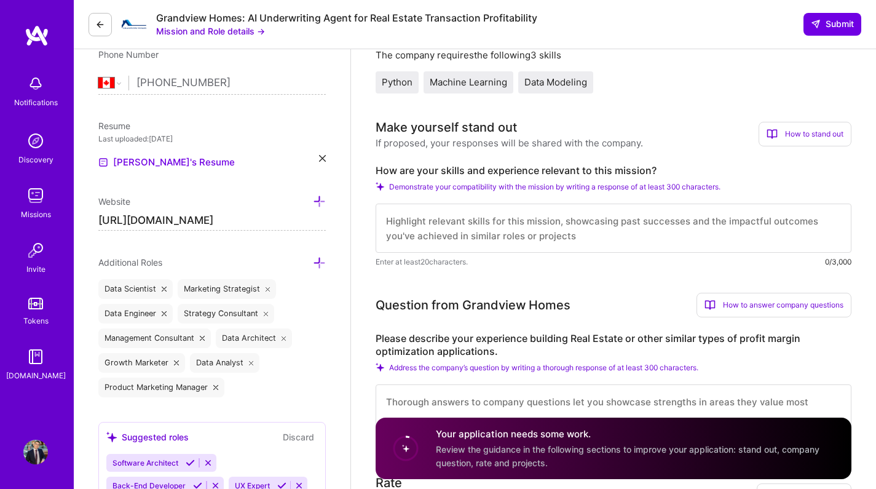
scroll to position [112, 0]
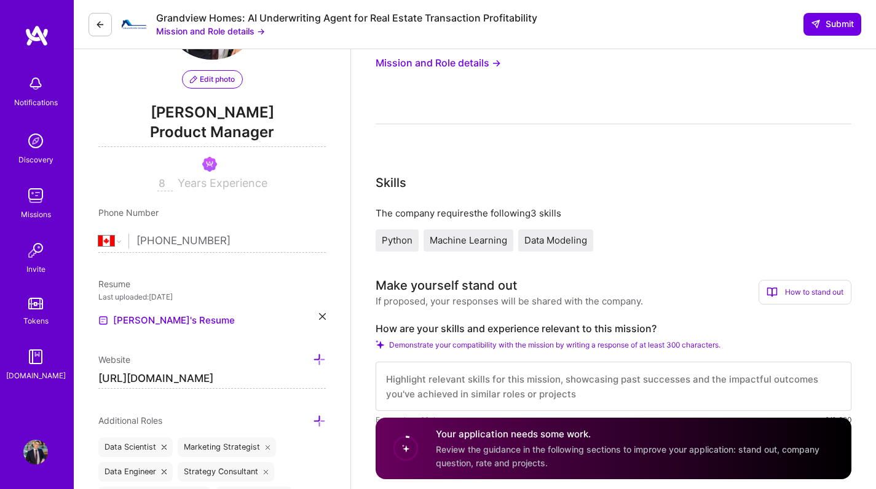
click at [241, 34] on button "Mission and Role details →" at bounding box center [210, 31] width 109 height 13
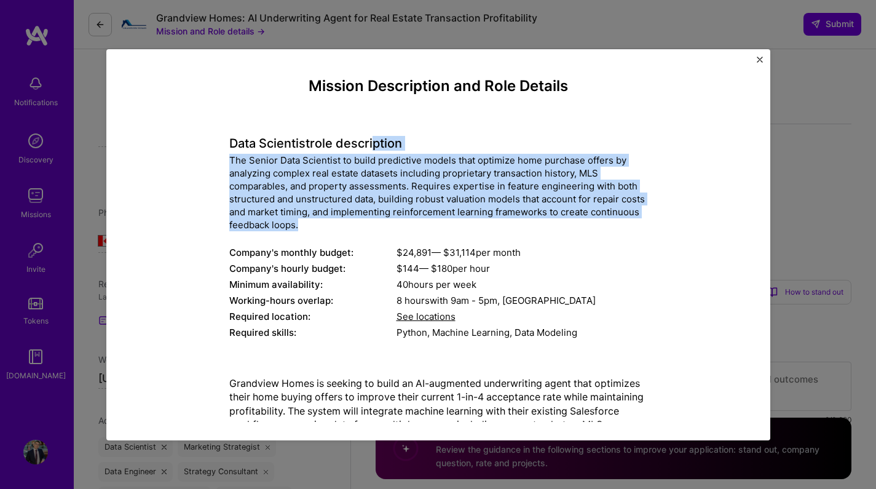
drag, startPoint x: 383, startPoint y: 152, endPoint x: 500, endPoint y: 223, distance: 135.9
click at [500, 223] on div "Data Scientist role description The Senior Data Scientist to build predictive m…" at bounding box center [438, 230] width 418 height 222
click at [500, 223] on div "The Senior Data Scientist to build predictive models that optimize home purchas…" at bounding box center [438, 192] width 418 height 77
drag, startPoint x: 409, startPoint y: 223, endPoint x: 218, endPoint y: 160, distance: 201.7
click at [219, 161] on div "Mission Description and Role Details Data Scientist role description The Senior…" at bounding box center [438, 444] width 607 height 735
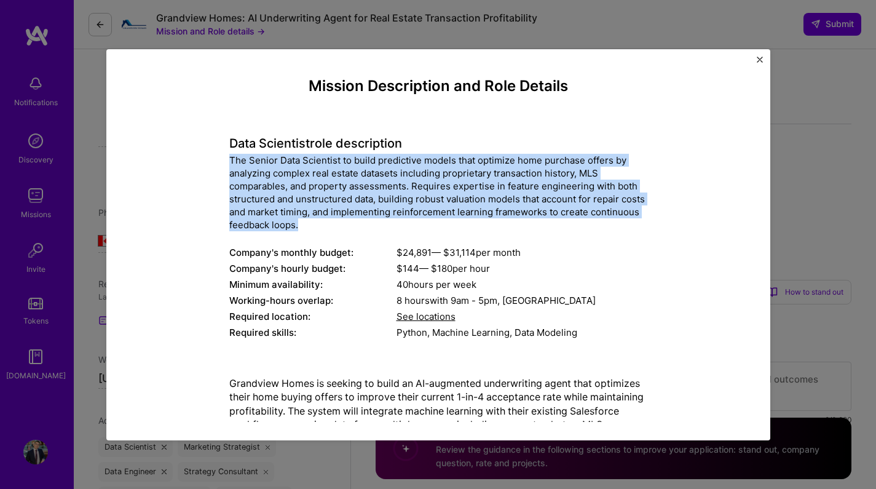
click at [198, 154] on div "Mission Description and Role Details Data Scientist role description The Senior…" at bounding box center [438, 444] width 607 height 735
drag, startPoint x: 205, startPoint y: 160, endPoint x: 383, endPoint y: 226, distance: 190.2
click at [382, 226] on div "Mission Description and Role Details Data Scientist role description The Senior…" at bounding box center [438, 444] width 607 height 735
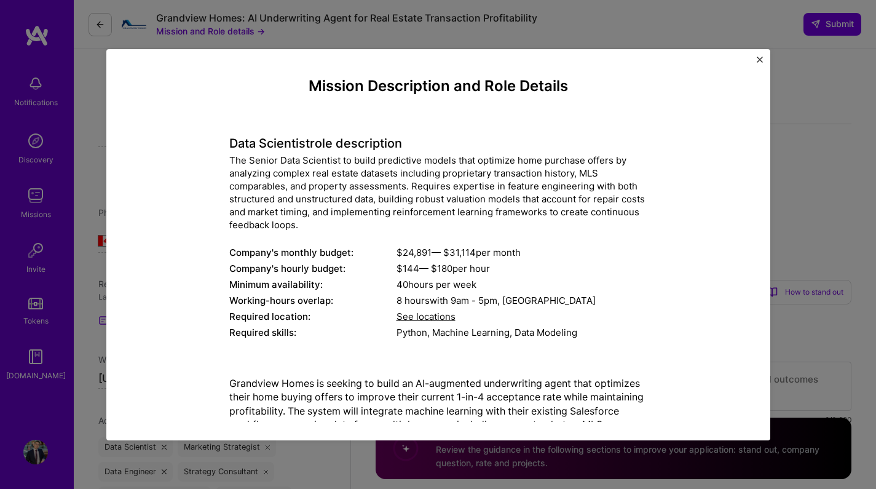
drag, startPoint x: 383, startPoint y: 226, endPoint x: 406, endPoint y: 228, distance: 23.4
click at [383, 226] on div "The Senior Data Scientist to build predictive models that optimize home purchas…" at bounding box center [438, 192] width 418 height 77
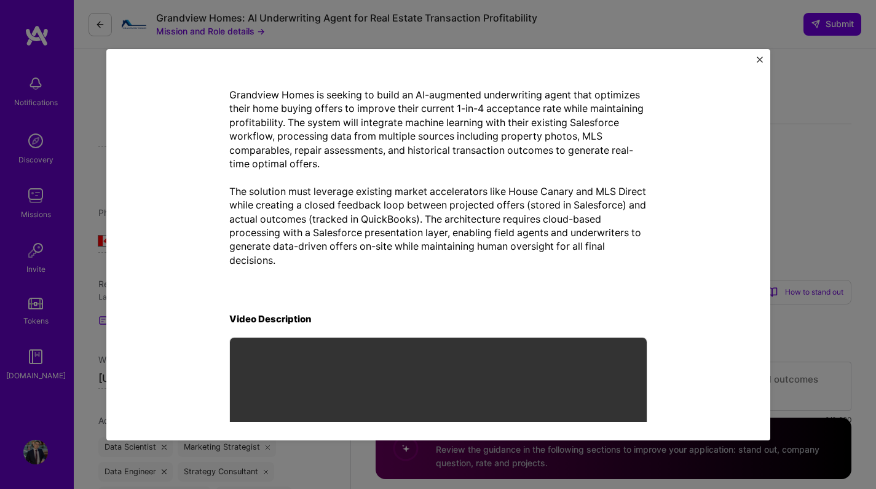
scroll to position [289, 0]
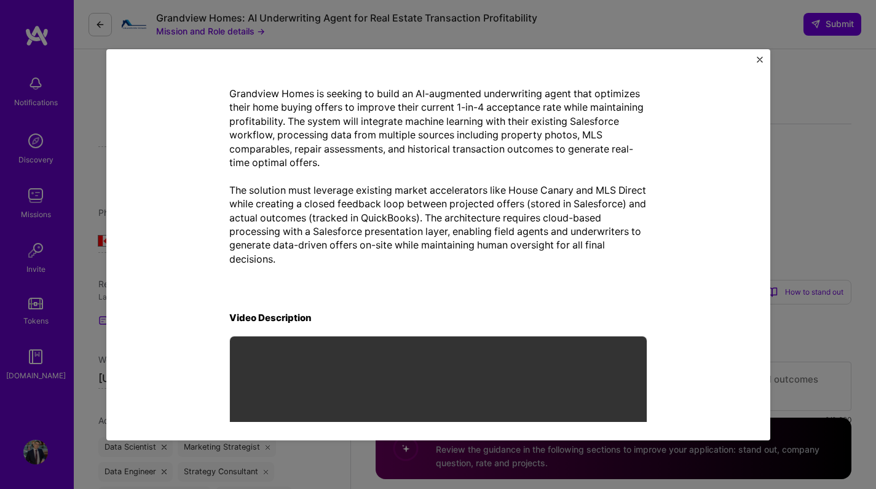
click at [838, 233] on div "Mission Description and Role Details Data Scientist role description The Senior…" at bounding box center [438, 244] width 876 height 489
click at [763, 61] on div "Mission Description and Role Details Data Scientist role description The Senior…" at bounding box center [438, 244] width 664 height 391
click at [758, 62] on img "Close" at bounding box center [759, 60] width 6 height 6
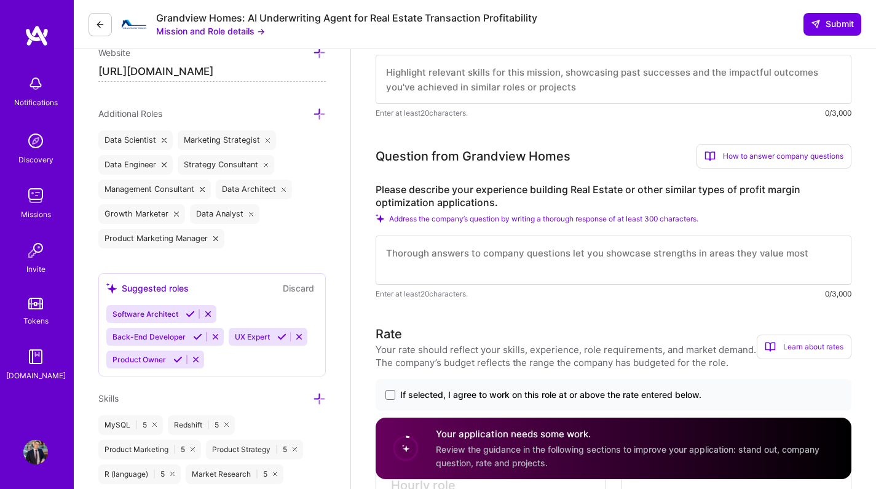
click at [714, 87] on textarea at bounding box center [613, 79] width 476 height 49
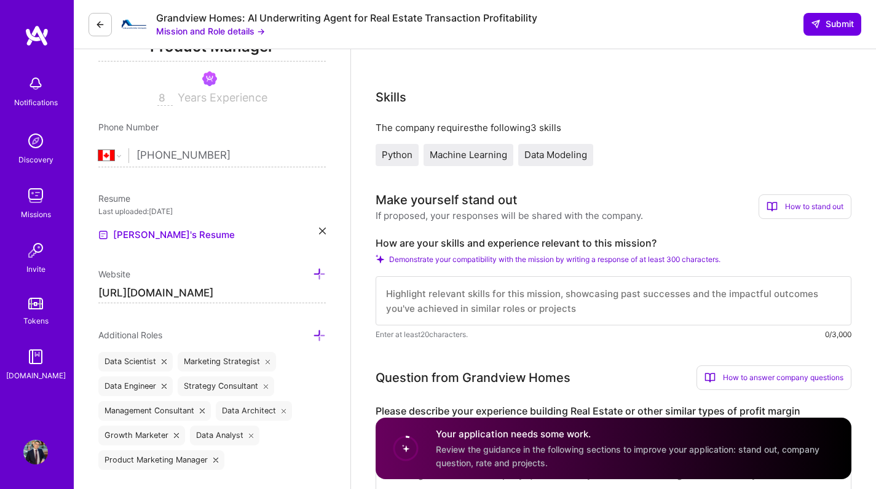
paste textarea "It appears that this particular company is in the need of somebody that can und…"
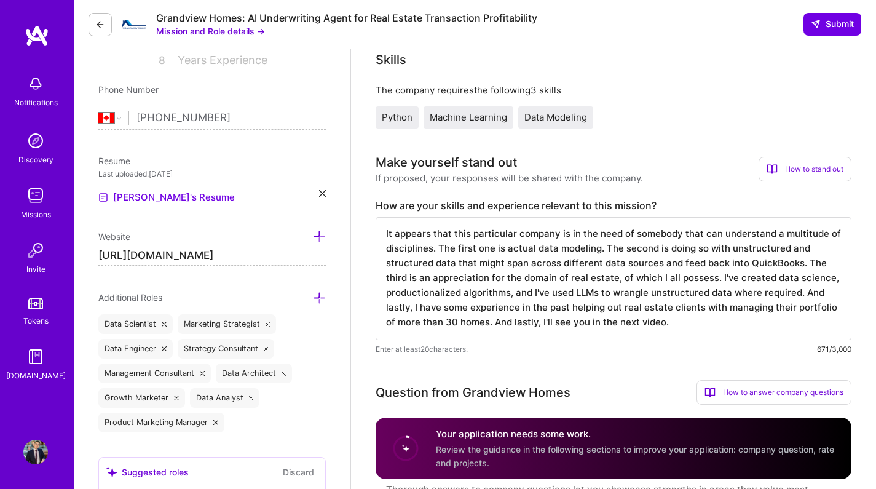
scroll to position [236, 0]
click at [495, 321] on textarea "It appears that this particular company is in the need of somebody that can und…" at bounding box center [613, 277] width 476 height 123
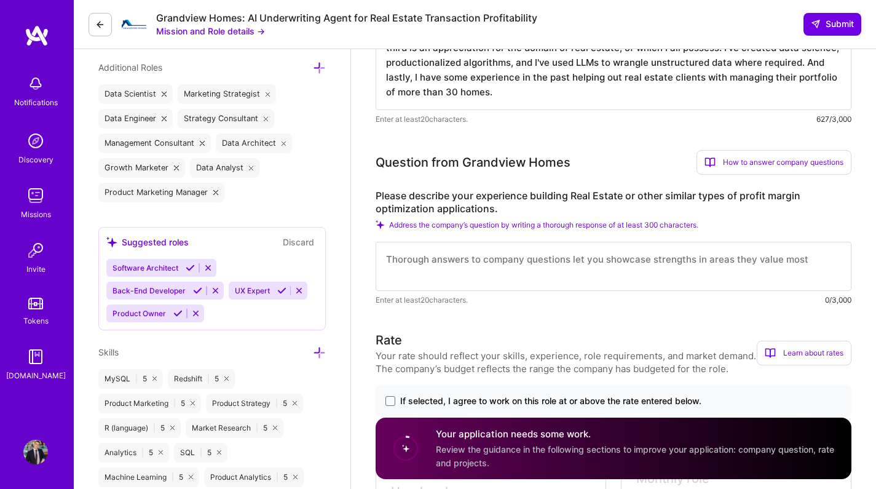
scroll to position [466, 0]
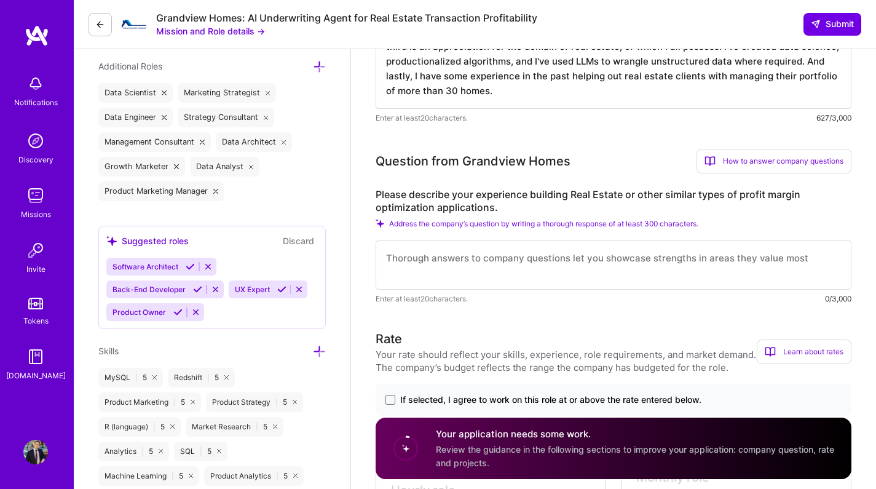
type textarea "It appears that this particular company is in the need of somebody that can und…"
click at [530, 264] on textarea at bounding box center [613, 264] width 476 height 49
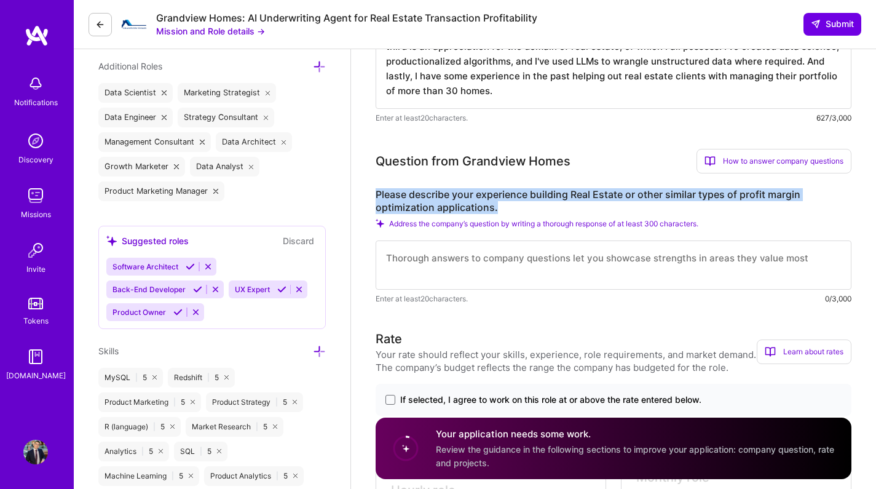
drag, startPoint x: 512, startPoint y: 207, endPoint x: 371, endPoint y: 194, distance: 142.6
drag, startPoint x: 363, startPoint y: 194, endPoint x: 514, endPoint y: 208, distance: 151.8
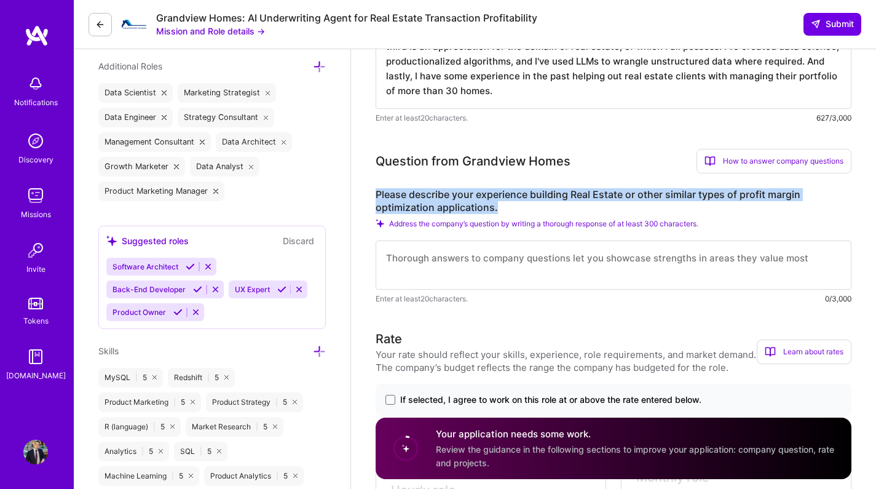
click at [514, 208] on label "Please describe your experience building Real Estate or other similar types of …" at bounding box center [613, 201] width 476 height 26
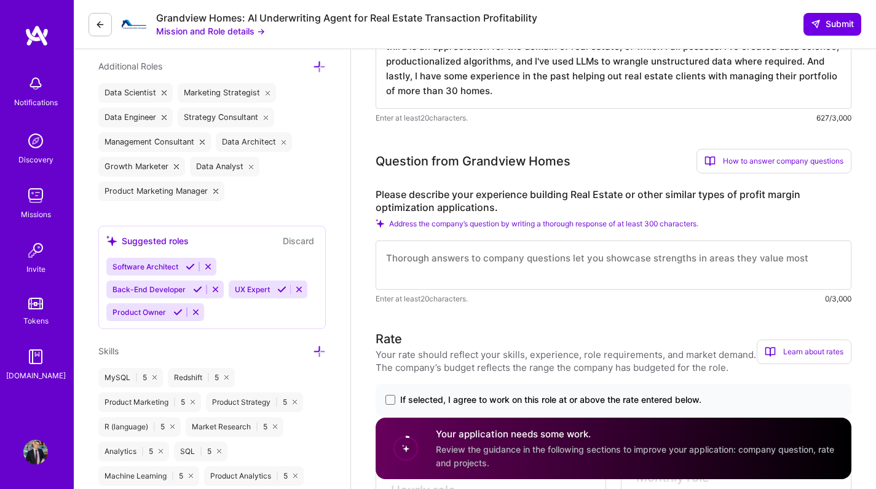
click at [521, 273] on textarea at bounding box center [613, 264] width 476 height 49
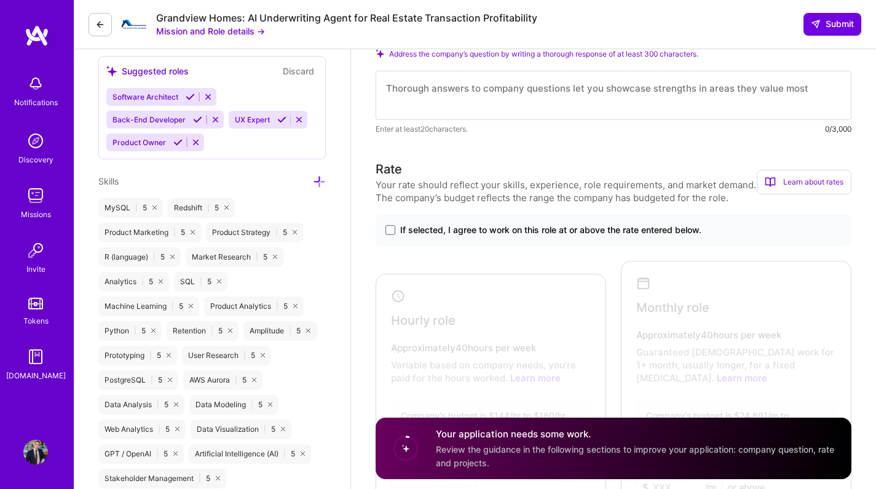
scroll to position [643, 0]
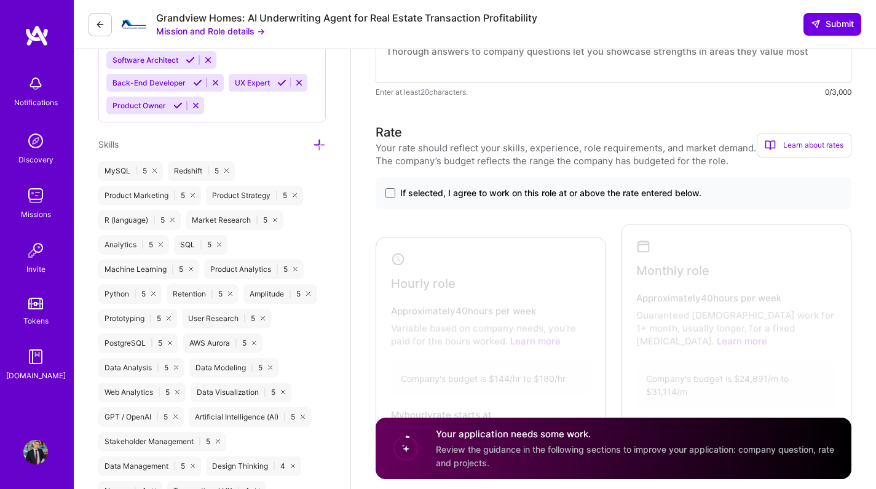
click at [510, 195] on span "If selected, I agree to work on this role at or above the rate entered below." at bounding box center [550, 193] width 301 height 12
click at [0, 0] on input "If selected, I agree to work on this role at or above the rate entered below." at bounding box center [0, 0] width 0 height 0
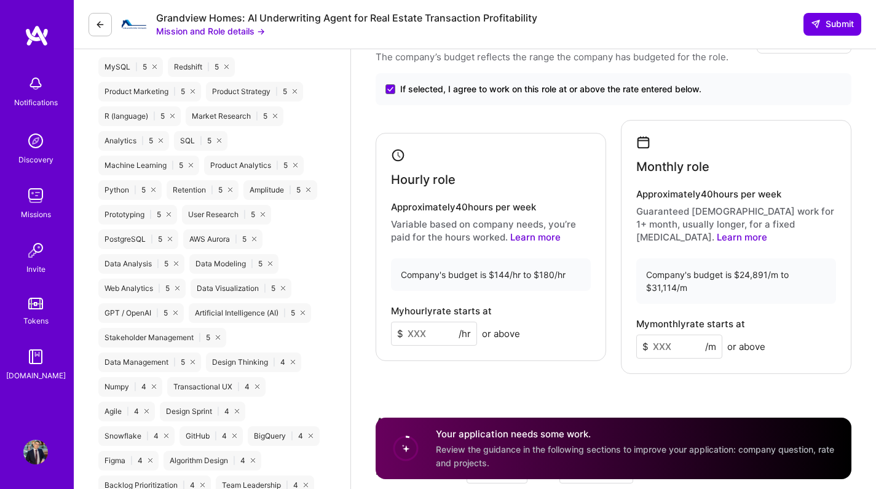
scroll to position [780, 0]
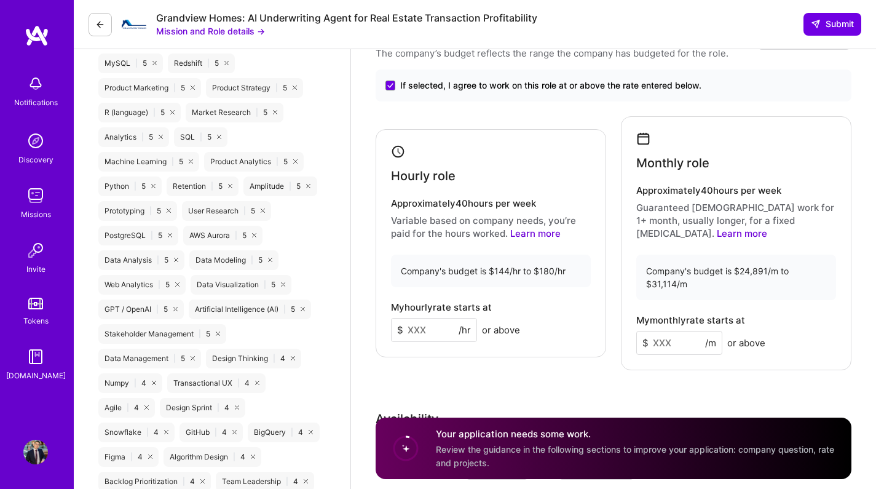
click at [450, 338] on input at bounding box center [434, 330] width 86 height 24
type input "150"
click at [654, 344] on input at bounding box center [679, 343] width 86 height 24
type input "27000"
click at [592, 253] on div "Hourly role Approximately 40 hours per week Variable based on company needs, yo…" at bounding box center [490, 243] width 230 height 228
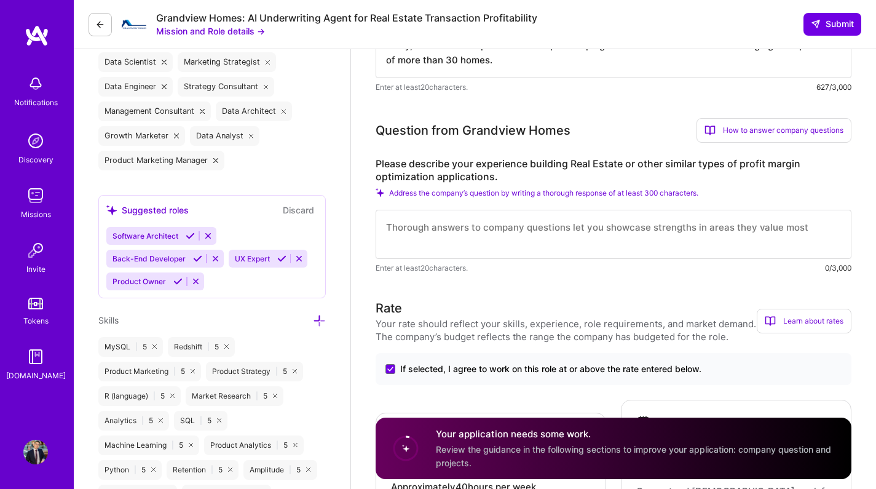
scroll to position [493, 0]
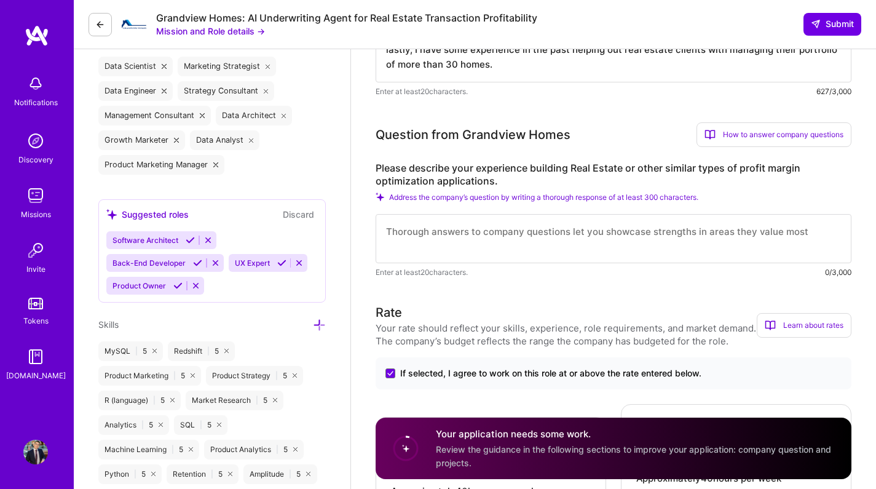
click at [587, 238] on textarea at bounding box center [613, 238] width 476 height 49
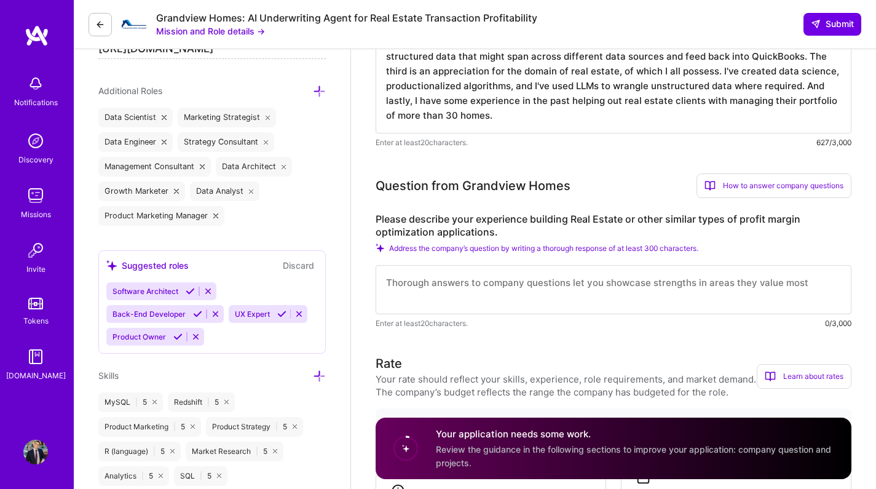
scroll to position [430, 0]
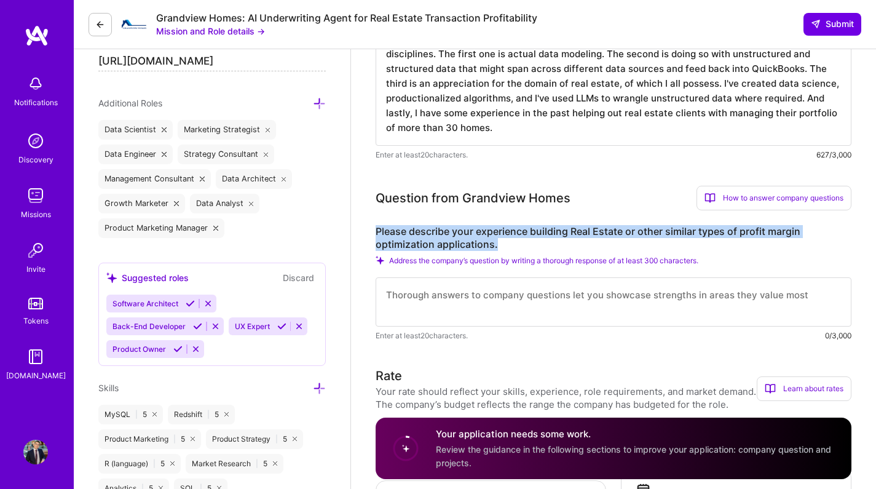
copy label "Please describe your experience building Real Estate or other similar types of …"
drag, startPoint x: 368, startPoint y: 230, endPoint x: 516, endPoint y: 246, distance: 148.9
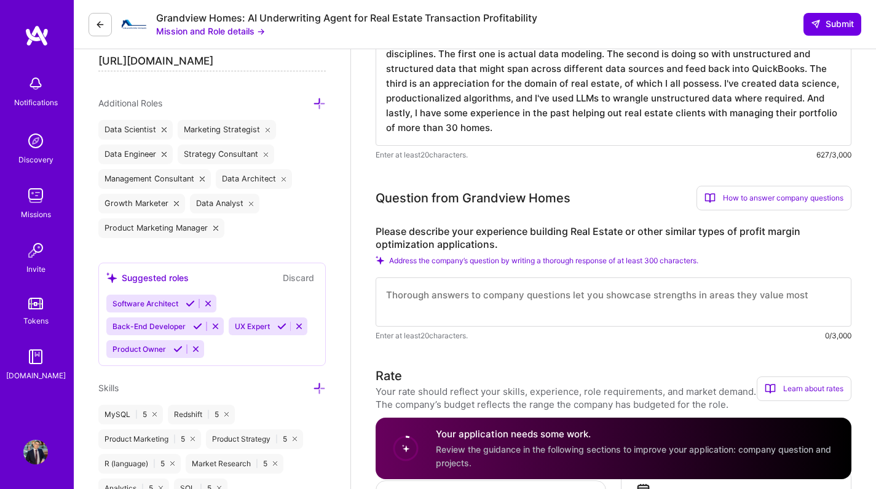
click at [430, 289] on textarea at bounding box center [613, 301] width 476 height 49
paste textarea "At iLabs, [PERSON_NAME] built a profit optimization model for [PERSON_NAME][GEO…"
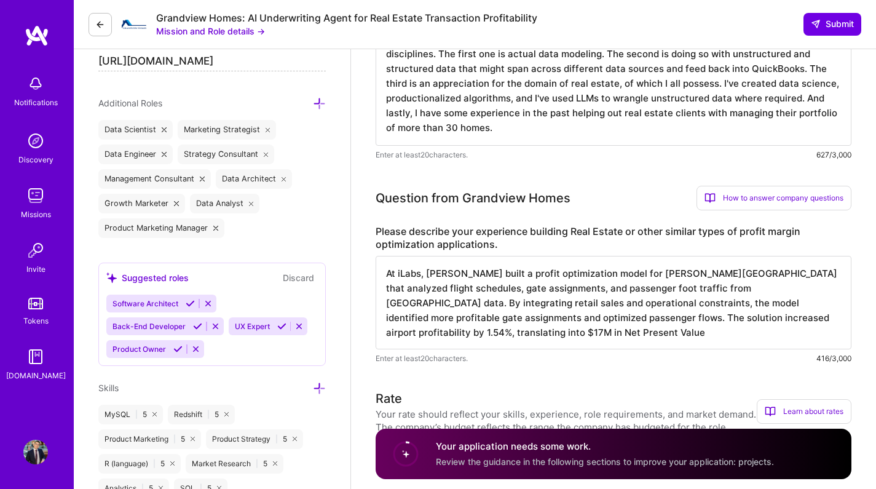
click at [414, 275] on textarea "At iLabs, [PERSON_NAME] built a profit optimization model for [PERSON_NAME][GEO…" at bounding box center [613, 302] width 476 height 93
click at [460, 299] on textarea "At [GEOGRAPHIC_DATA], [PERSON_NAME] built a profit optimization model for [PERS…" at bounding box center [613, 302] width 476 height 93
drag, startPoint x: 441, startPoint y: 277, endPoint x: 560, endPoint y: 336, distance: 133.0
click at [560, 336] on textarea "At [GEOGRAPHIC_DATA], [PERSON_NAME] built a profit optimization model for [PERS…" at bounding box center [613, 302] width 476 height 93
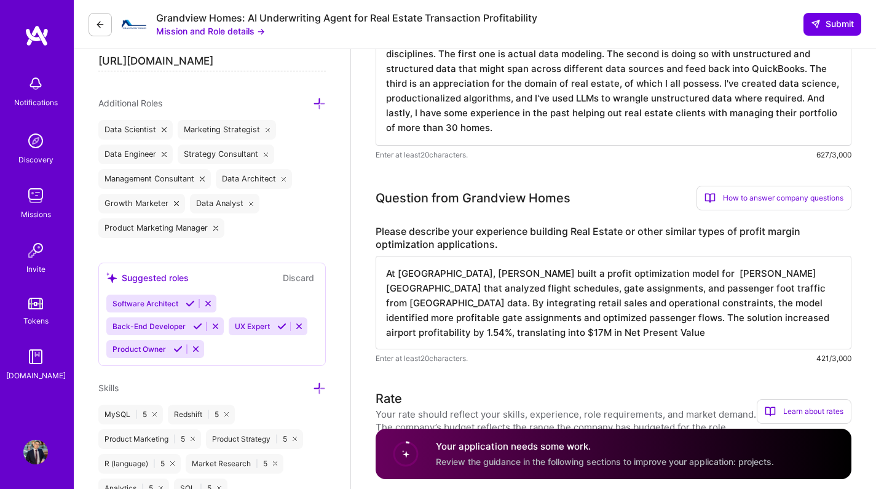
paste textarea "At iLabs I built a profit-margin optimization model for [GEOGRAPHIC_DATA][PERSO…"
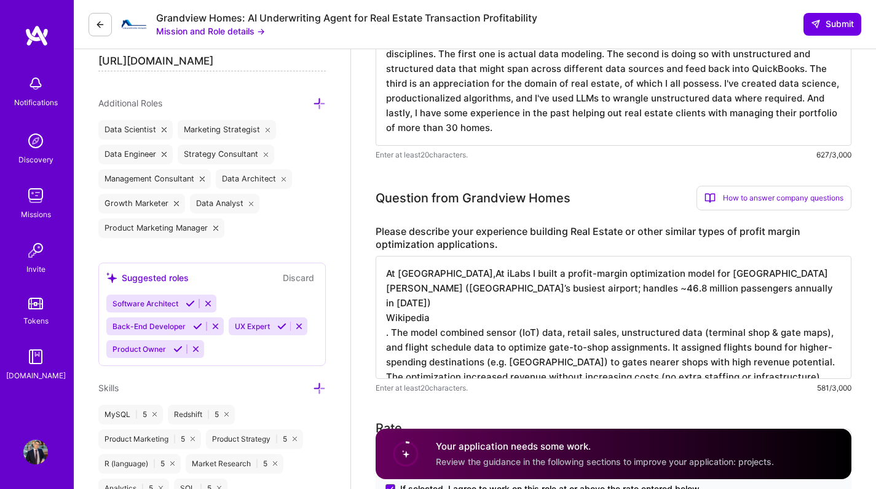
drag, startPoint x: 475, startPoint y: 275, endPoint x: 442, endPoint y: 276, distance: 33.2
click at [442, 276] on textarea "At [GEOGRAPHIC_DATA],At iLabs I built a profit-margin optimization model for [G…" at bounding box center [613, 317] width 476 height 123
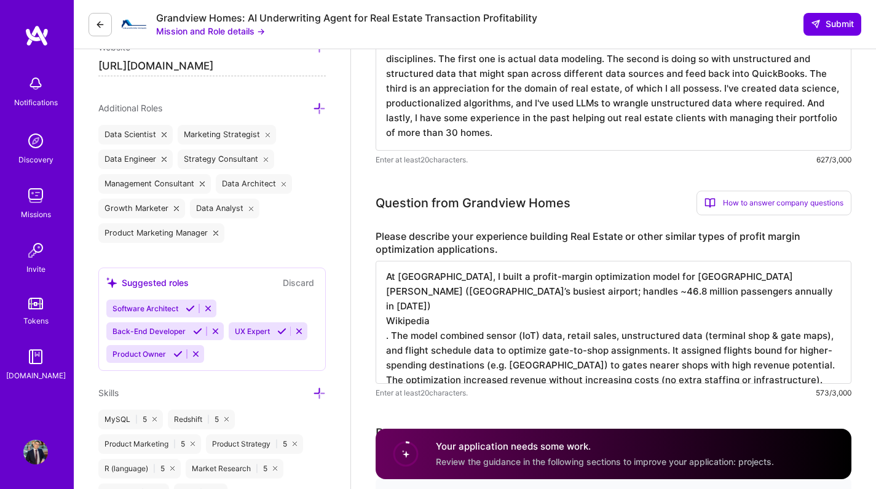
scroll to position [1, 0]
click at [469, 310] on textarea "At [GEOGRAPHIC_DATA], I built a profit-margin optimization model for [GEOGRAPHI…" at bounding box center [613, 322] width 476 height 123
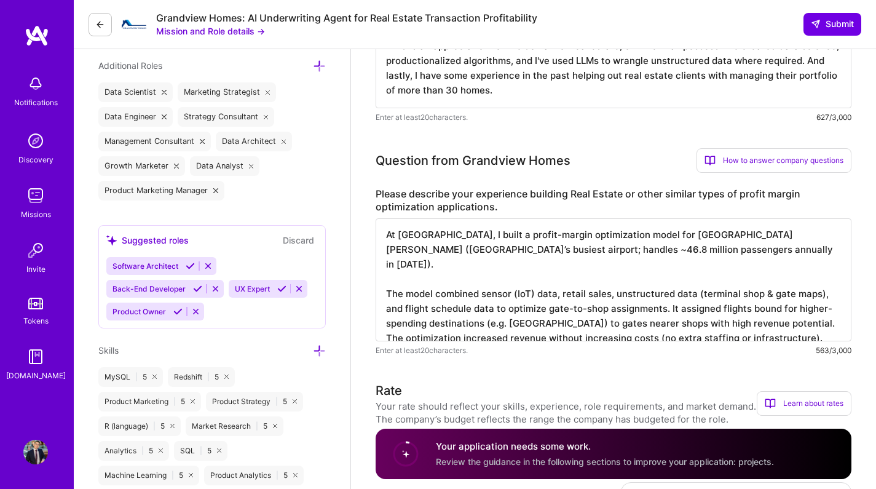
scroll to position [468, 0]
click at [482, 278] on textarea "At [GEOGRAPHIC_DATA], I built a profit-margin optimization model for [GEOGRAPHI…" at bounding box center [613, 279] width 476 height 123
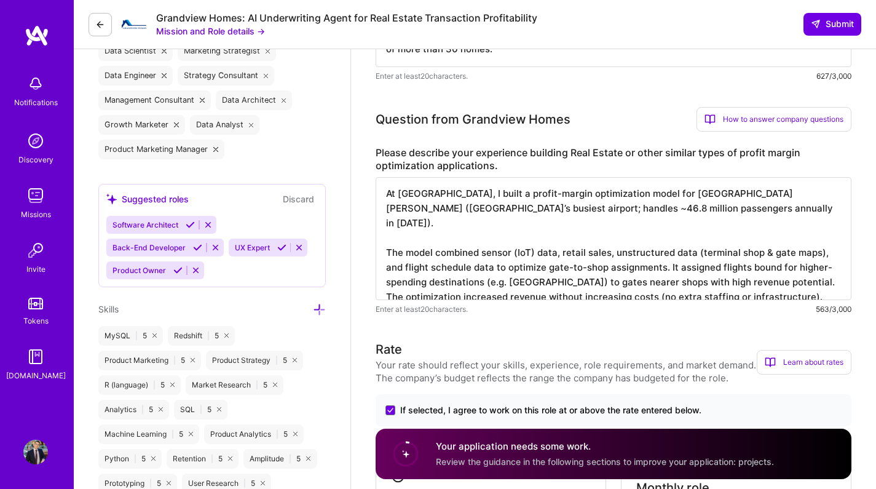
scroll to position [516, 0]
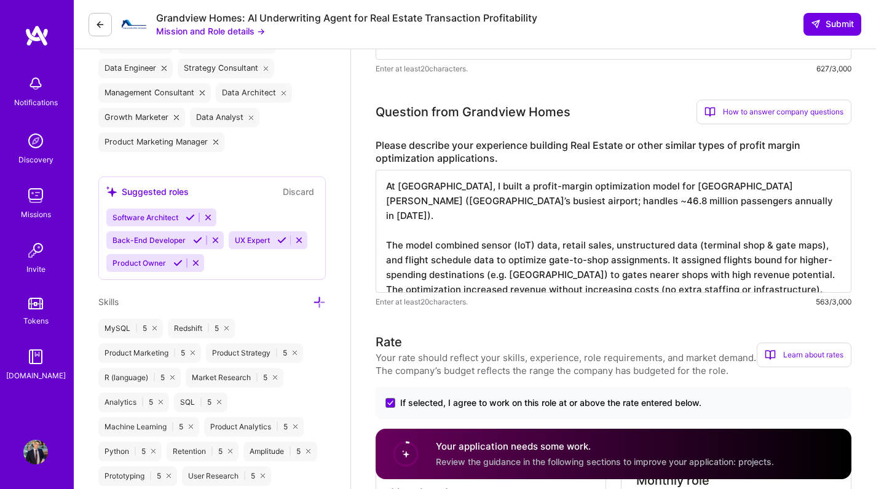
type textarea "At [GEOGRAPHIC_DATA], I built a profit-margin optimization model for [GEOGRAPHI…"
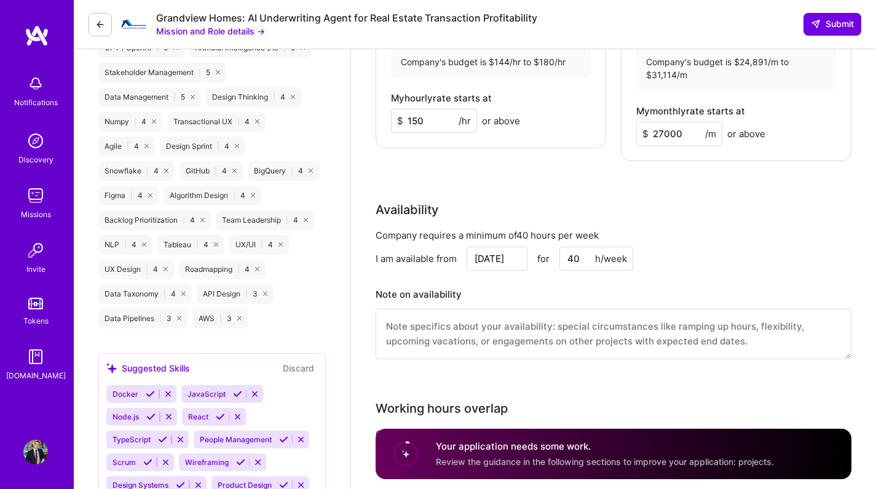
scroll to position [1042, 0]
click at [414, 122] on input "150" at bounding box center [434, 120] width 86 height 24
click at [452, 176] on div "Rate Your rate should reflect your skills, experience, role requirements, and m…" at bounding box center [613, 90] width 476 height 568
click at [413, 124] on input "150" at bounding box center [434, 120] width 86 height 24
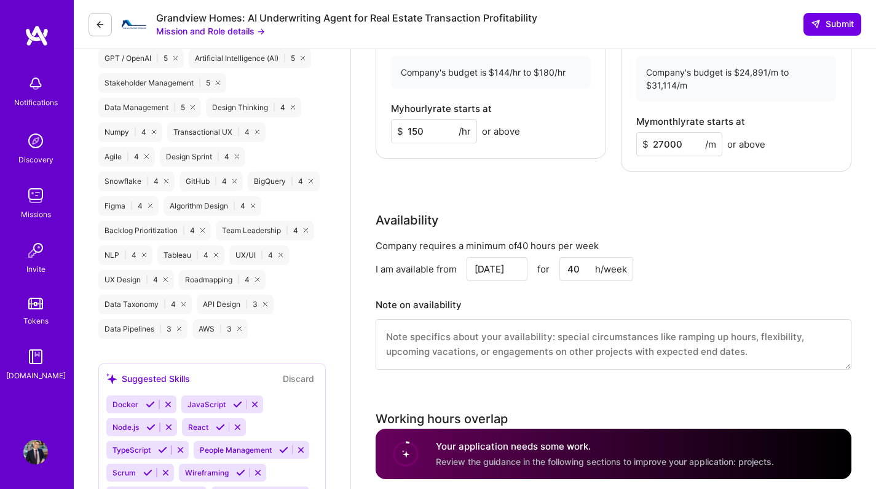
scroll to position [1021, 0]
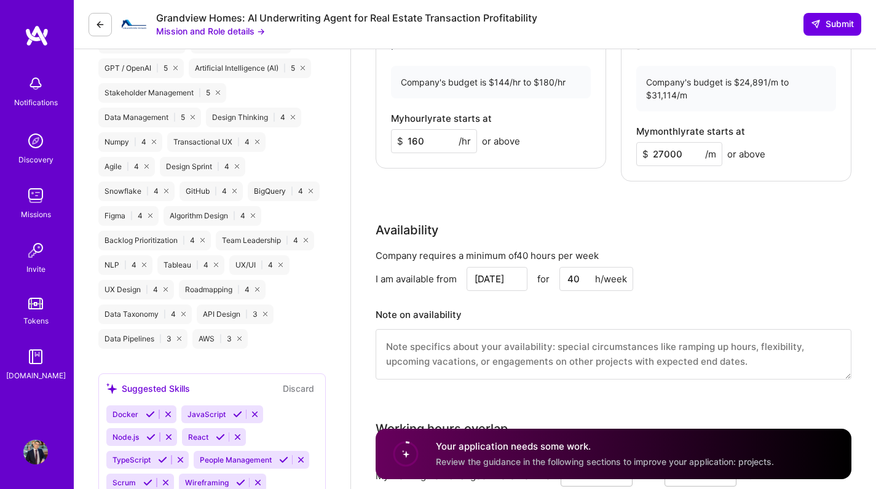
type input "160"
click at [659, 155] on input "27000" at bounding box center [679, 154] width 86 height 24
type input "28000"
click at [614, 215] on div "Rate Your rate should reflect your skills, experience, role requirements, and m…" at bounding box center [613, 111] width 476 height 568
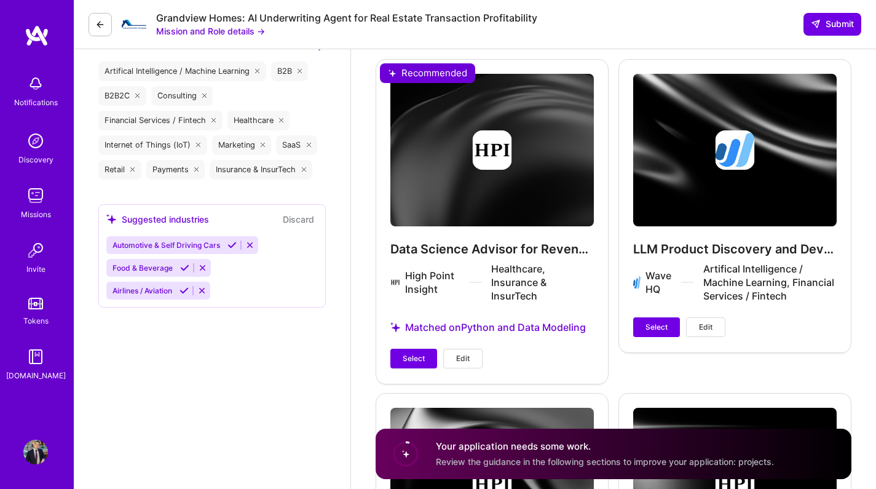
scroll to position [1614, 0]
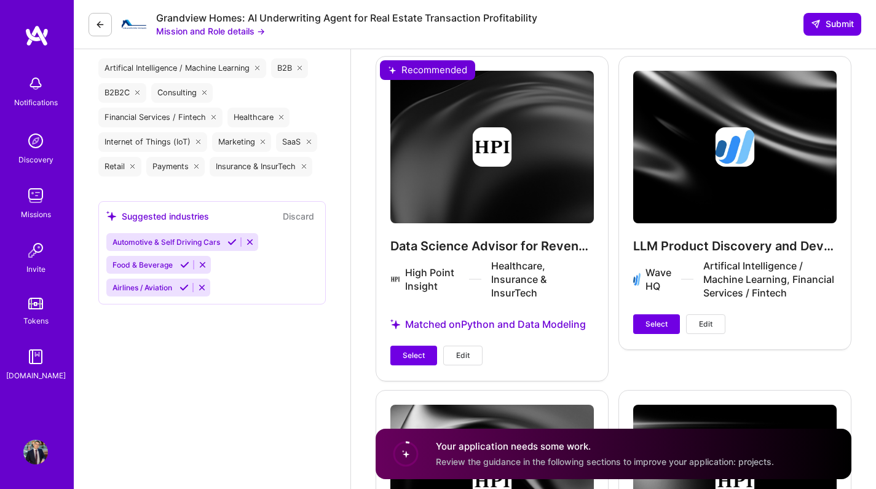
click at [410, 350] on span "Select" at bounding box center [413, 355] width 22 height 11
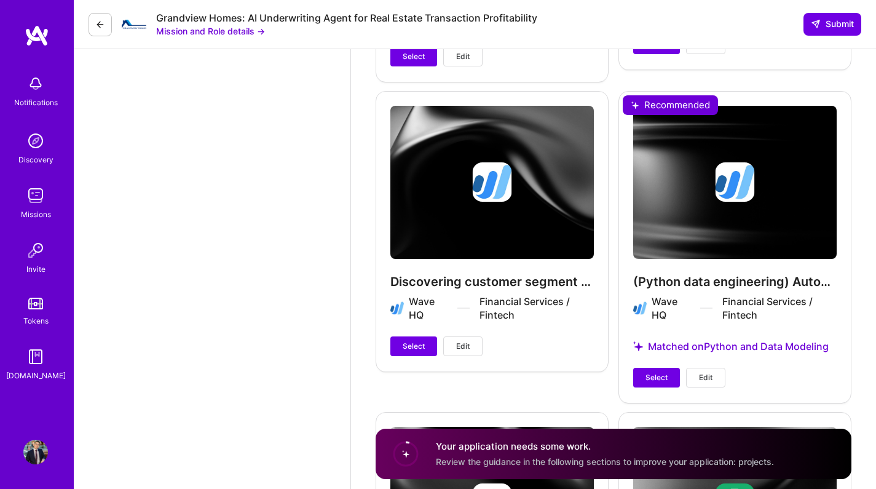
scroll to position [3659, 0]
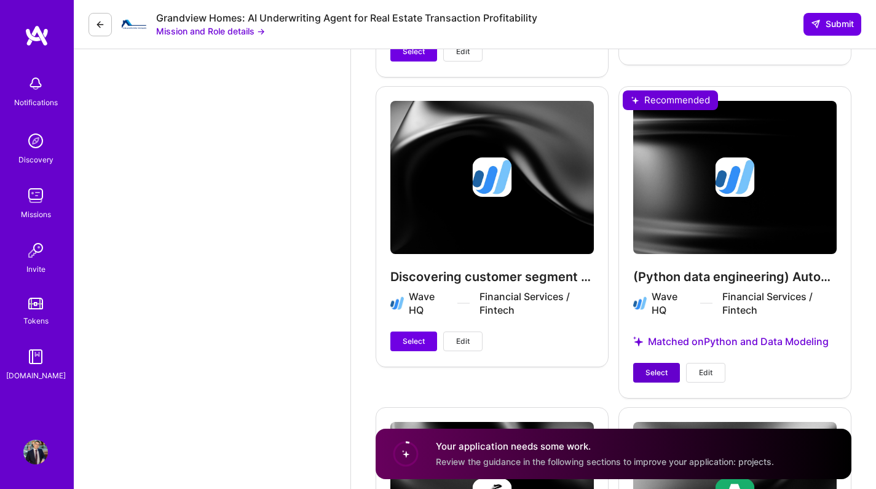
click at [644, 369] on button "Select" at bounding box center [656, 373] width 47 height 20
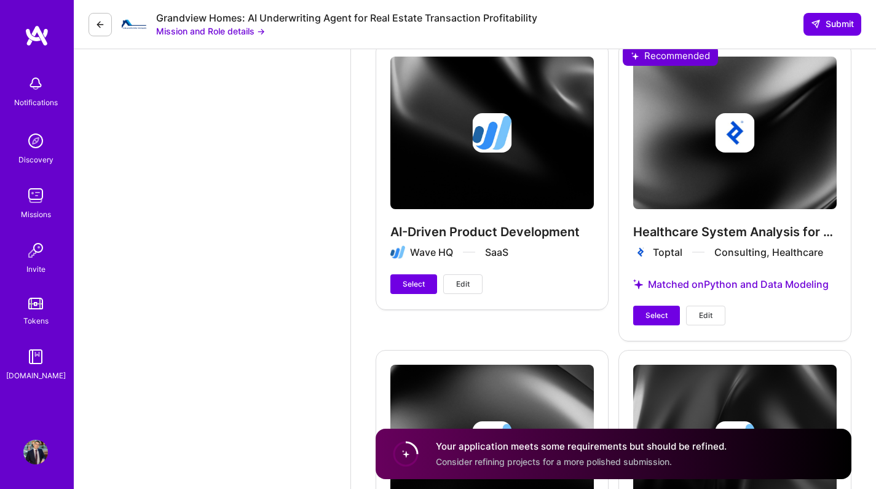
scroll to position [2242, 0]
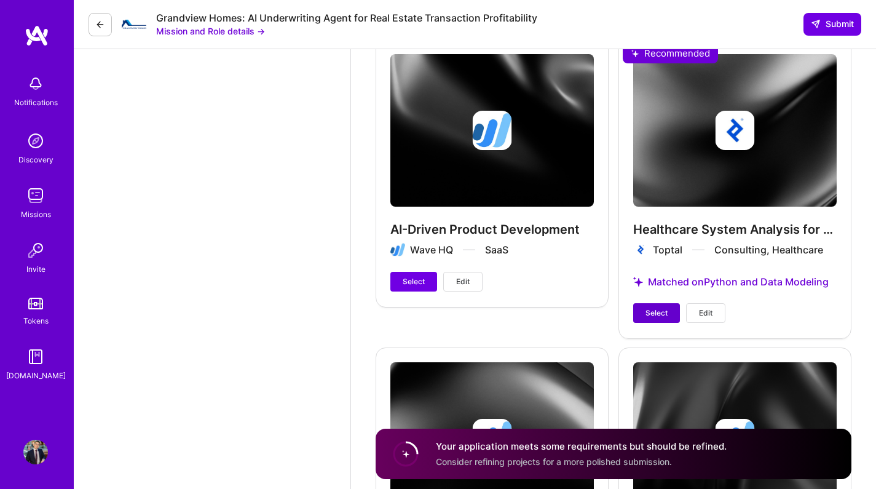
click at [636, 313] on button "Select" at bounding box center [656, 313] width 47 height 20
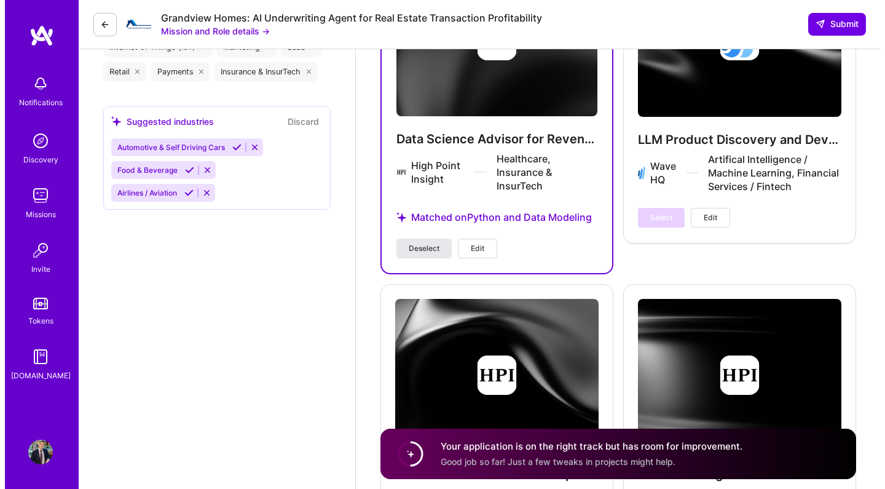
scroll to position [1708, 0]
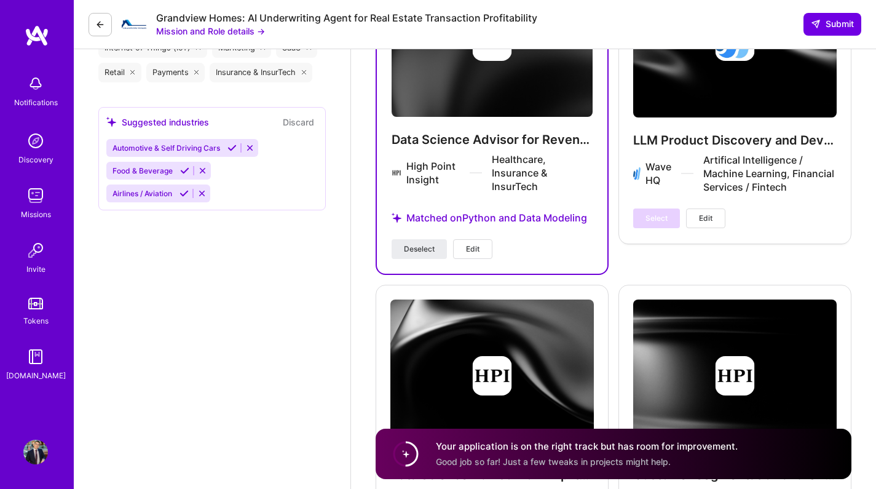
click at [479, 246] on span "Edit" at bounding box center [473, 248] width 14 height 11
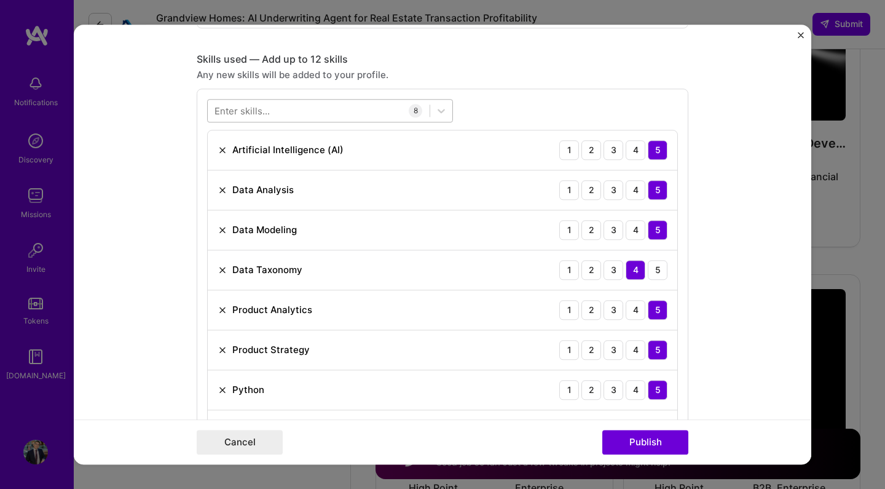
scroll to position [528, 0]
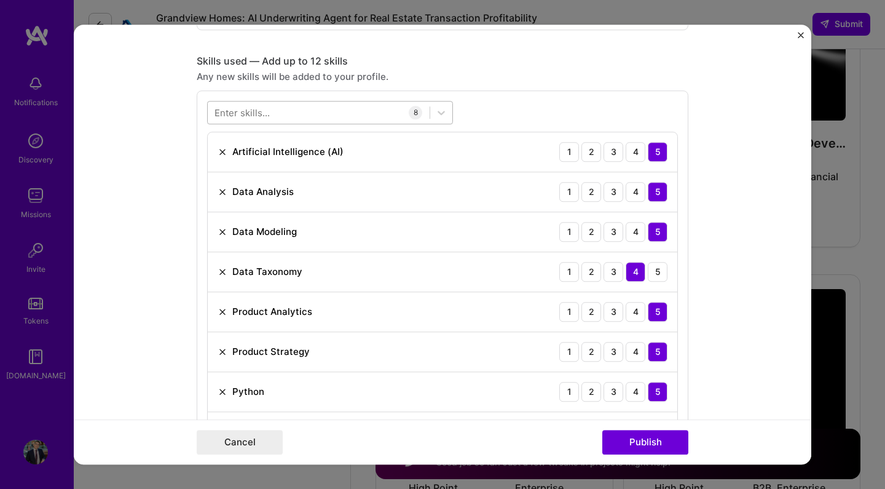
click at [283, 120] on div at bounding box center [319, 112] width 222 height 20
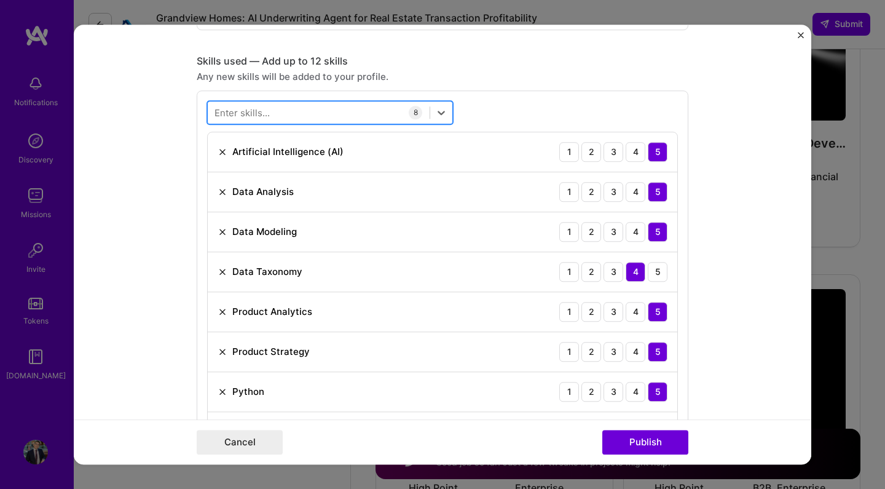
click at [286, 114] on div at bounding box center [319, 112] width 222 height 20
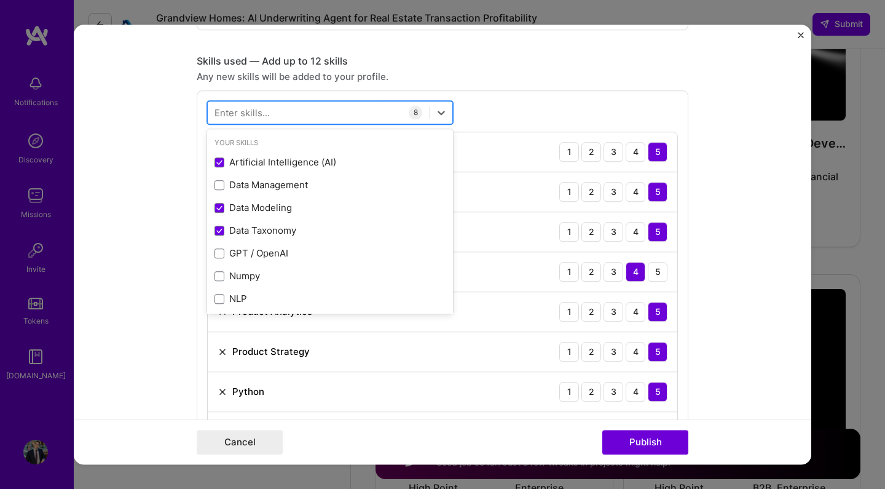
click at [286, 114] on div at bounding box center [319, 112] width 222 height 20
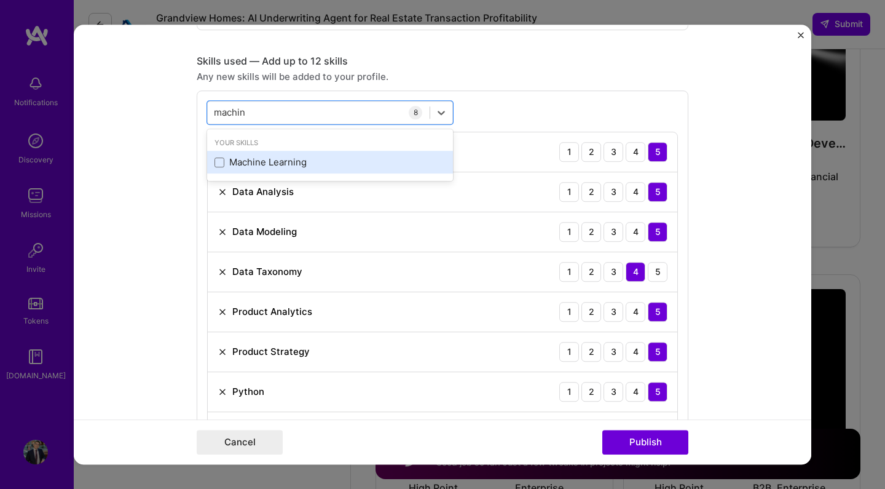
click at [276, 160] on div "Machine Learning" at bounding box center [329, 162] width 231 height 13
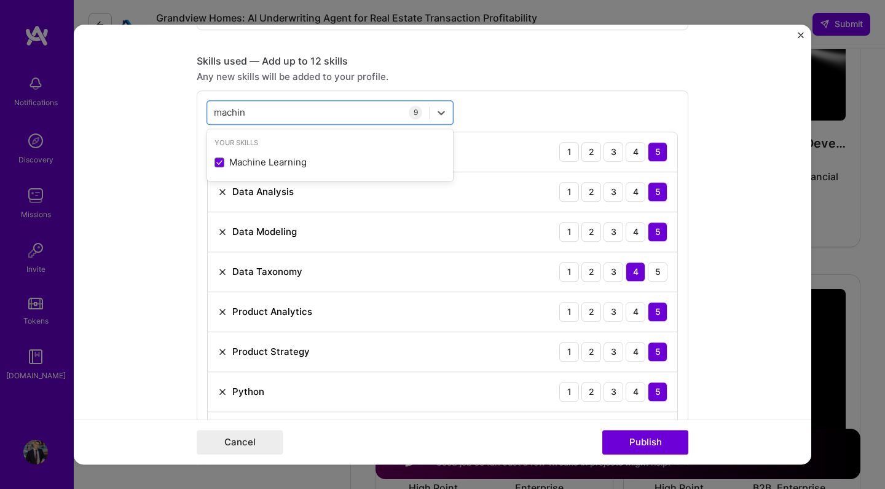
type input "machin"
click at [731, 181] on form "Project title Data Science Advisor for Revenue Cycle Management Analytics Compa…" at bounding box center [442, 245] width 737 height 440
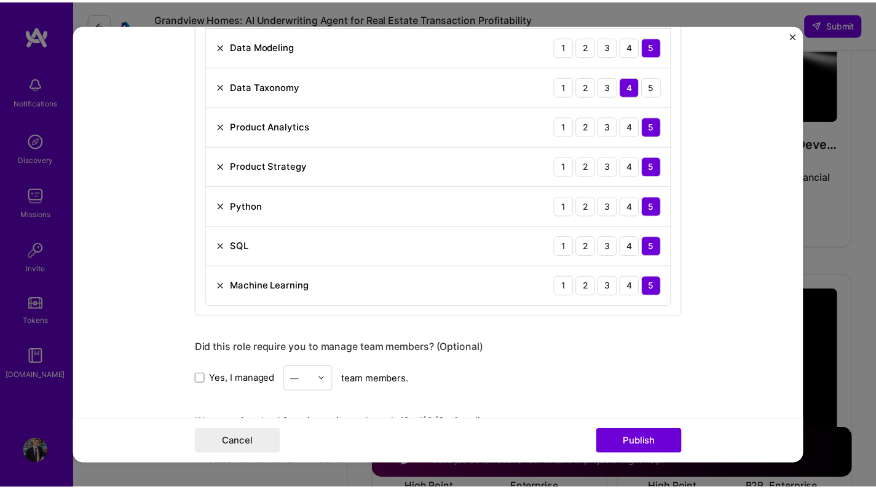
scroll to position [715, 0]
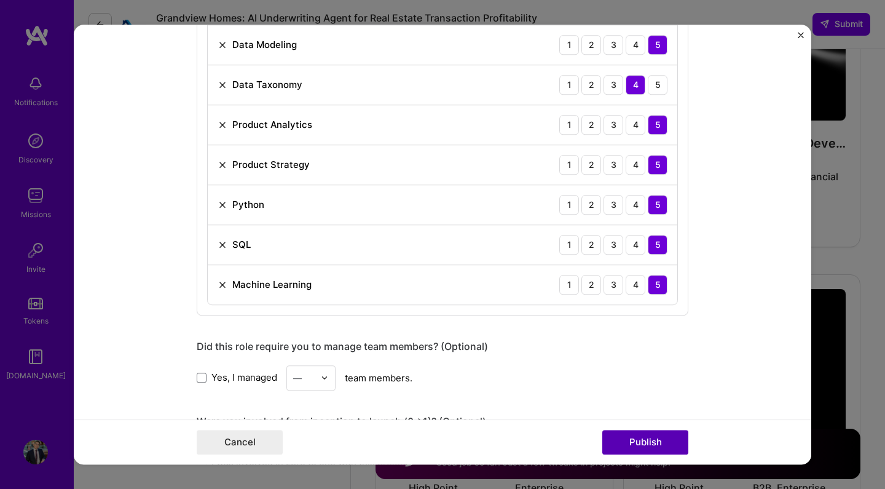
click at [634, 438] on button "Publish" at bounding box center [645, 442] width 86 height 25
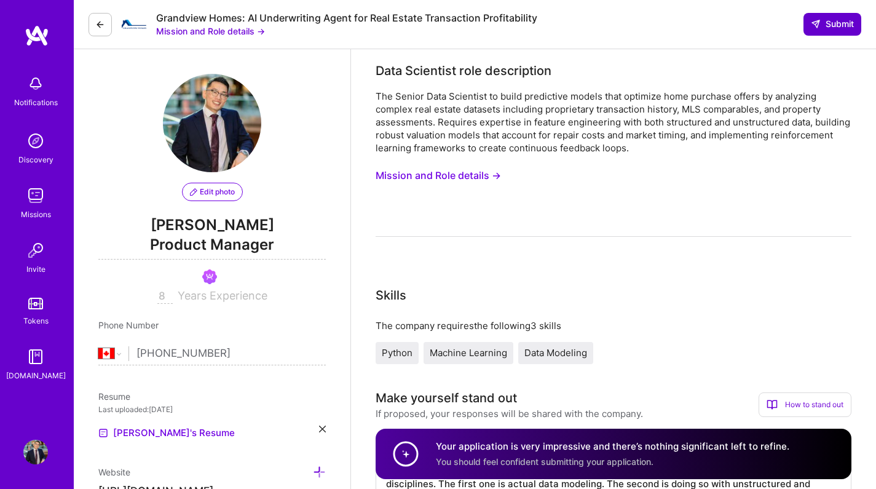
scroll to position [0, 0]
click at [828, 25] on span "Submit" at bounding box center [831, 24] width 43 height 12
